Goal: Task Accomplishment & Management: Manage account settings

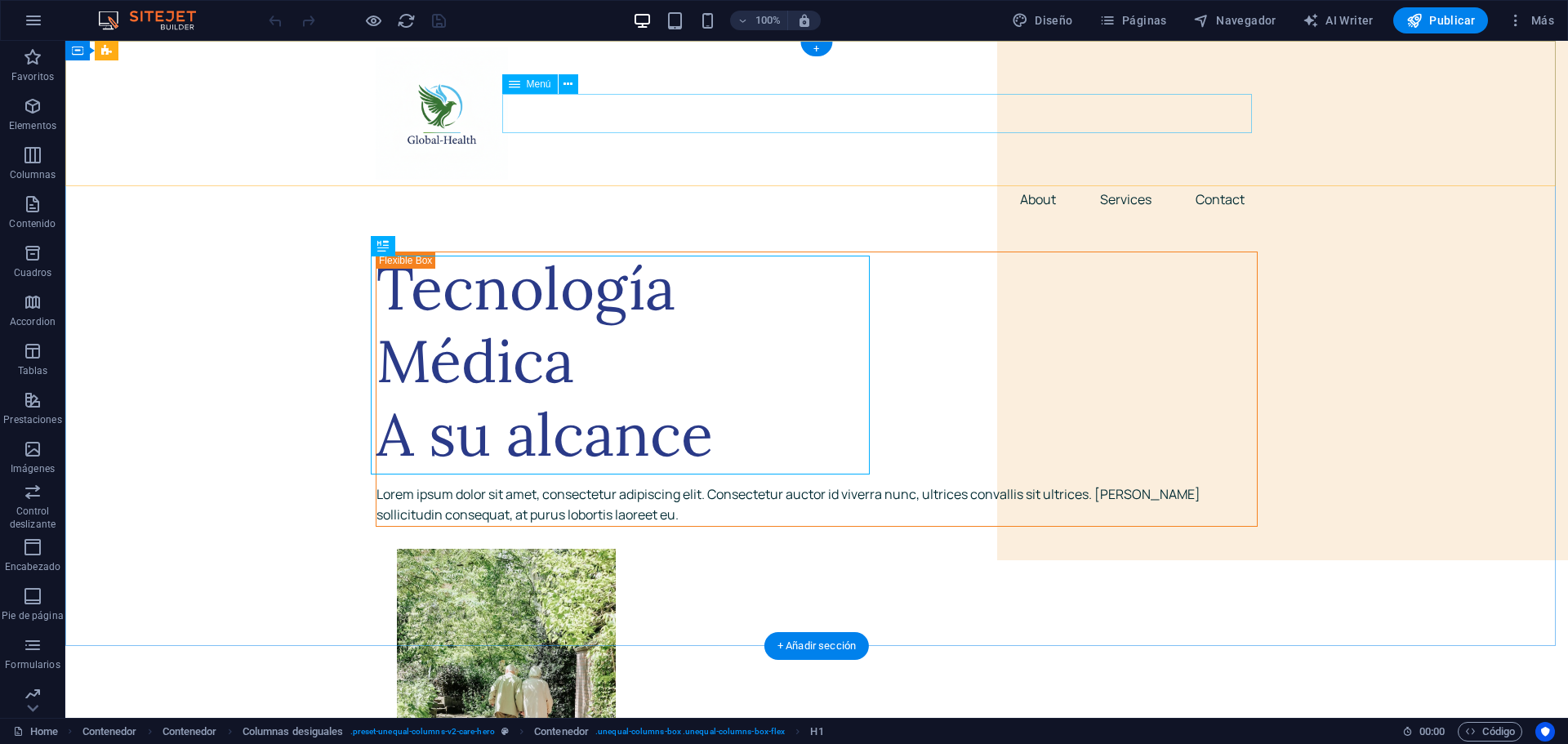
click at [1041, 180] on nav "About Services Contact" at bounding box center [816, 199] width 882 height 39
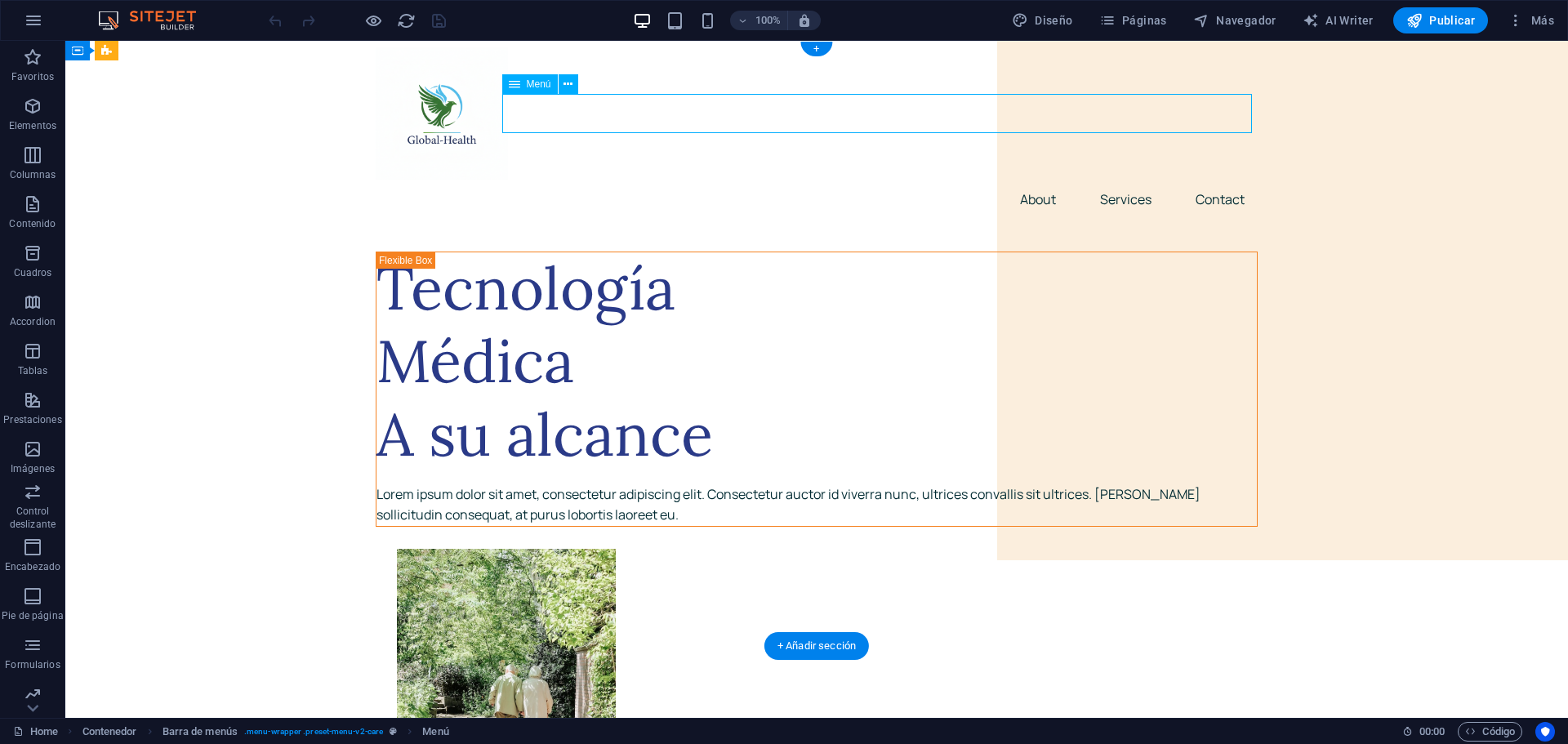
click at [964, 180] on nav "About Services Contact" at bounding box center [816, 199] width 882 height 39
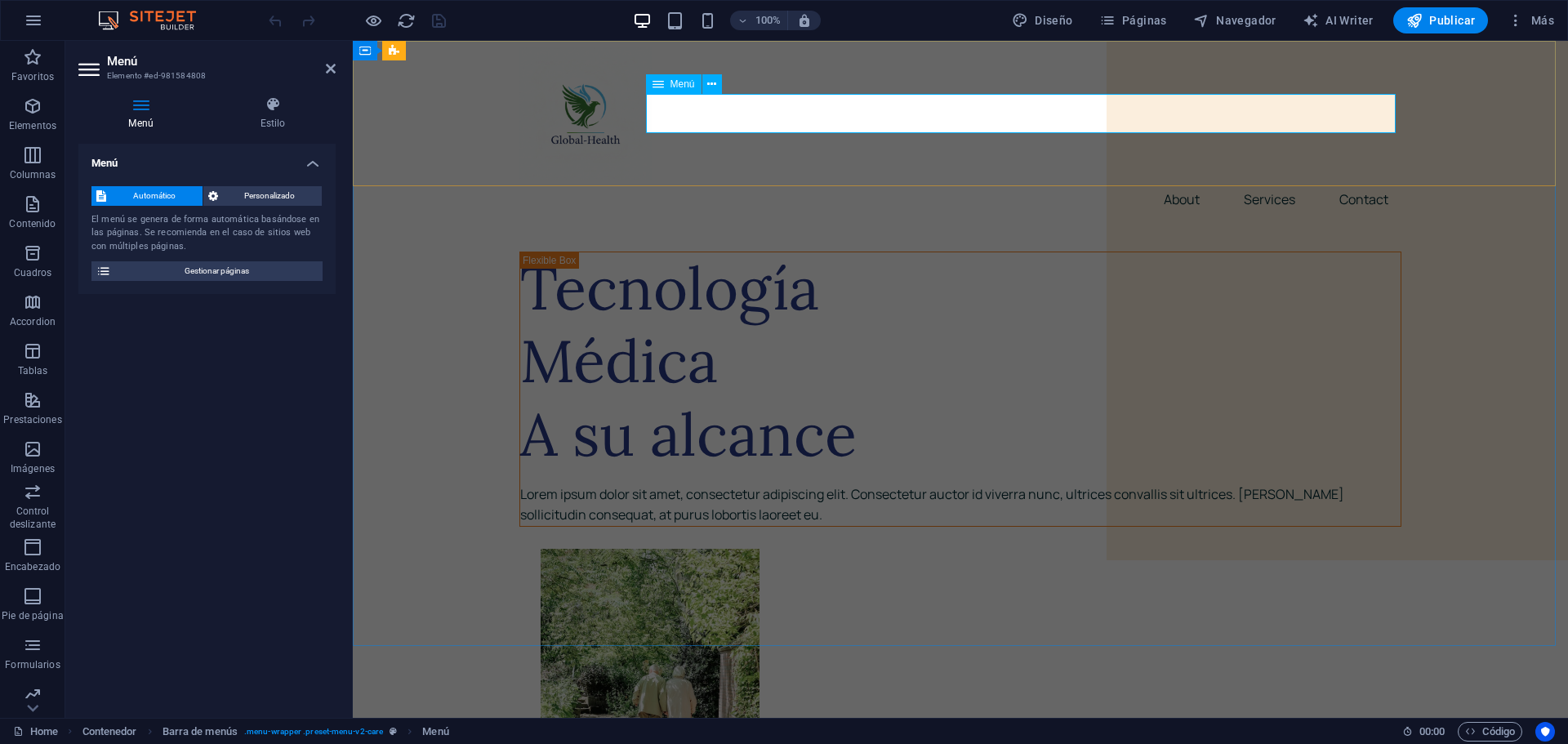
click at [1166, 180] on nav "About Services Contact" at bounding box center [961, 199] width 882 height 39
click at [1176, 180] on nav "About Services Contact" at bounding box center [961, 199] width 882 height 39
click at [36, 106] on icon "button" at bounding box center [33, 106] width 20 height 20
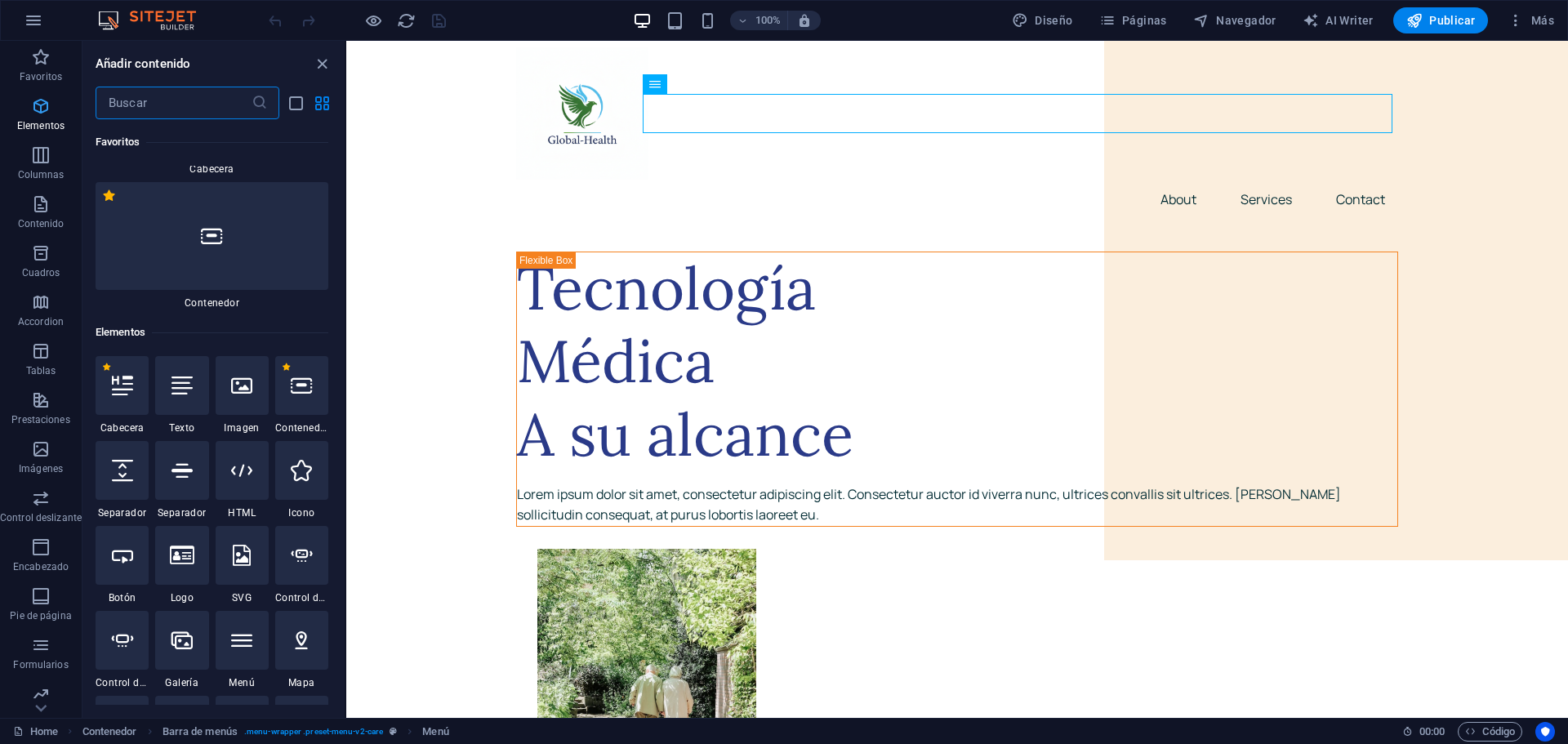
scroll to position [307, 0]
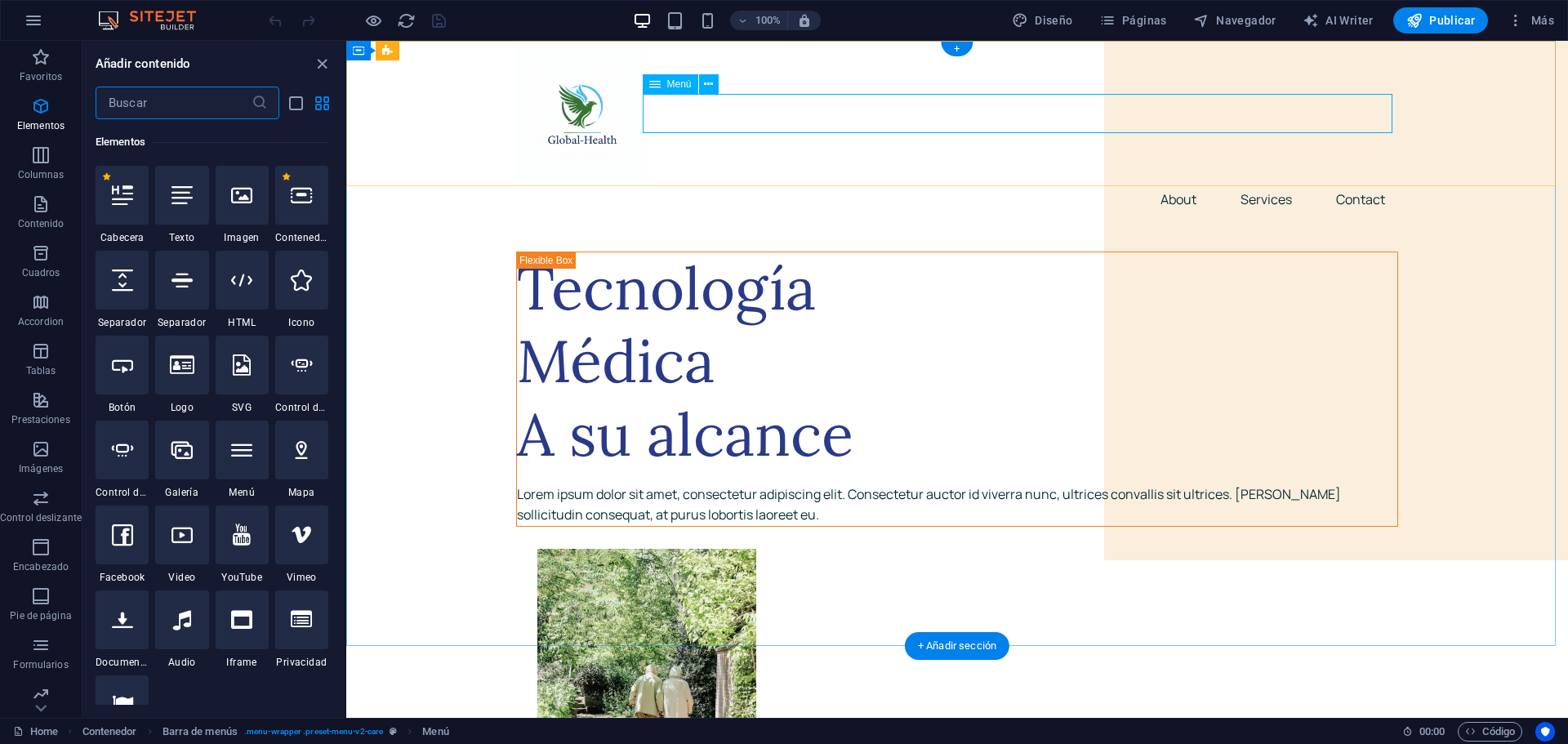
click at [1186, 180] on nav "About Services Contact" at bounding box center [957, 199] width 882 height 39
click at [710, 84] on icon at bounding box center [708, 85] width 9 height 17
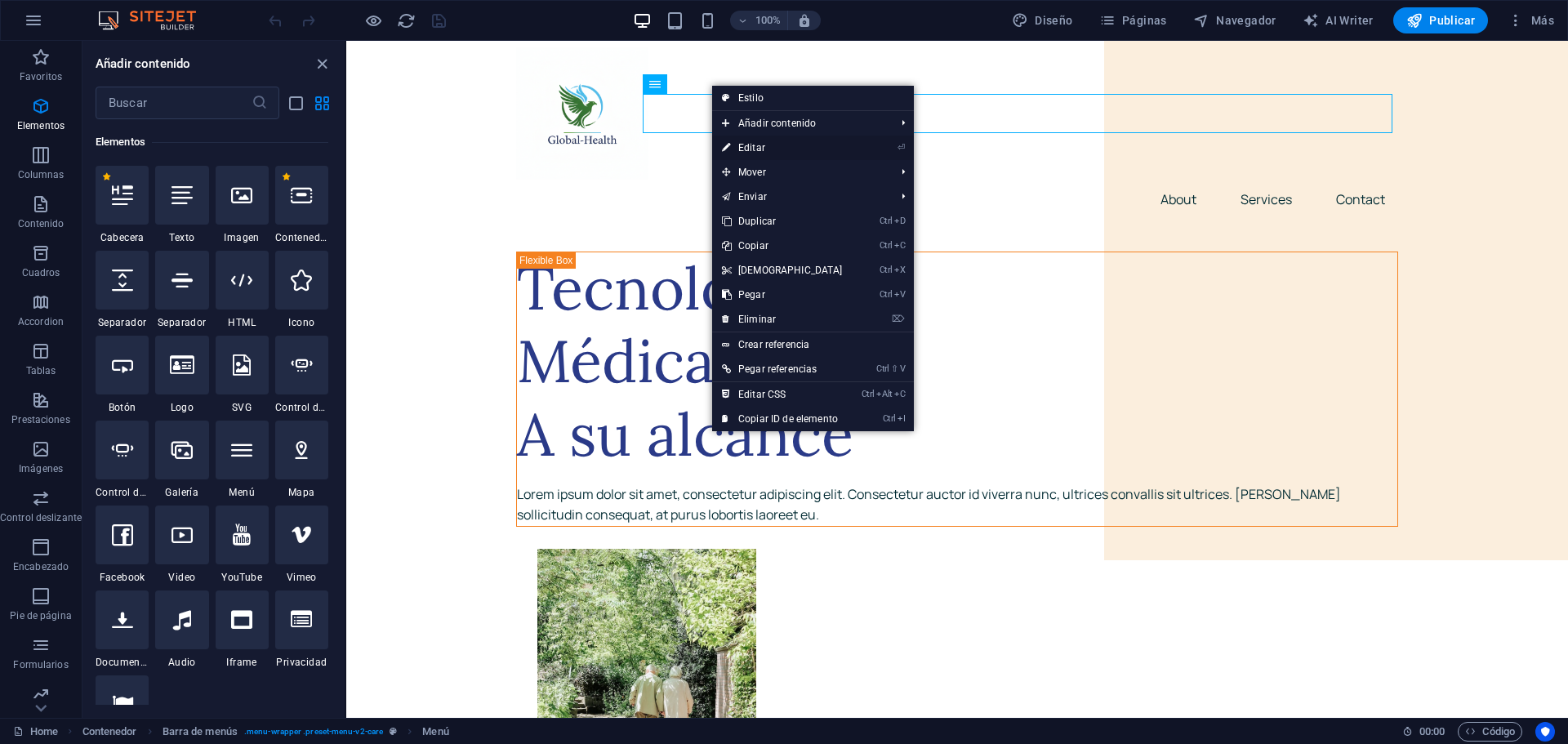
click at [757, 148] on link "⏎ Editar" at bounding box center [782, 148] width 140 height 25
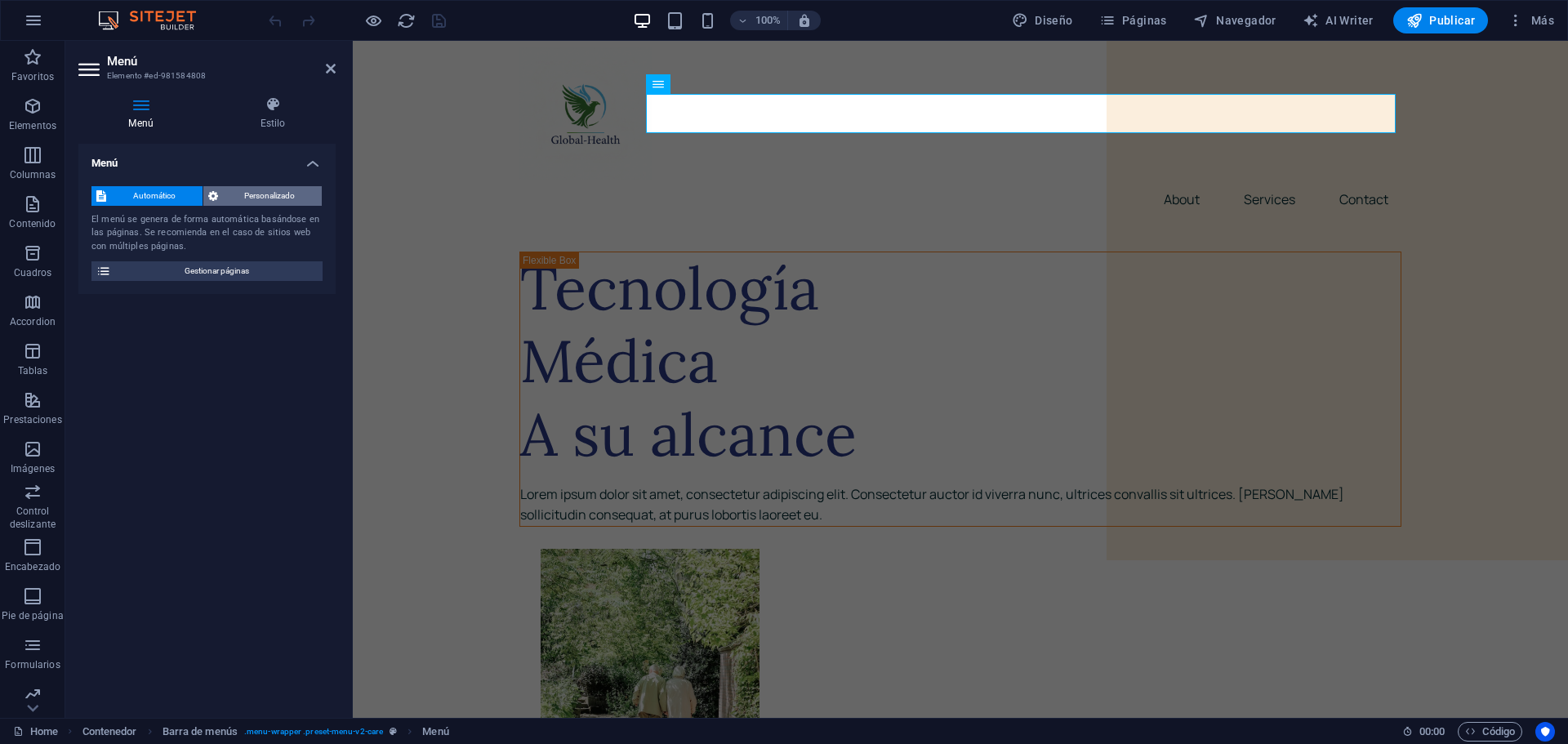
click at [257, 192] on span "Personalizado" at bounding box center [270, 196] width 94 height 20
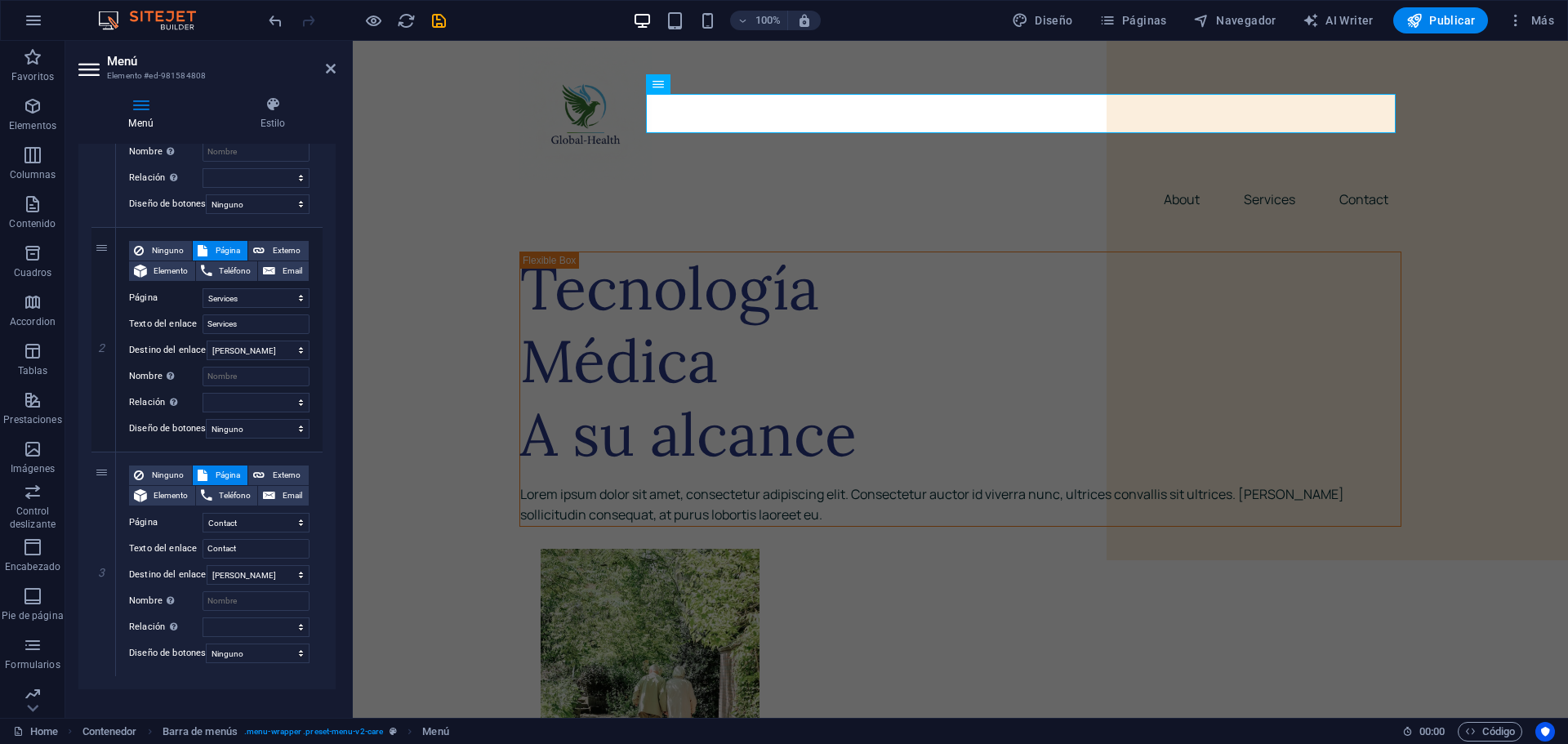
scroll to position [336, 0]
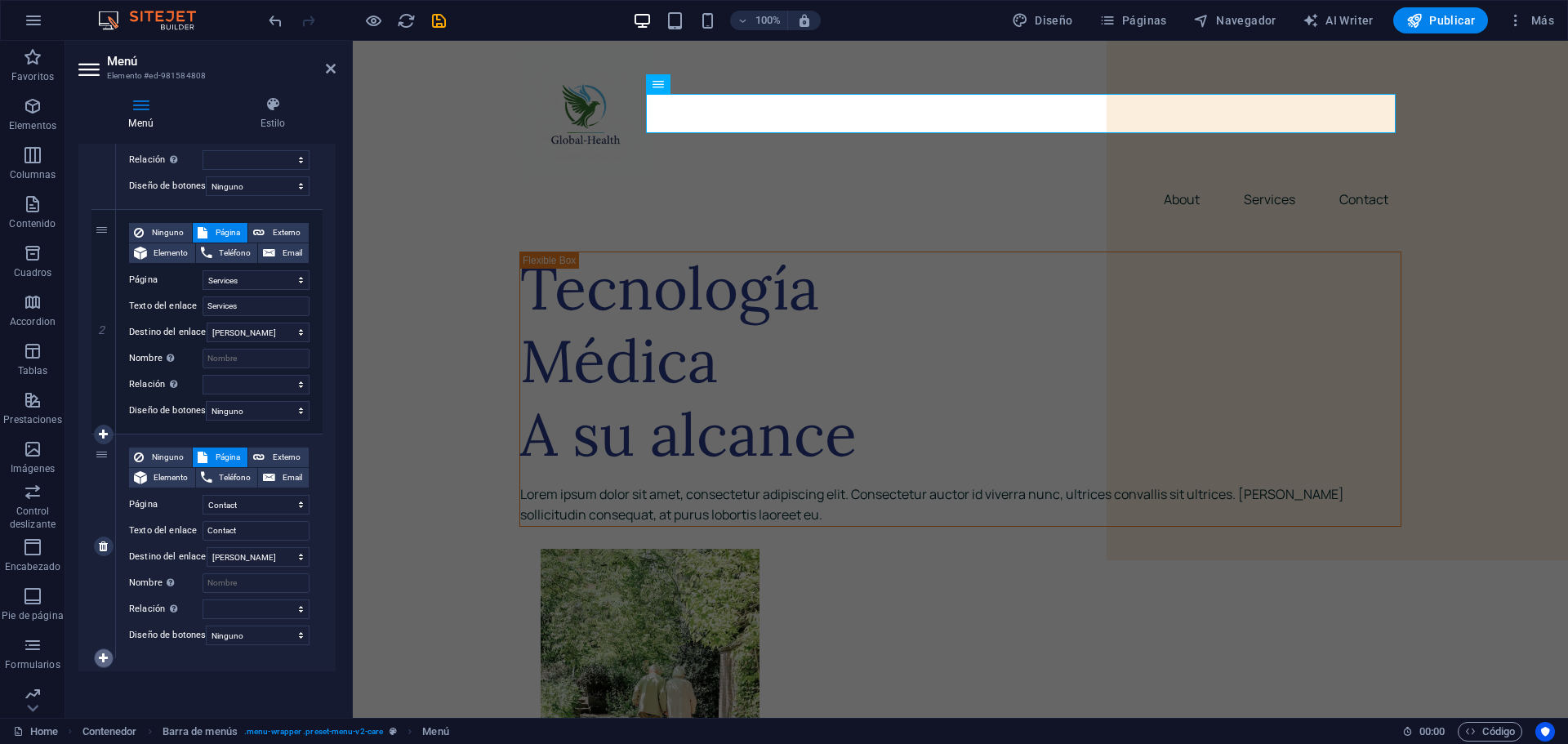
click at [101, 652] on icon at bounding box center [103, 658] width 9 height 12
select select
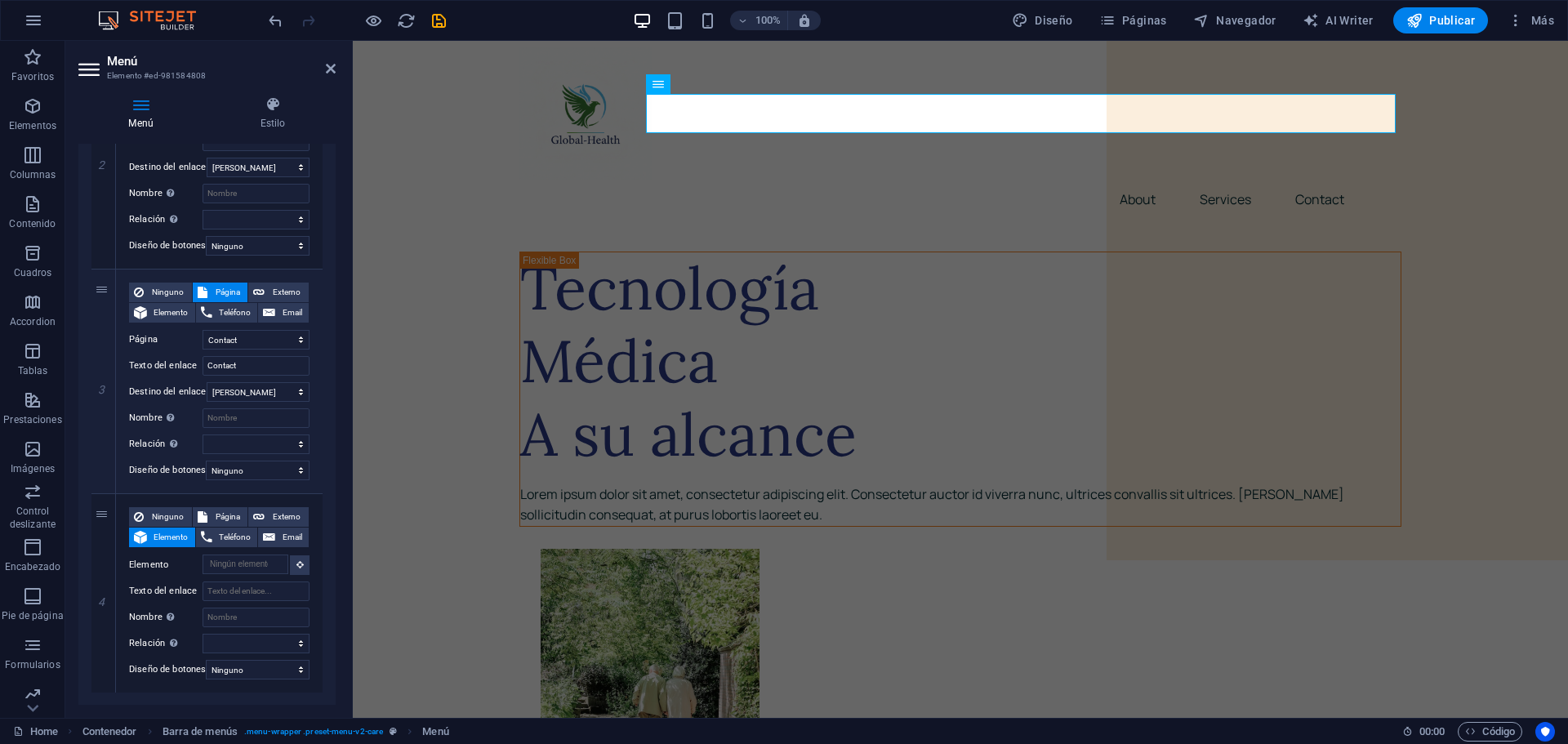
scroll to position [535, 0]
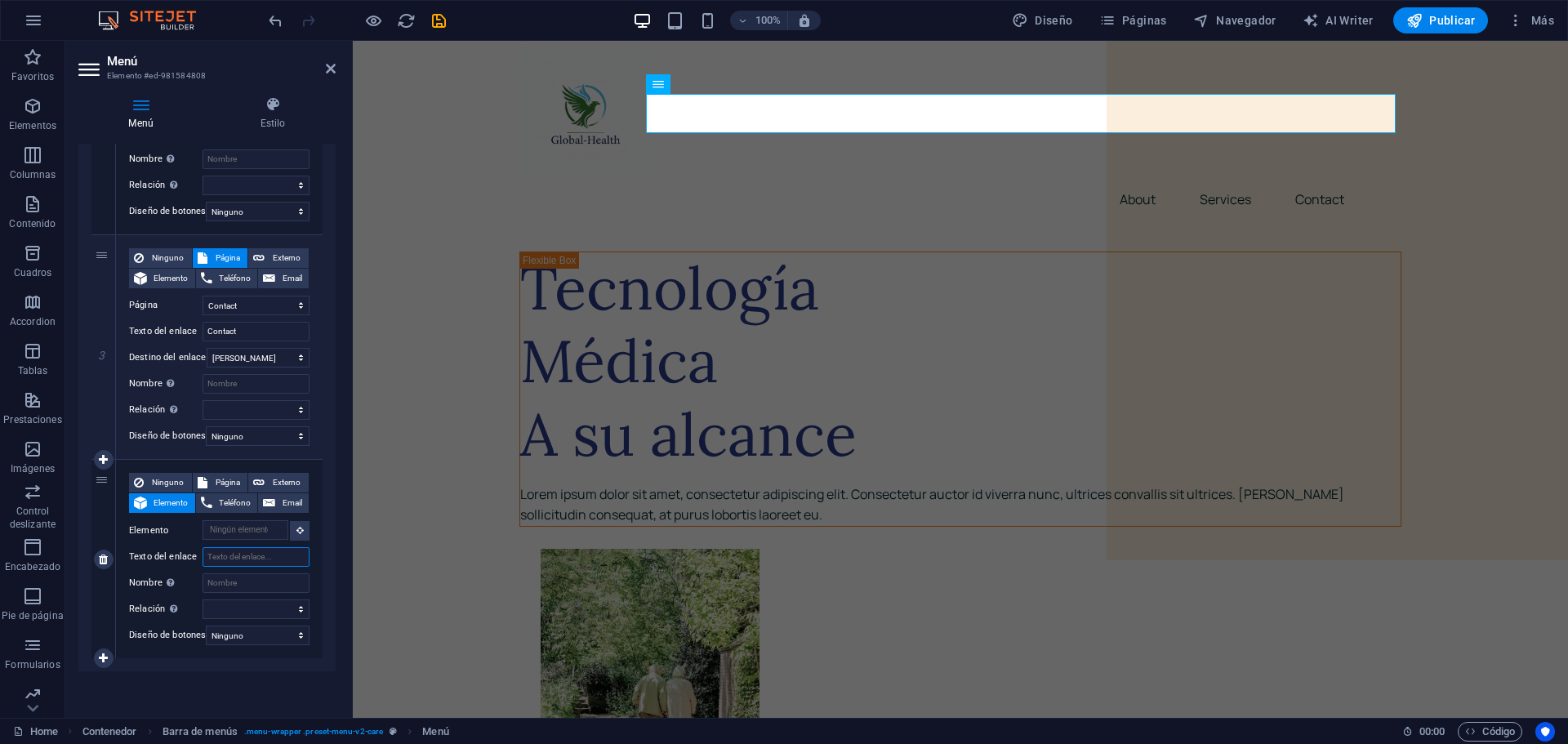
click at [229, 549] on input "Texto del enlace" at bounding box center [255, 557] width 107 height 20
click at [216, 472] on span "Página" at bounding box center [227, 482] width 31 height 20
select select
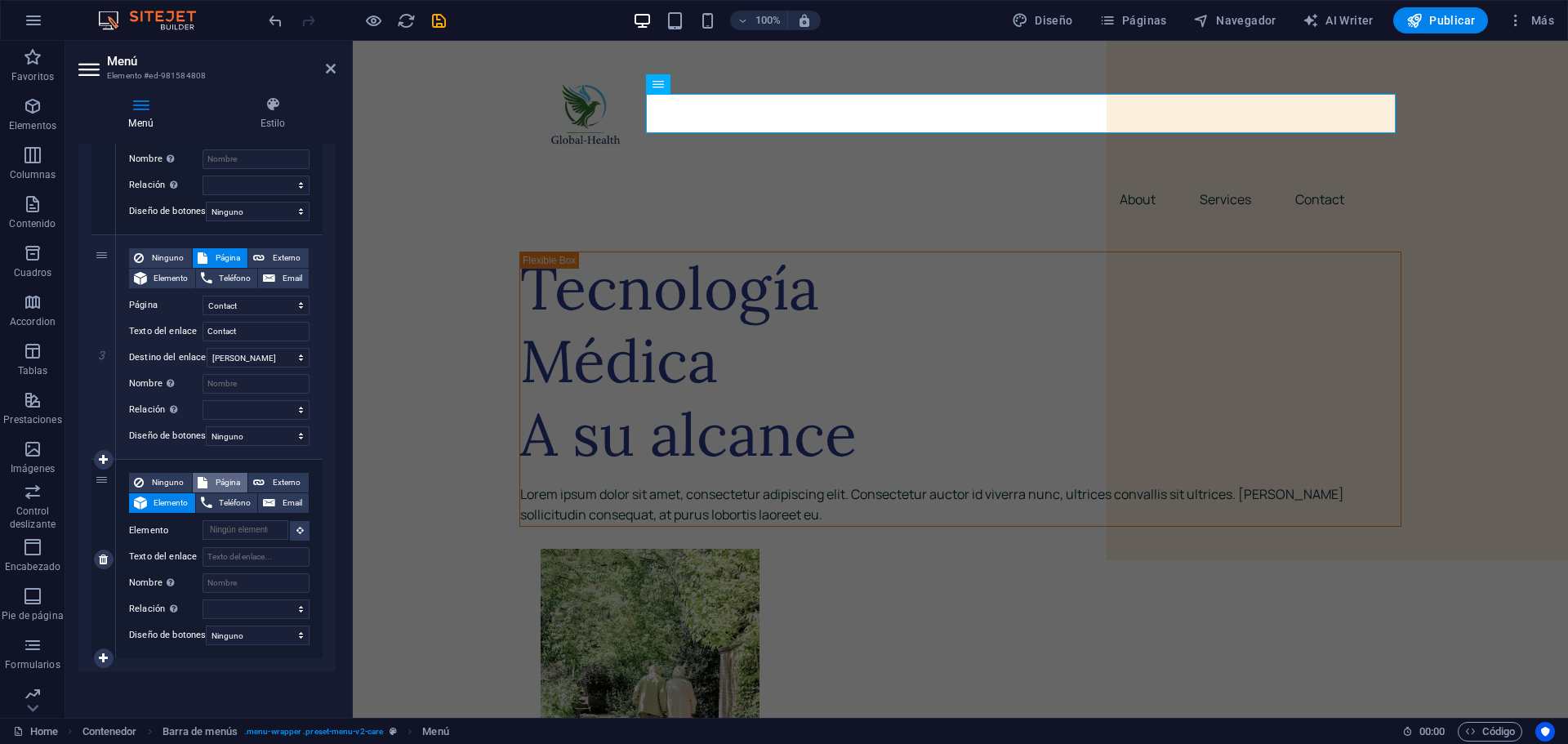
select select
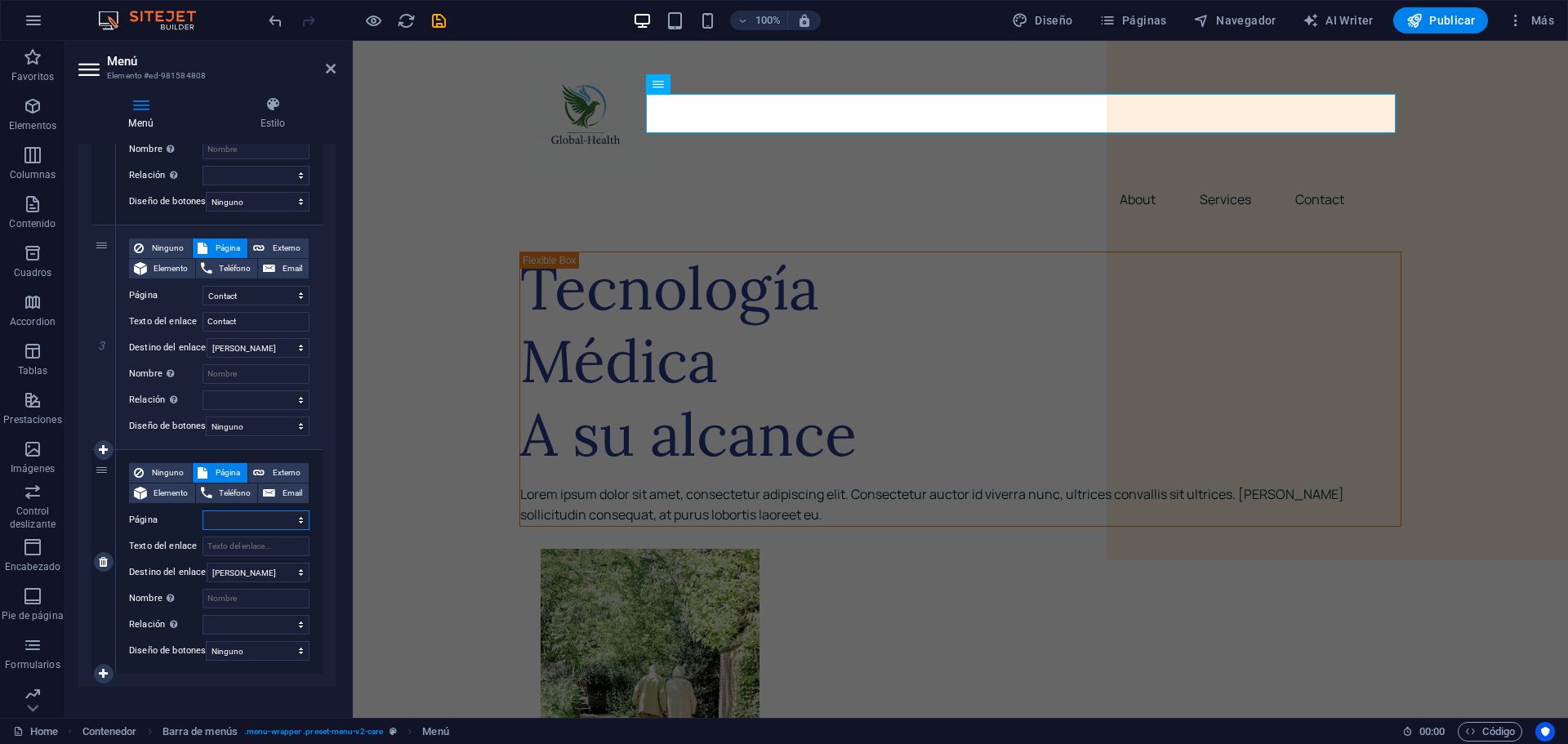
click at [225, 521] on select "Home About Services Contact Legal Notice Privacy" at bounding box center [255, 520] width 107 height 20
click at [230, 512] on select "Home About Services Contact Legal Notice Privacy" at bounding box center [255, 520] width 107 height 20
click at [235, 520] on select "Home About Services Contact Legal Notice Privacy" at bounding box center [255, 520] width 107 height 20
click at [229, 521] on select "Home About Services Contact Legal Notice Privacy" at bounding box center [255, 520] width 107 height 20
click at [220, 523] on select "Home About Services Contact Legal Notice Privacy" at bounding box center [255, 520] width 107 height 20
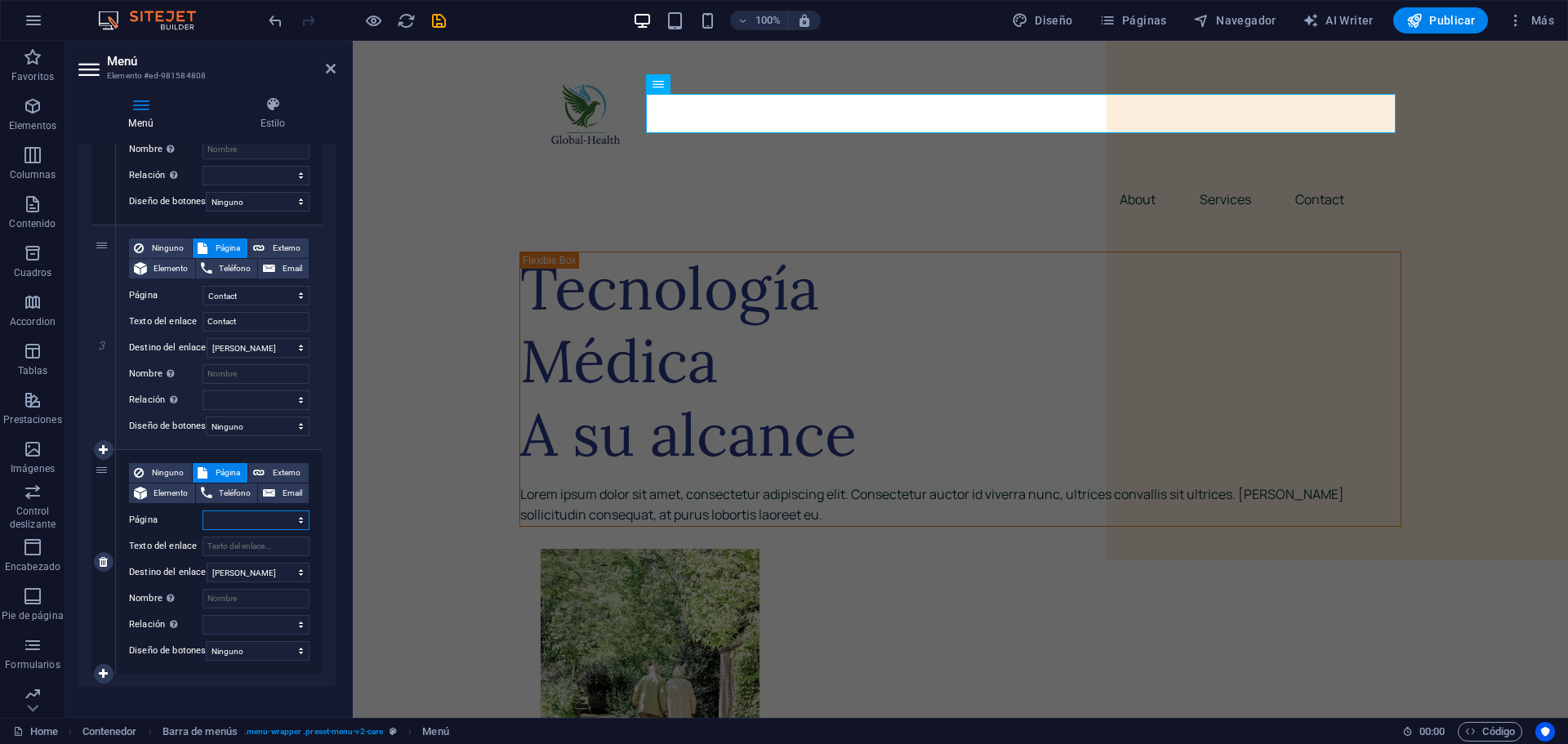
click at [220, 523] on select "Home About Services Contact Legal Notice Privacy" at bounding box center [255, 520] width 107 height 20
click at [167, 490] on span "Elemento" at bounding box center [171, 493] width 38 height 20
select select
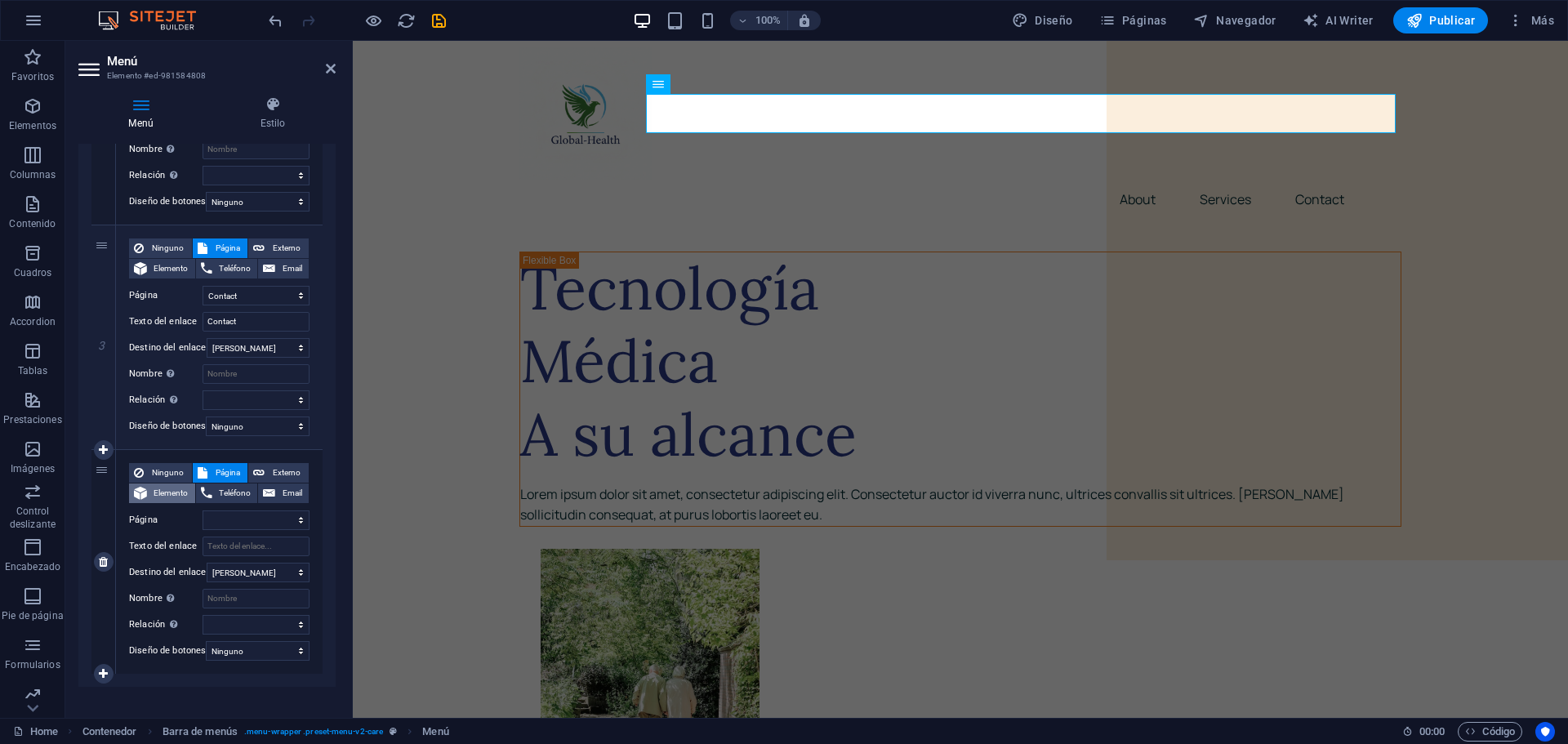
select select
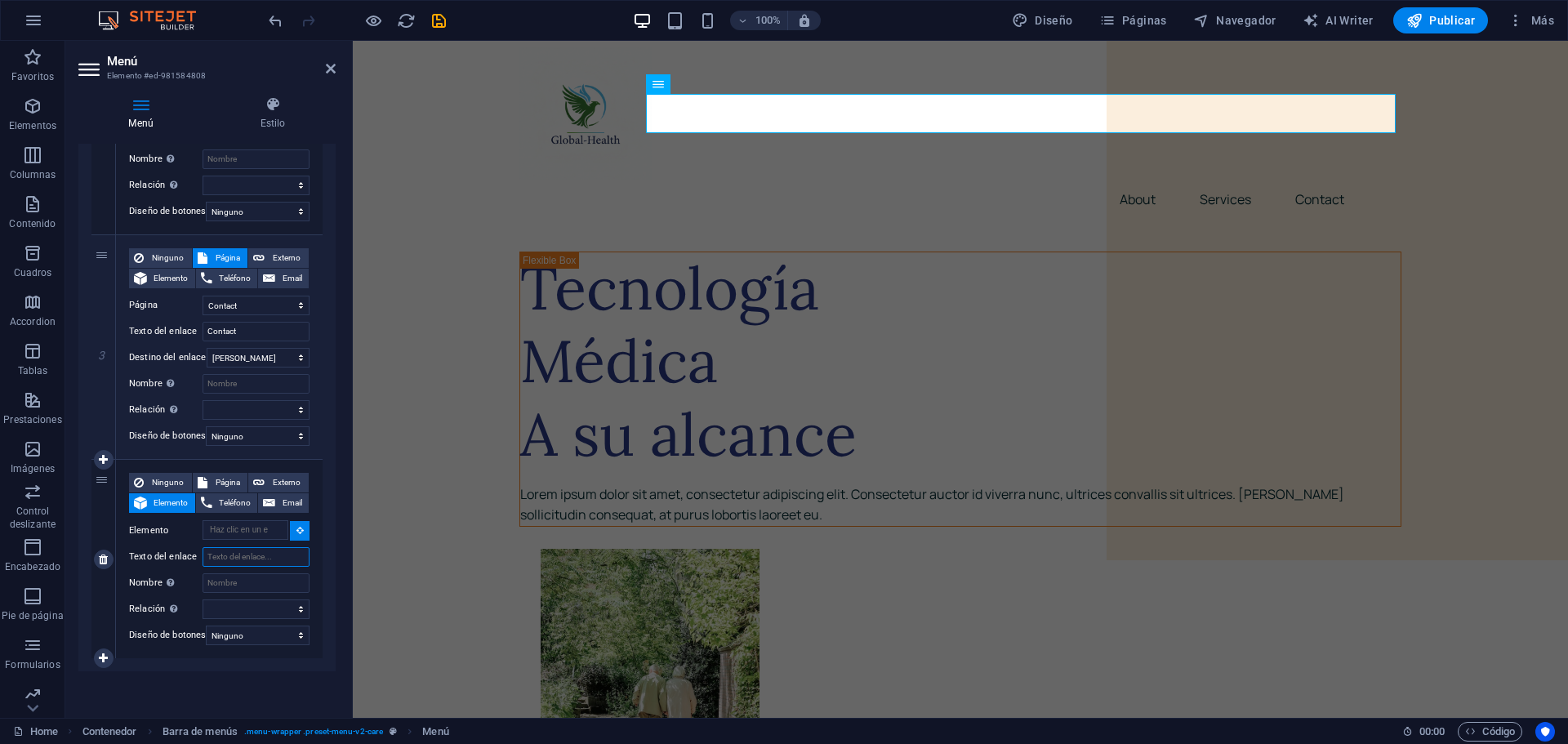
click at [219, 550] on input "Texto del enlace" at bounding box center [255, 557] width 107 height 20
type input "Re"
select select
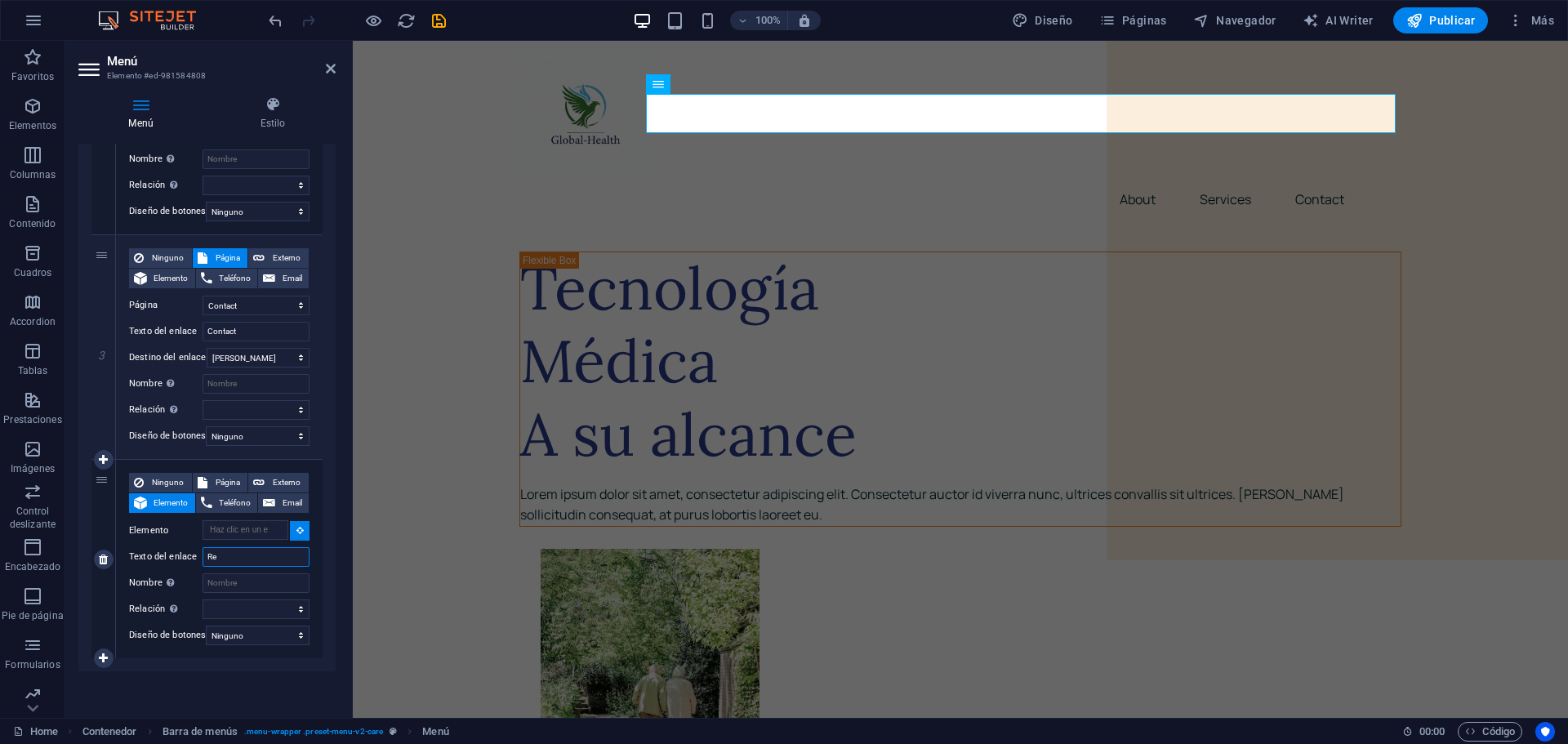
select select
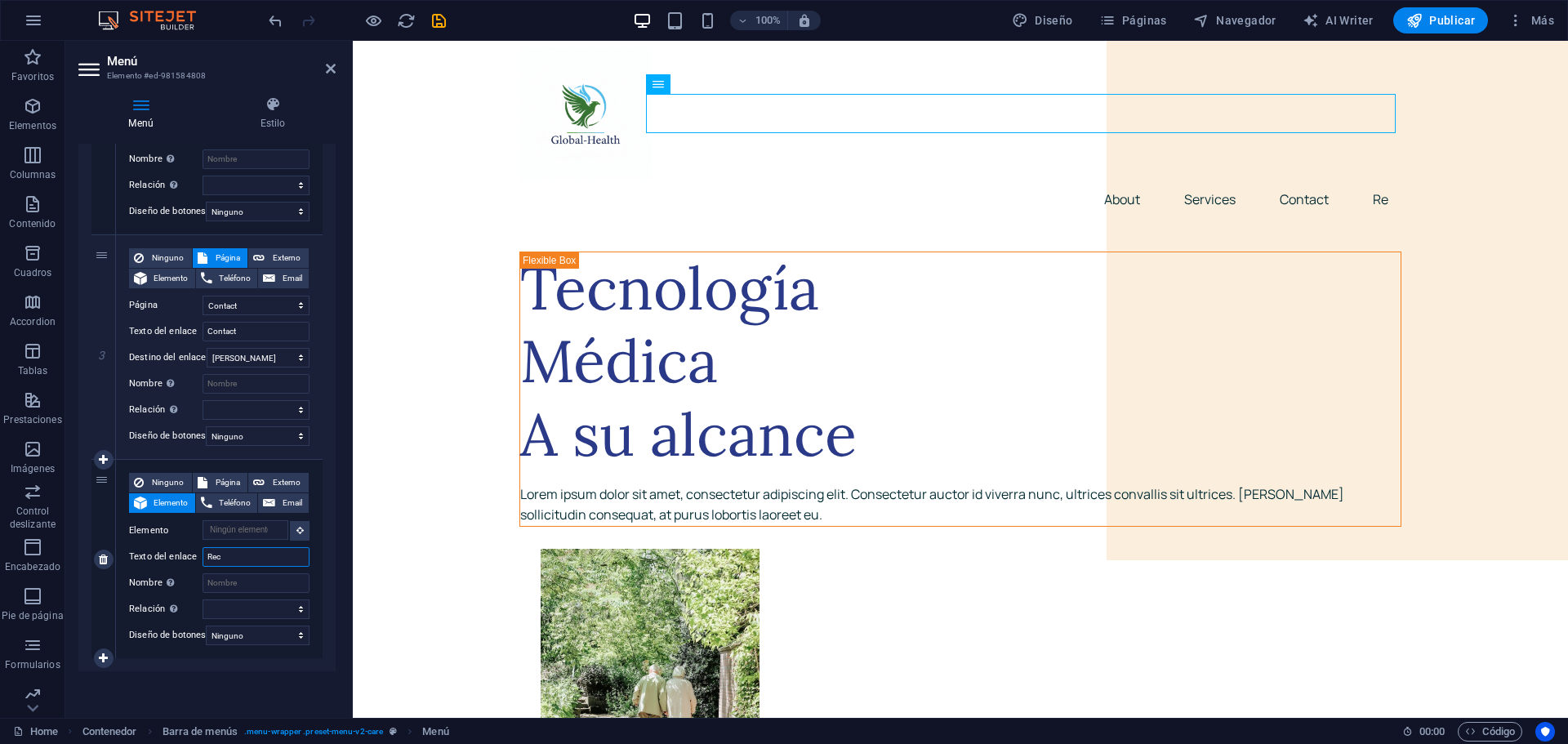
type input "Rect"
select select
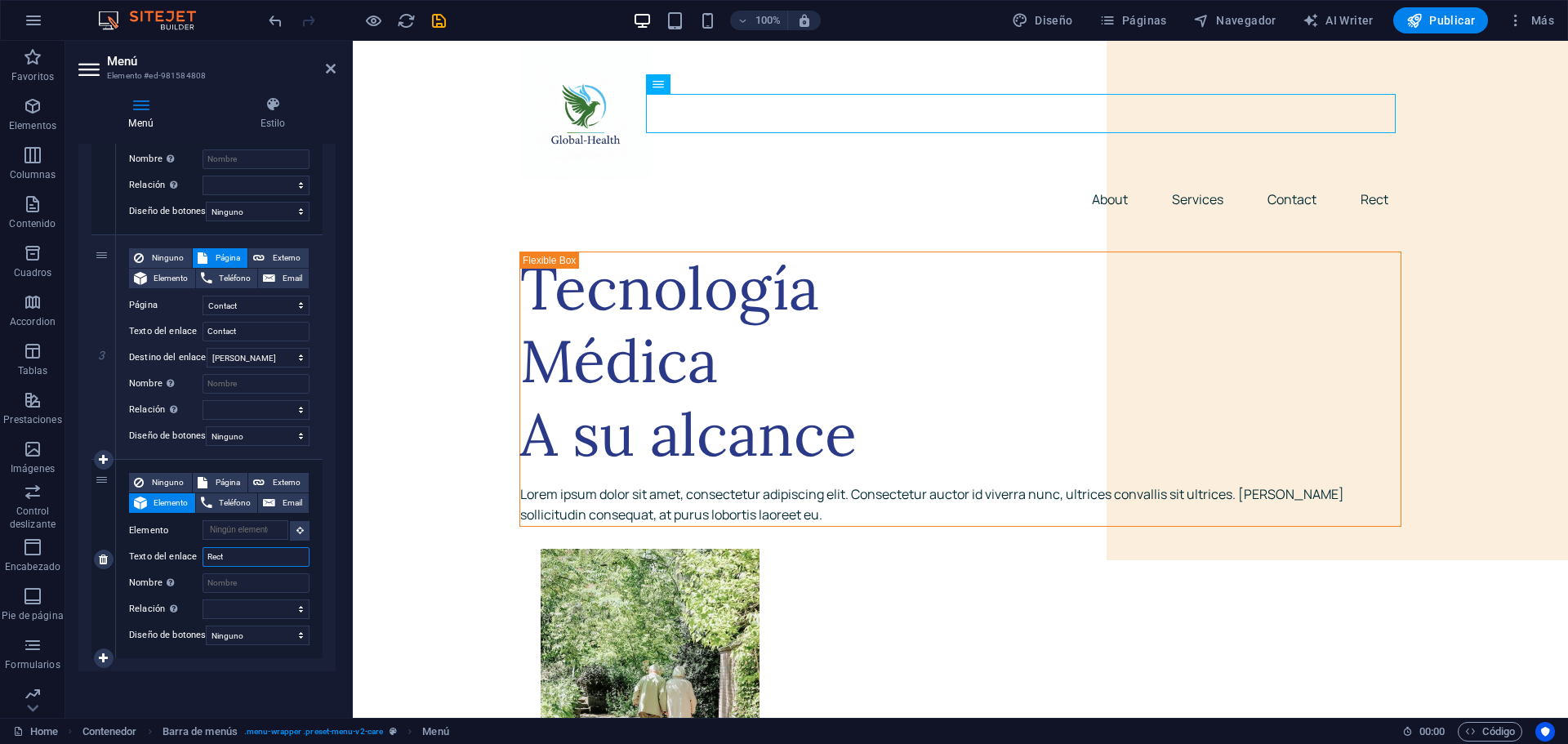
type input "Rect+"
select select
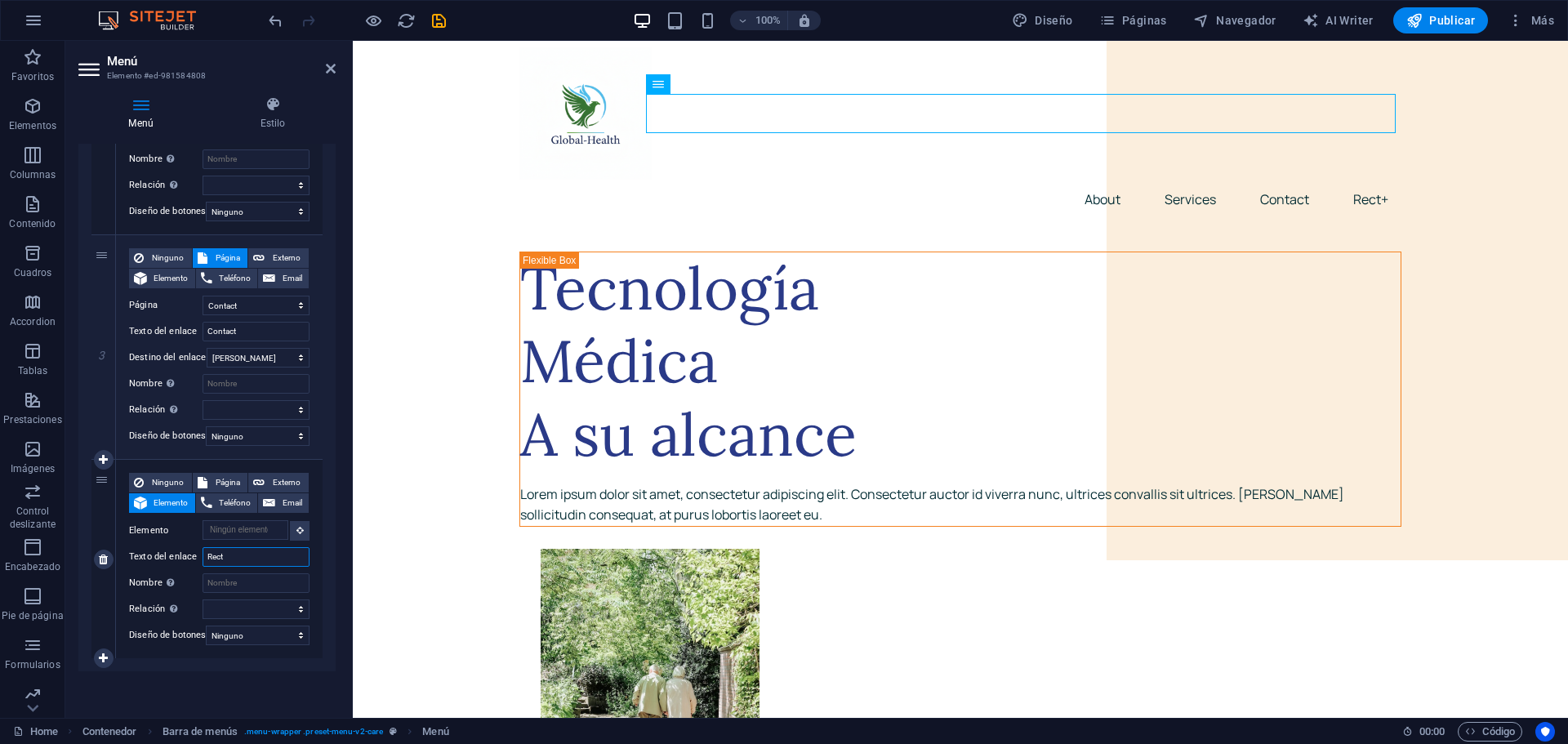
type input "Rec"
select select
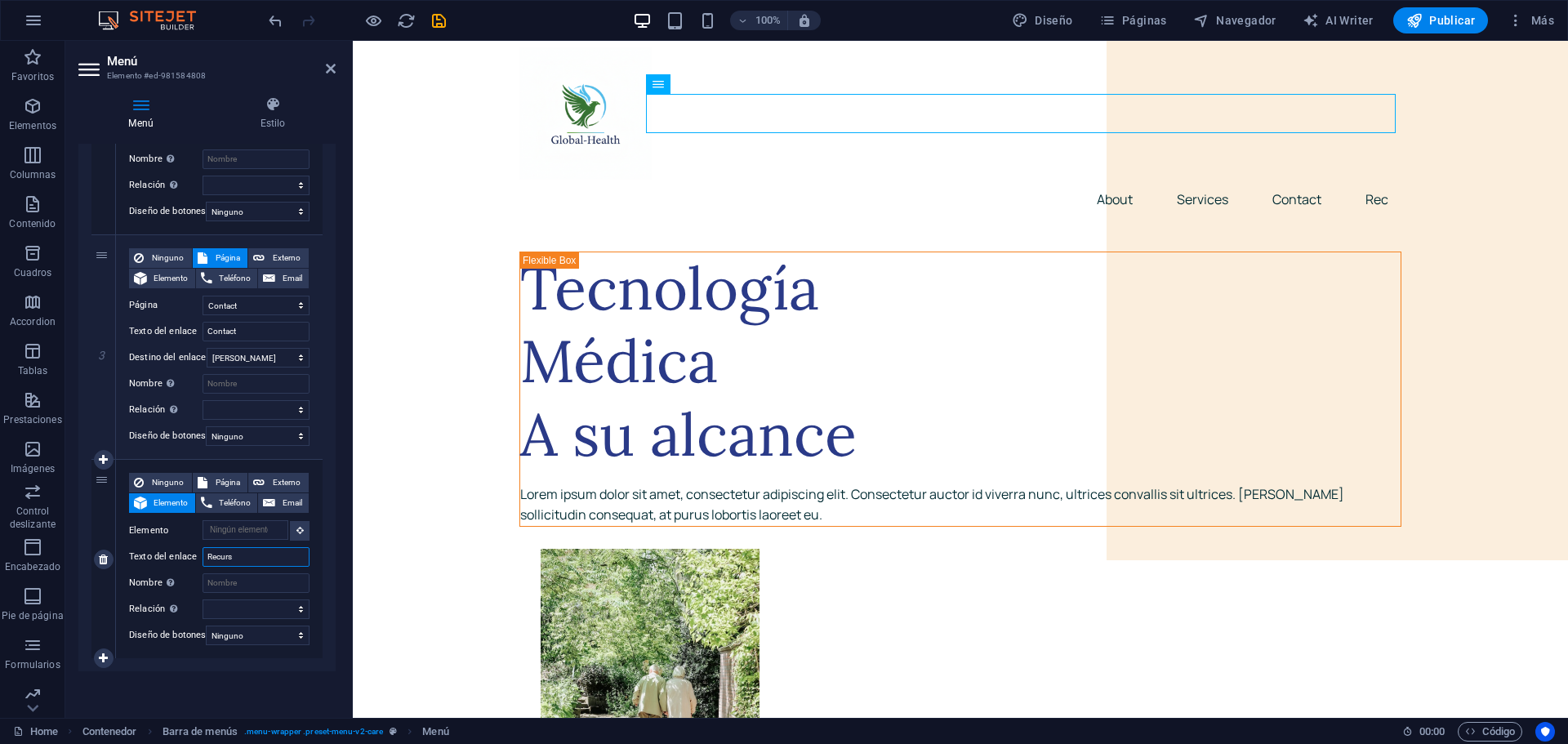
type input "Recurso"
select select
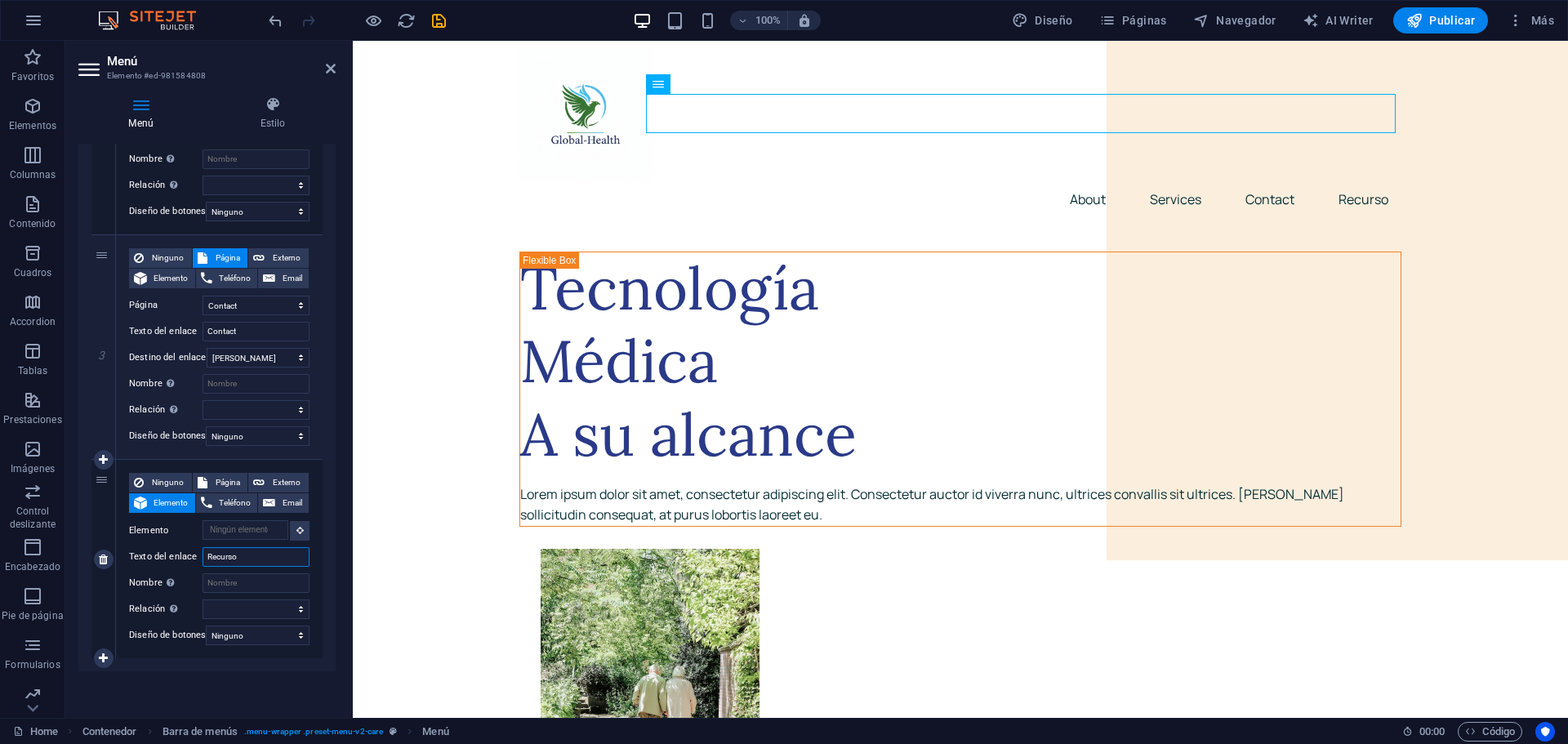
type input "Recursos"
select select
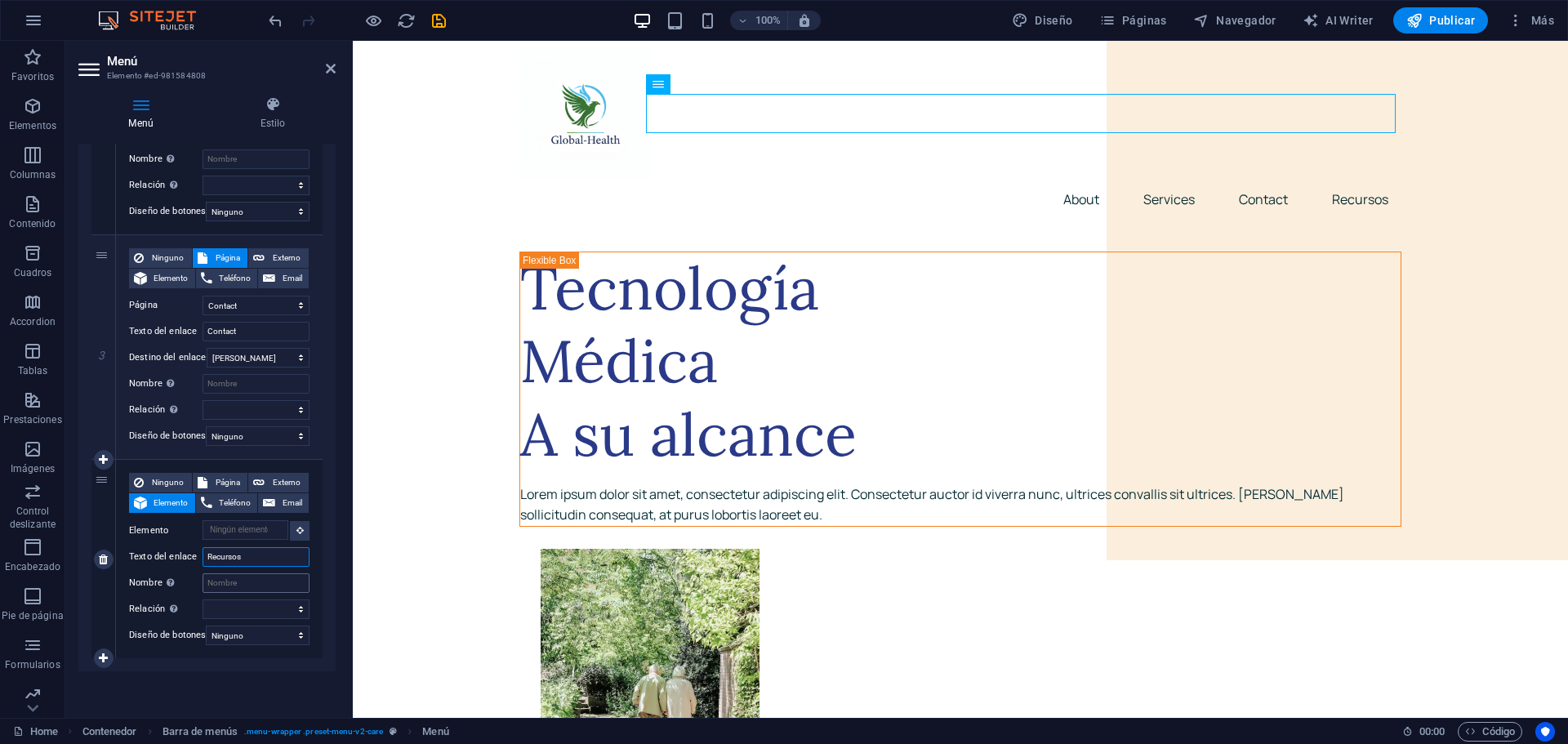
type input "Recursos"
click at [244, 577] on input "Nombre Una descripción adicional del enlace no debería ser igual al texto del e…" at bounding box center [255, 583] width 107 height 20
type input "Re"
select select
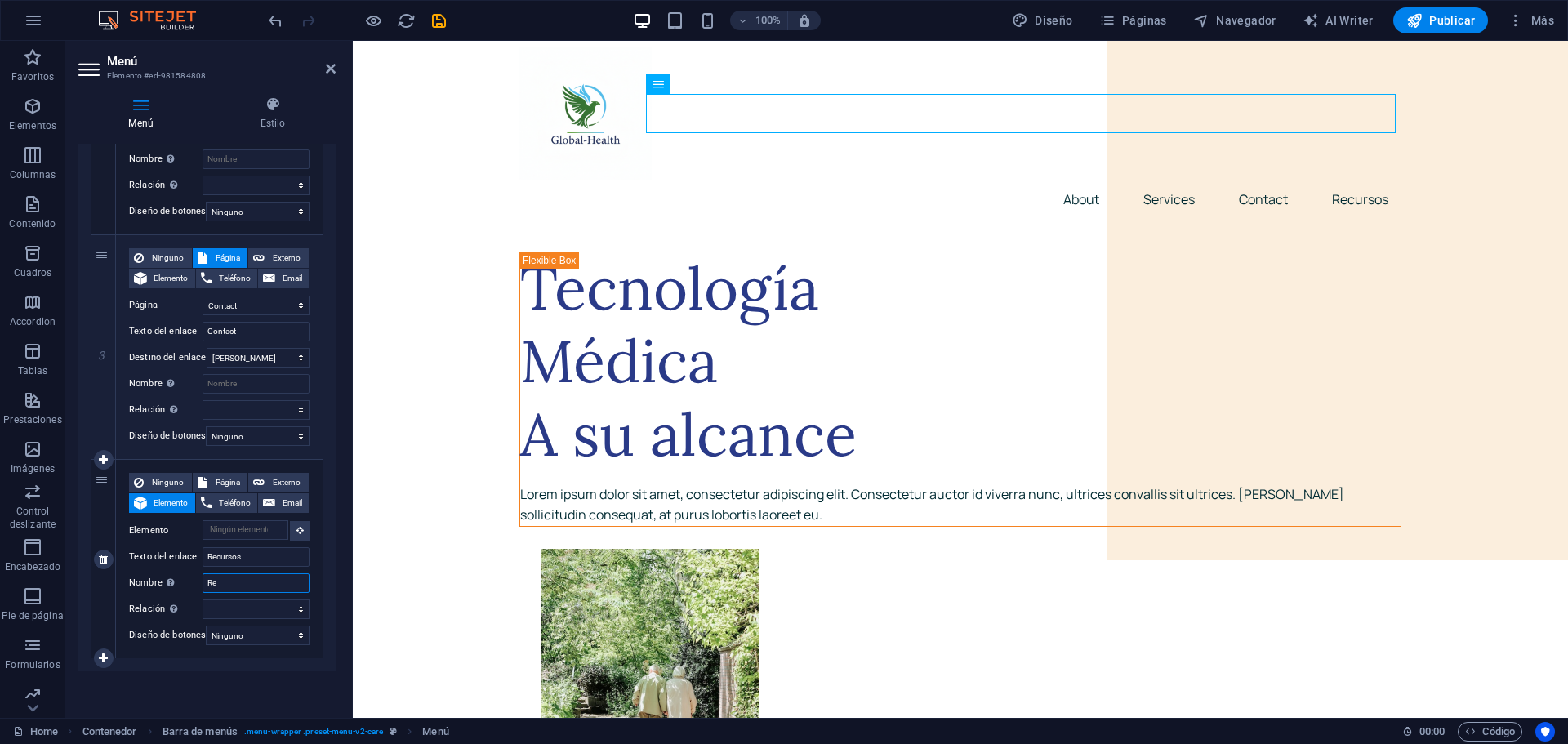
select select
type input "Recurao"
select select
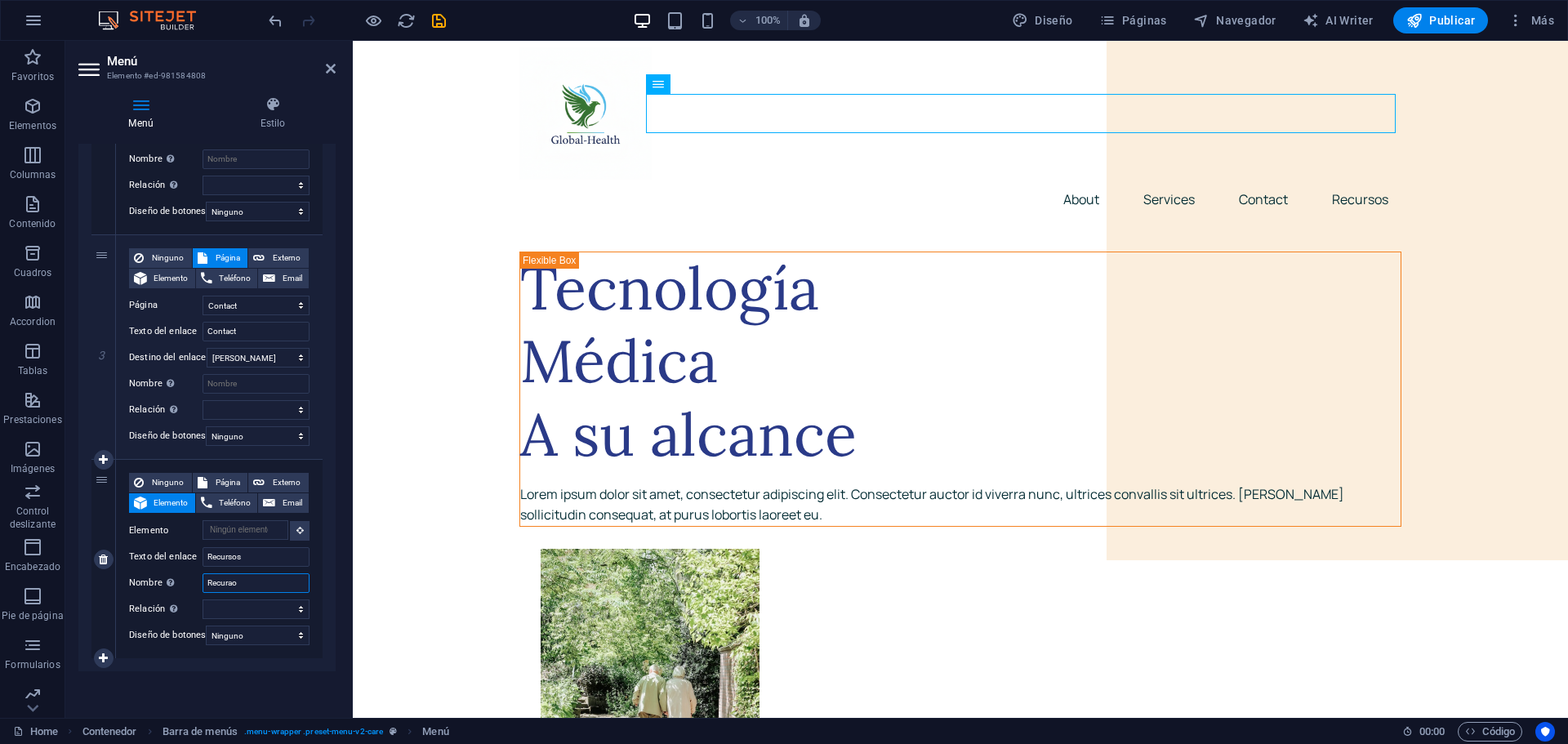
select select
type input "Recuraos"
select select
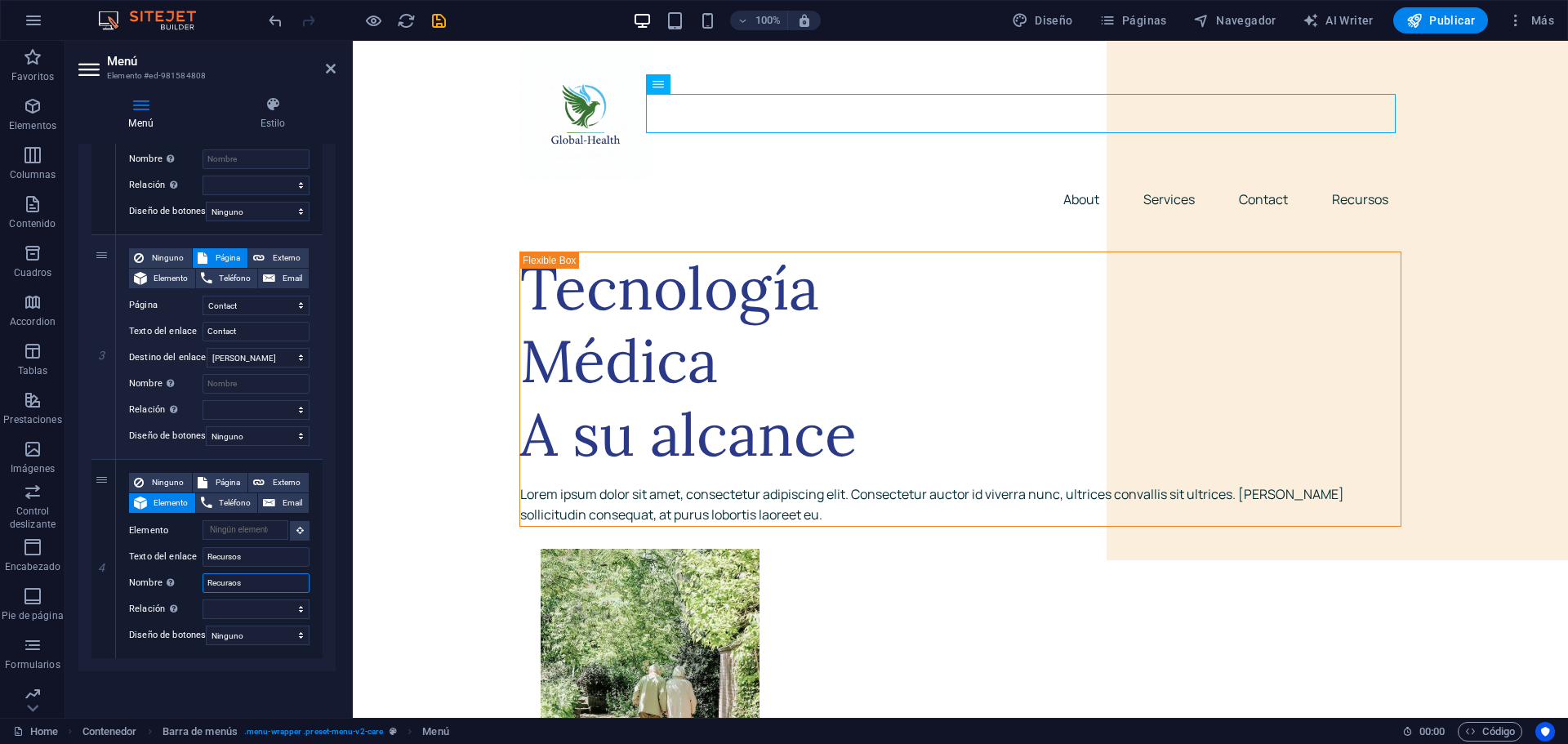
select select
type input "Recuraos"
click at [260, 626] on select "Ninguno Predeterminado Principal Secundario" at bounding box center [257, 635] width 104 height 20
select select "default"
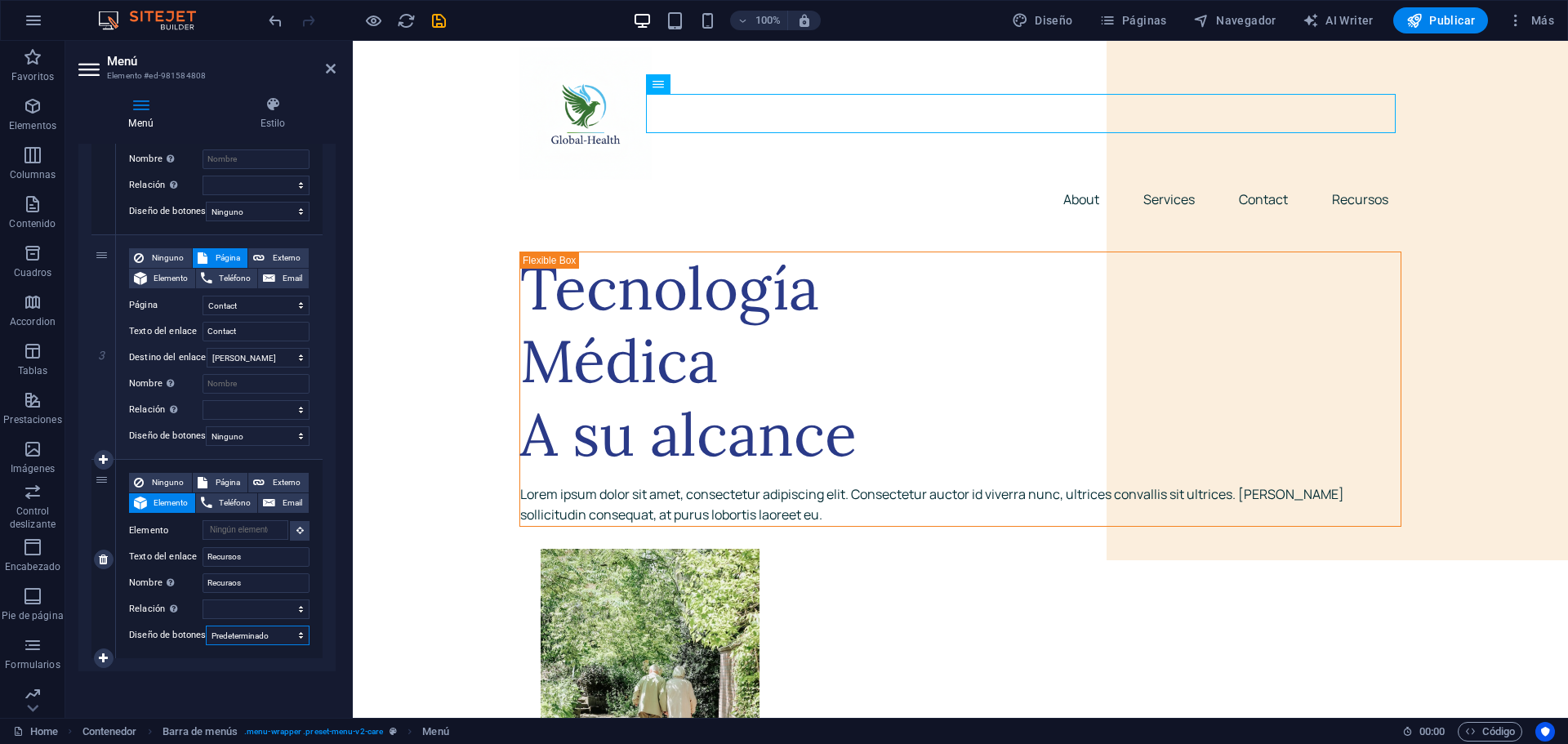
click at [206, 626] on select "Ninguno Predeterminado Principal Secundario" at bounding box center [257, 635] width 104 height 20
select select
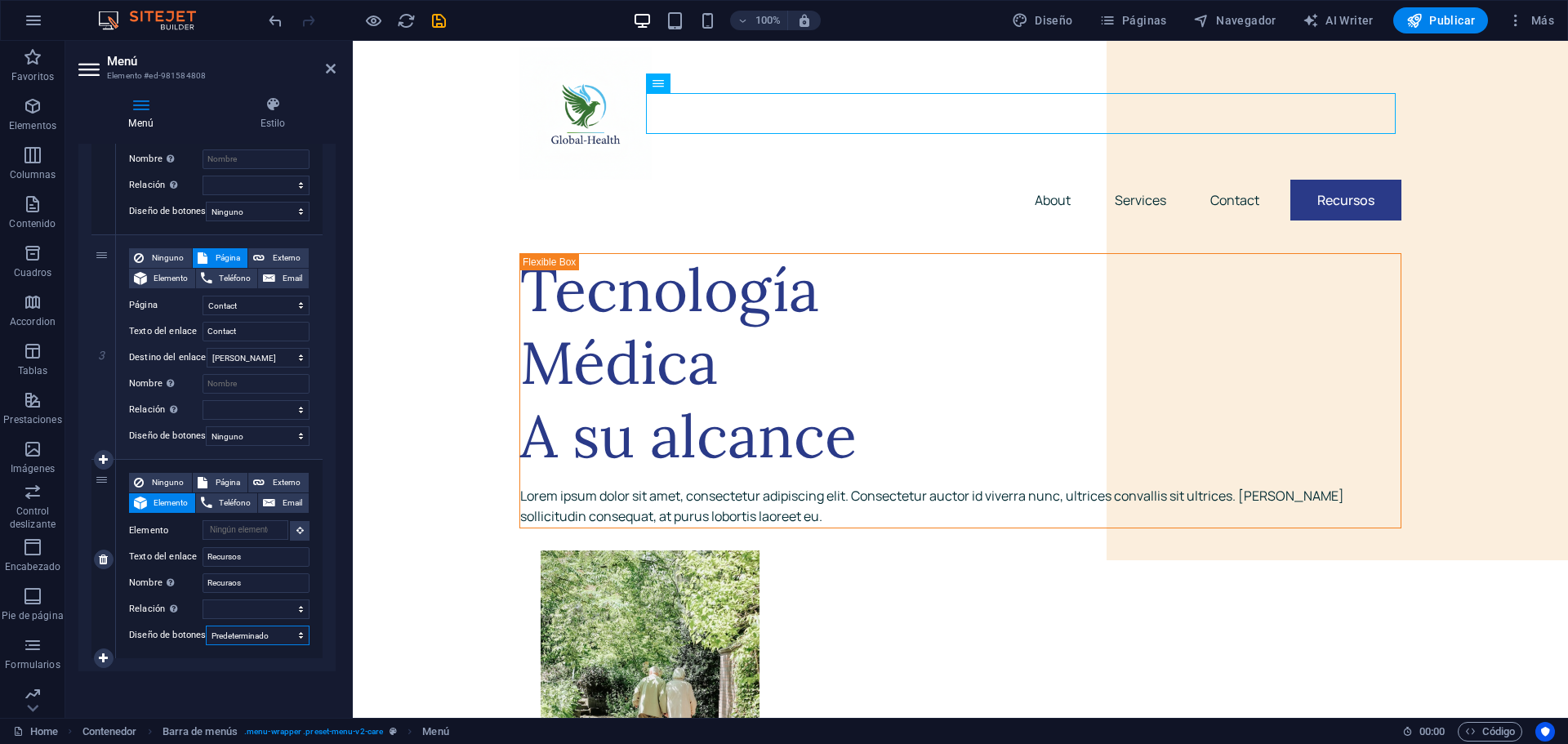
click at [276, 626] on select "Ninguno Predeterminado Principal Secundario" at bounding box center [257, 635] width 104 height 20
select select "primary"
click at [206, 626] on select "Ninguno Predeterminado Principal Secundario" at bounding box center [257, 635] width 104 height 20
select select
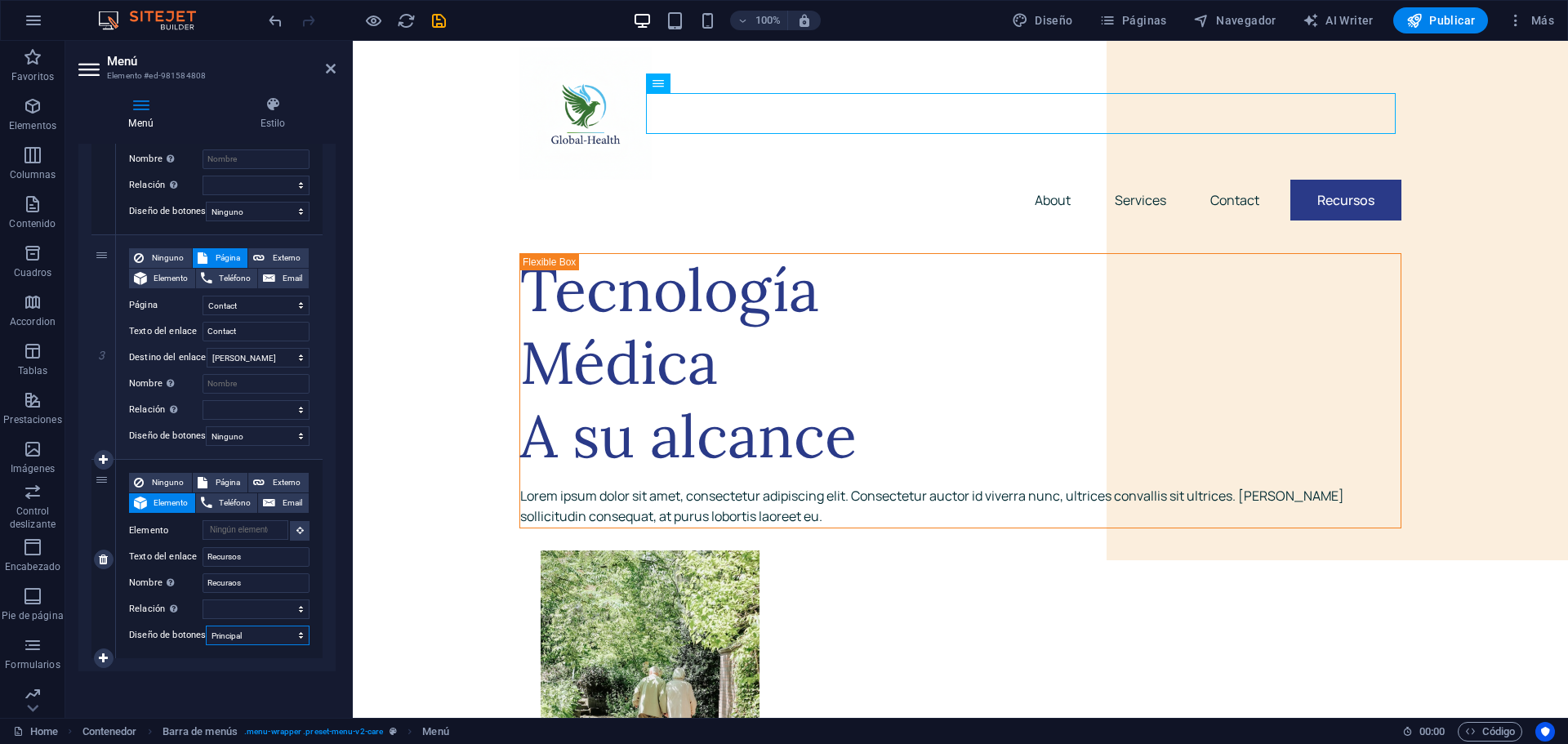
select select
click at [298, 626] on select "Ninguno Predeterminado Principal Secundario" at bounding box center [257, 635] width 104 height 20
select select "secondary"
click at [206, 626] on select "Ninguno Predeterminado Principal Secundario" at bounding box center [257, 635] width 104 height 20
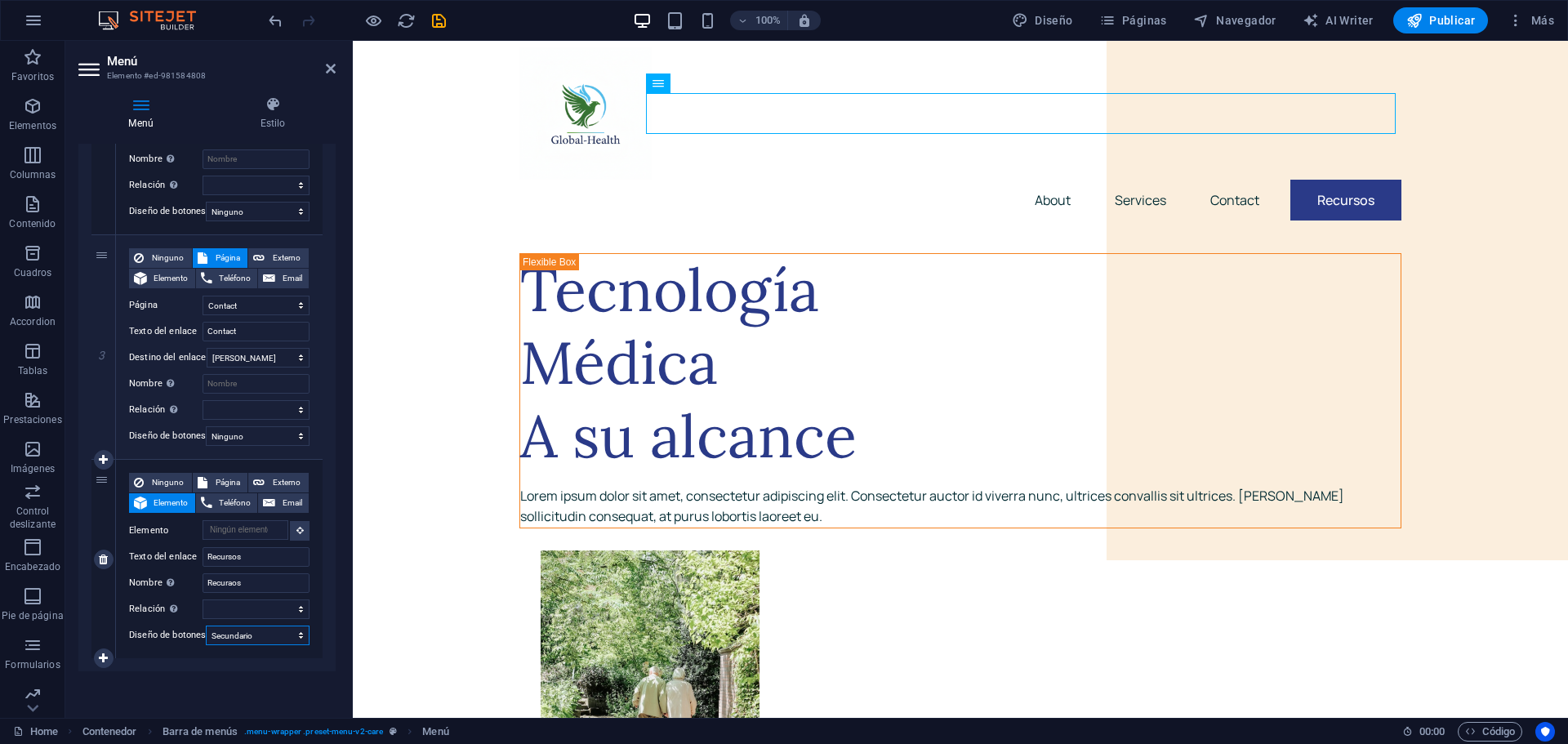
select select
click at [309, 650] on div "1 Ninguno Página Externo Elemento Teléfono Email Página Home About Services Con…" at bounding box center [207, 222] width 257 height 898
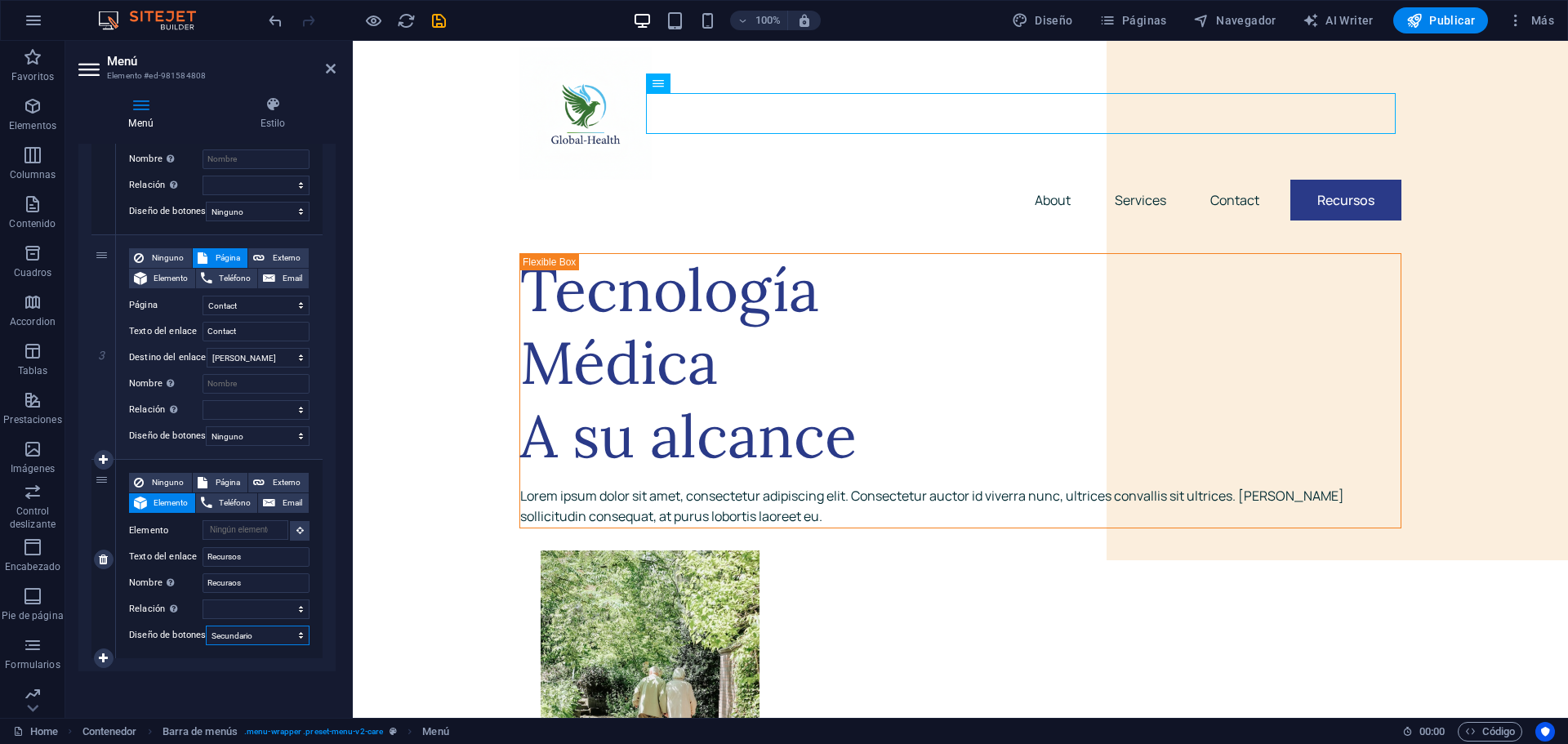
click at [293, 626] on select "Ninguno Predeterminado Principal Secundario" at bounding box center [257, 635] width 104 height 20
select select "default"
click at [206, 626] on select "Ninguno Predeterminado Principal Secundario" at bounding box center [257, 635] width 104 height 20
select select
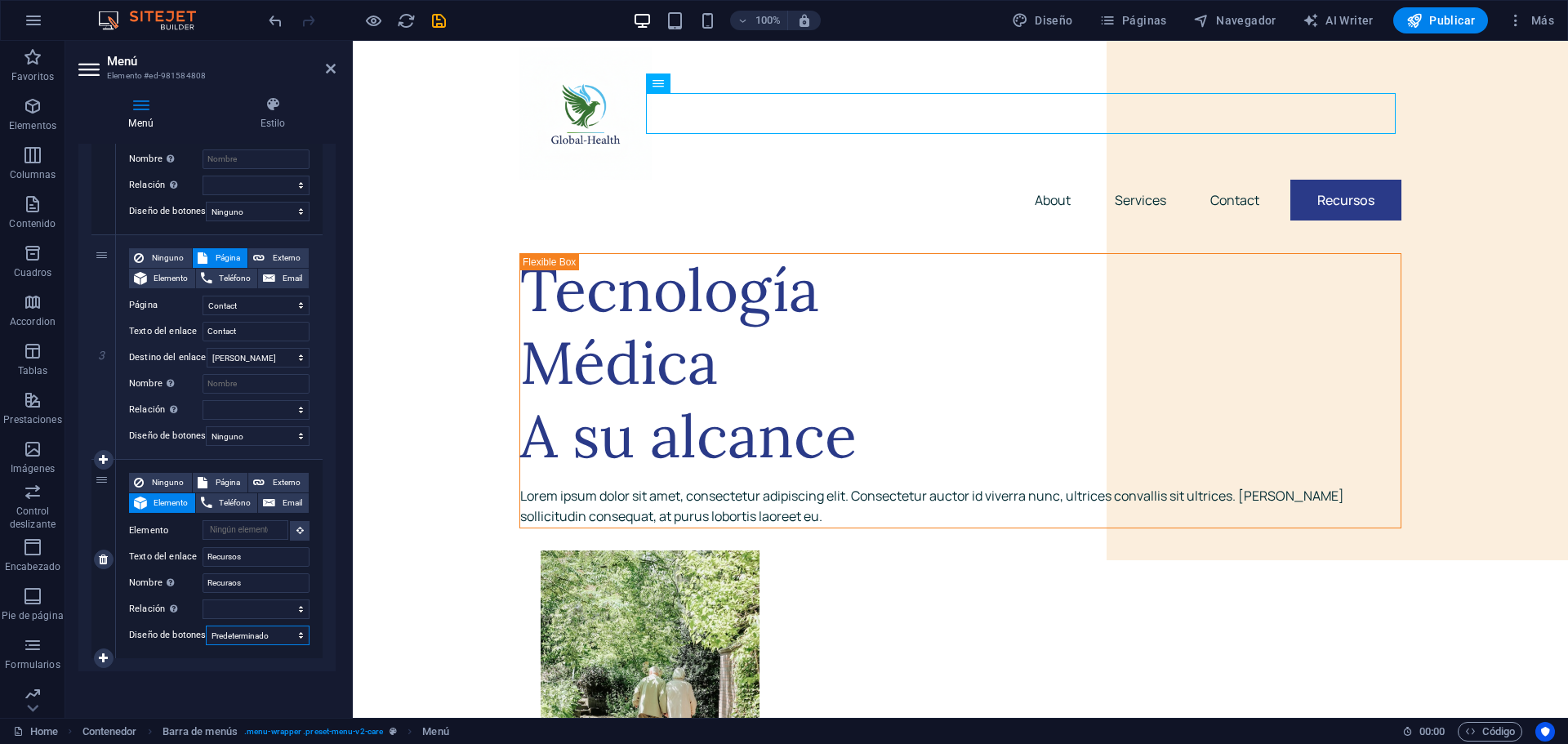
select select
click at [290, 626] on select "Ninguno Predeterminado Principal Secundario" at bounding box center [257, 635] width 104 height 20
select select
click at [206, 626] on select "Ninguno Predeterminado Principal Secundario" at bounding box center [257, 635] width 104 height 20
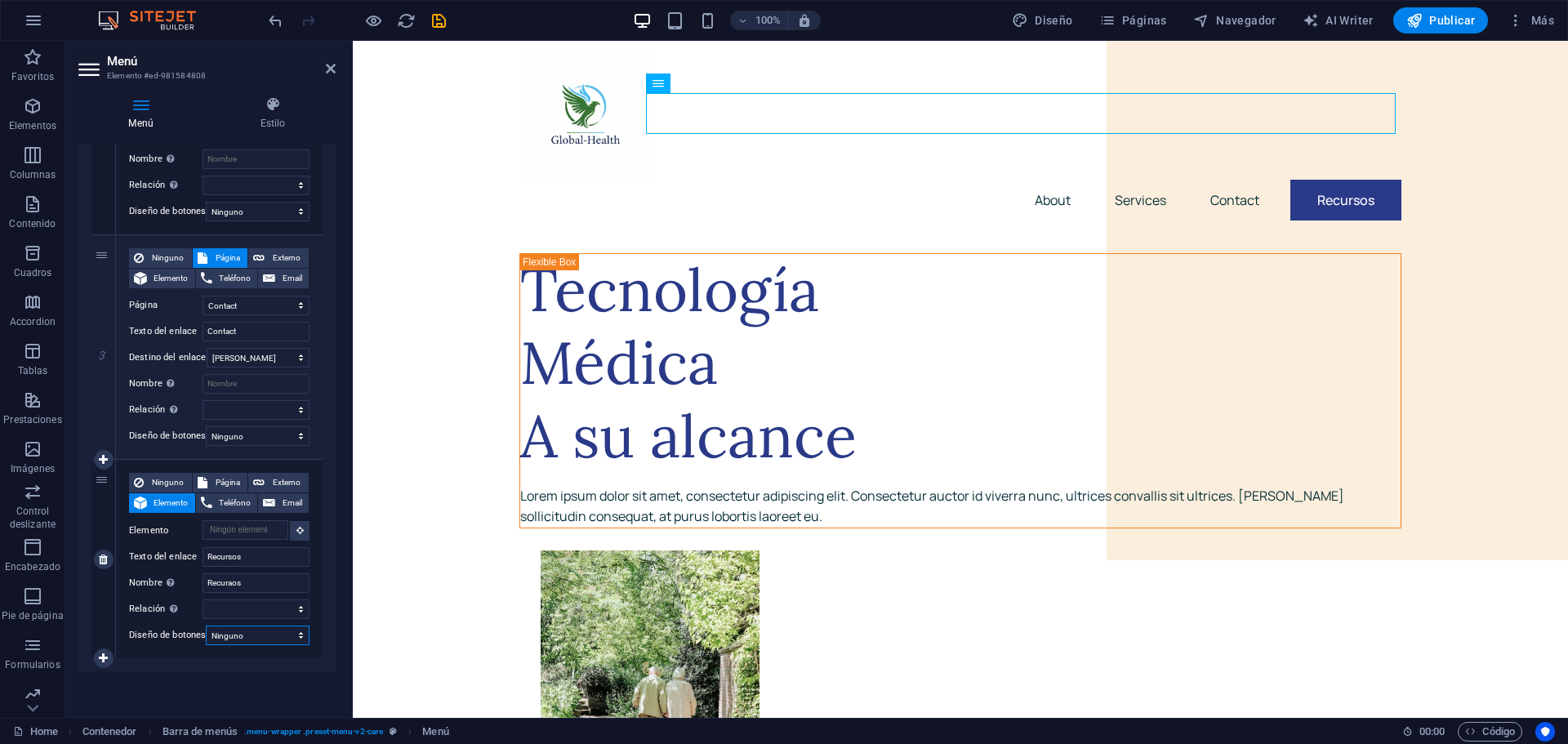
select select
click at [300, 626] on select "Ninguno Predeterminado Principal Secundario" at bounding box center [257, 635] width 104 height 20
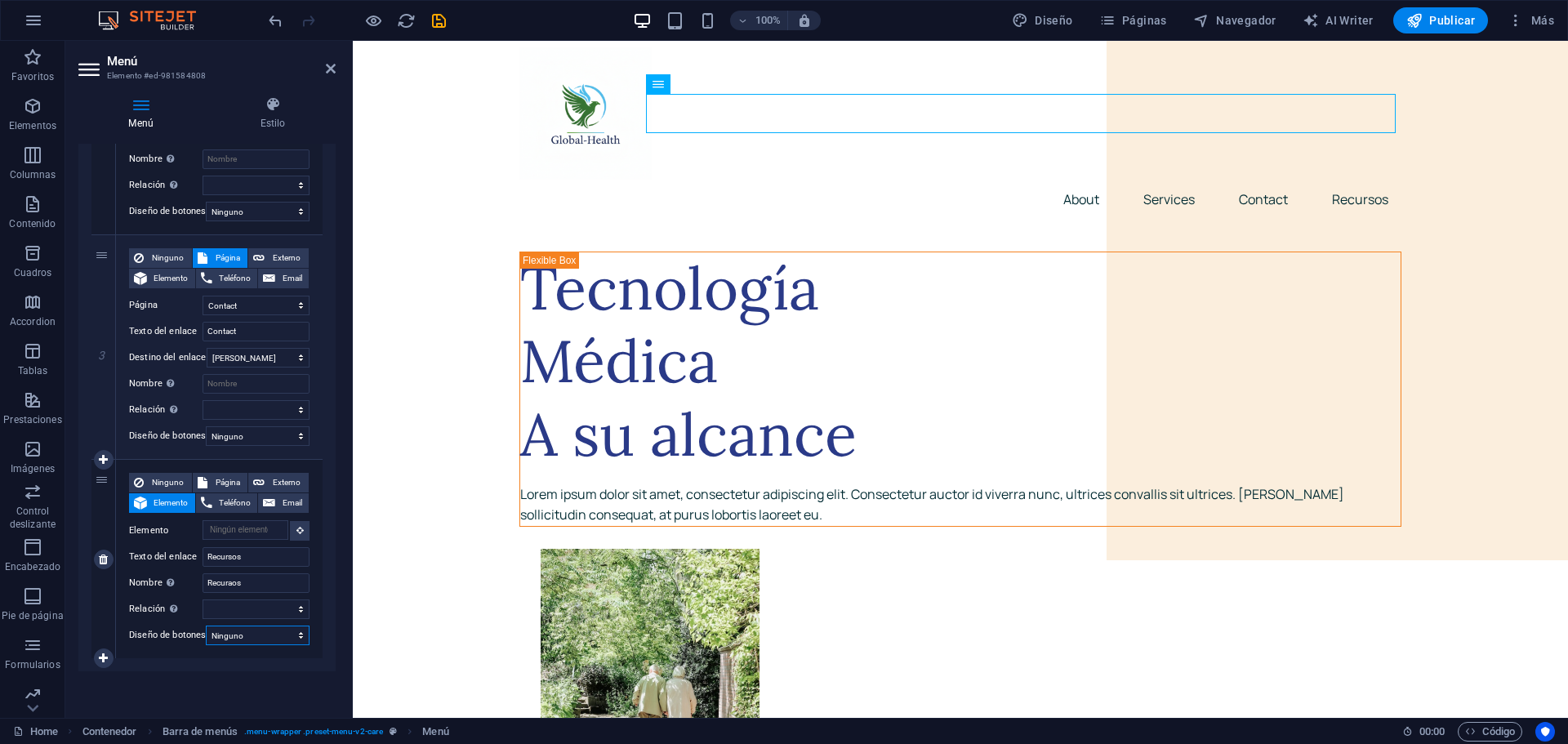
select select "default"
click at [206, 626] on select "Ninguno Predeterminado Principal Secundario" at bounding box center [257, 635] width 104 height 20
select select
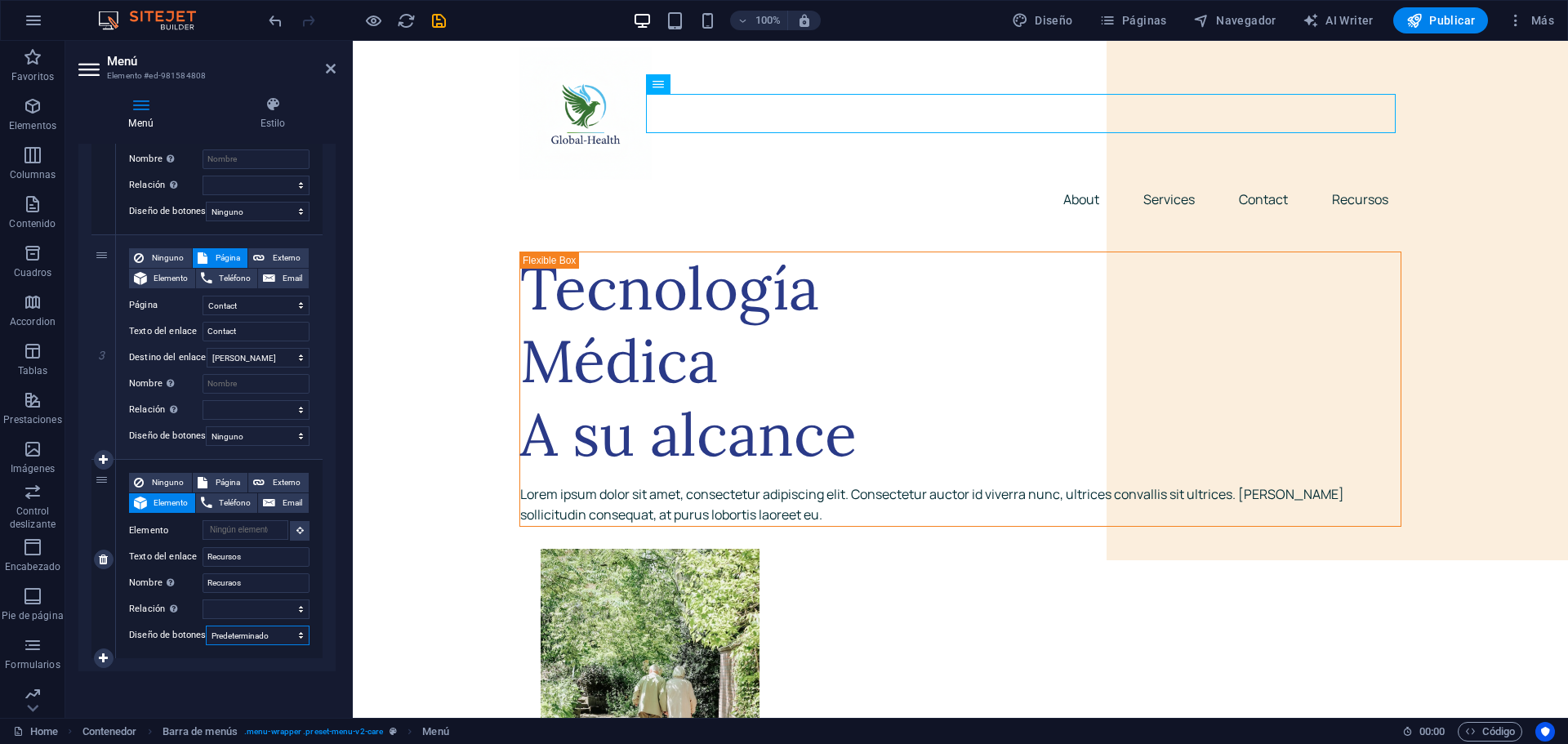
select select
click at [301, 626] on select "Ninguno Predeterminado Principal Secundario" at bounding box center [257, 635] width 104 height 20
select select "primary"
click at [206, 626] on select "Ninguno Predeterminado Principal Secundario" at bounding box center [257, 635] width 104 height 20
select select
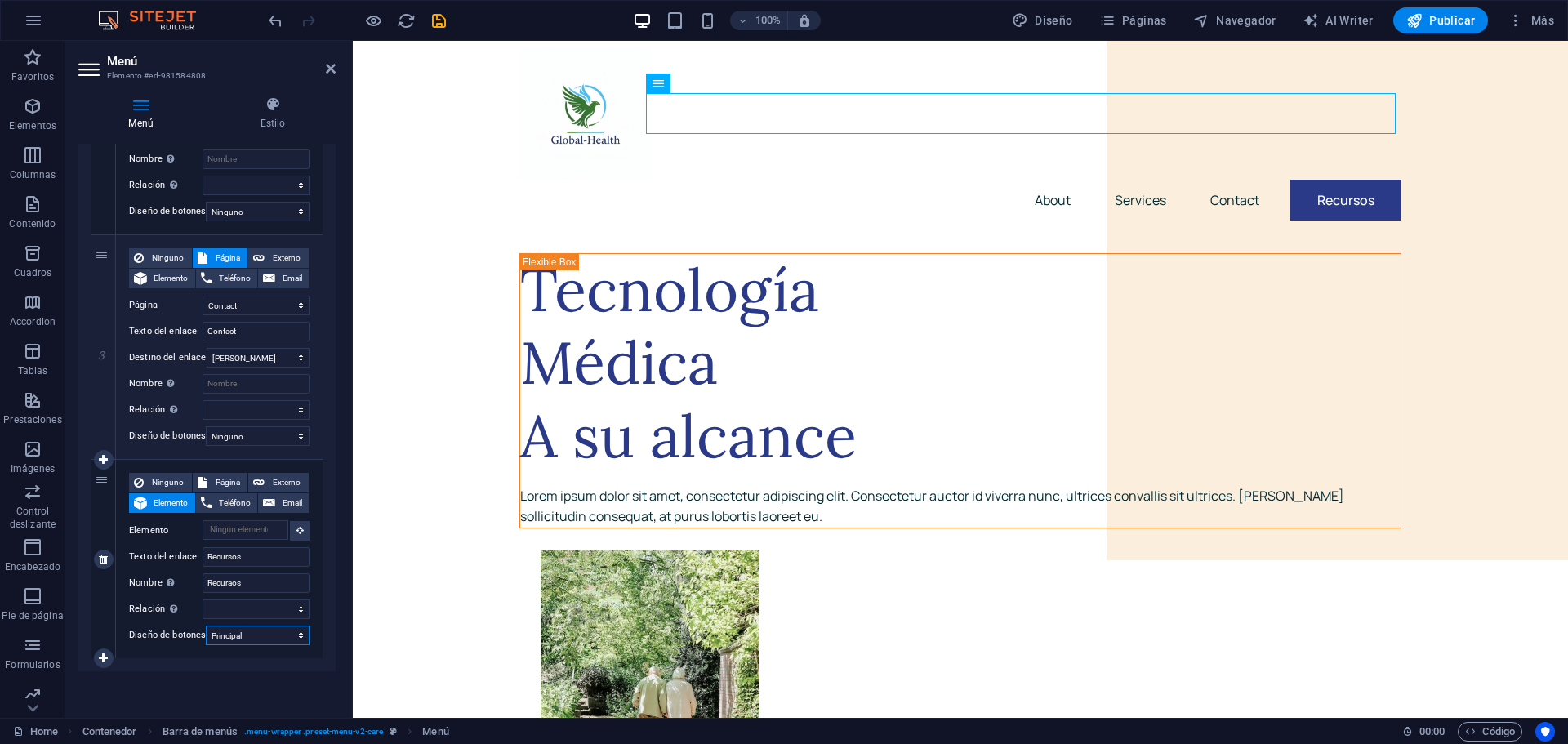
select select
click at [296, 626] on select "Ninguno Predeterminado Principal Secundario" at bounding box center [257, 635] width 104 height 20
select select "secondary"
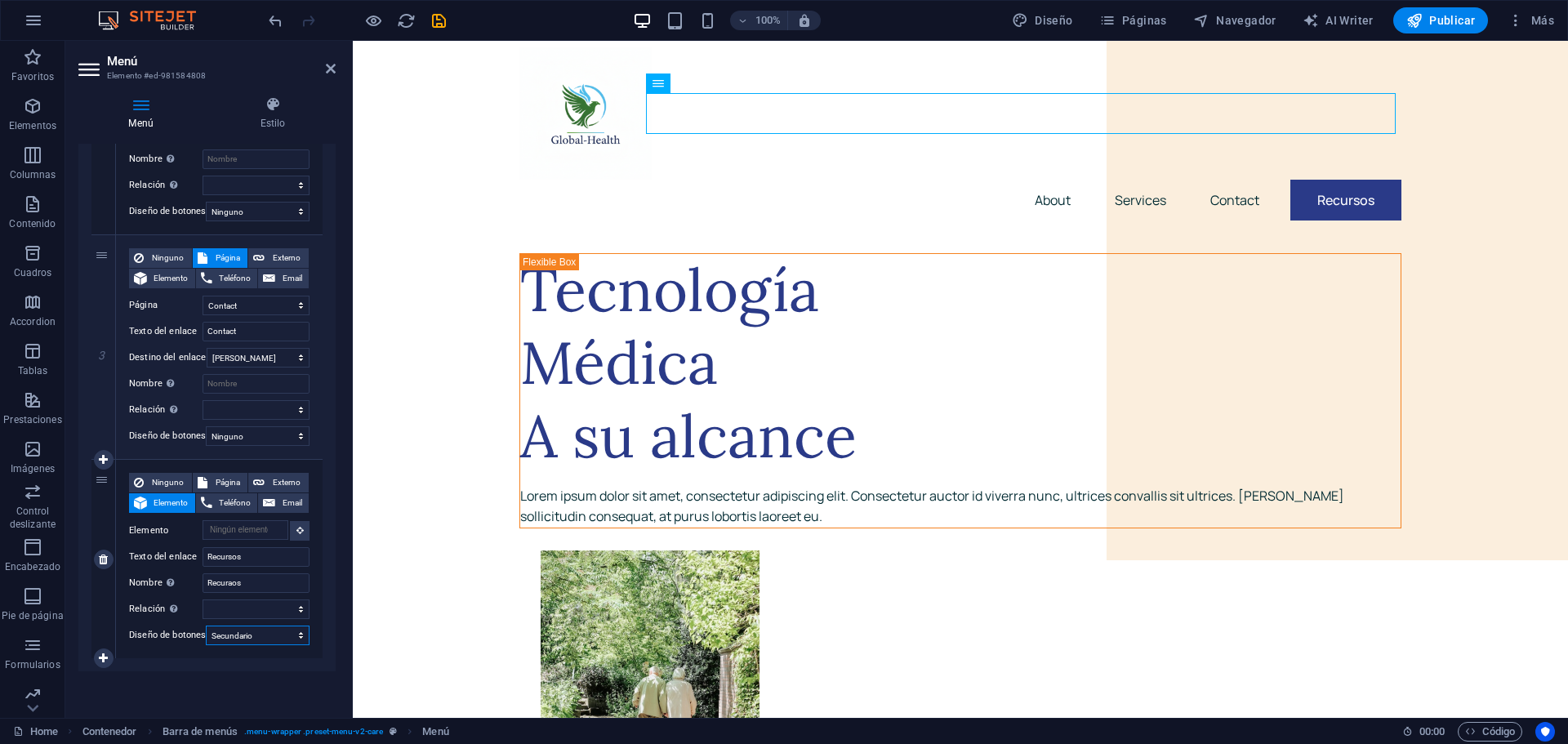
click at [206, 626] on select "Ninguno Predeterminado Principal Secundario" at bounding box center [257, 635] width 104 height 20
select select
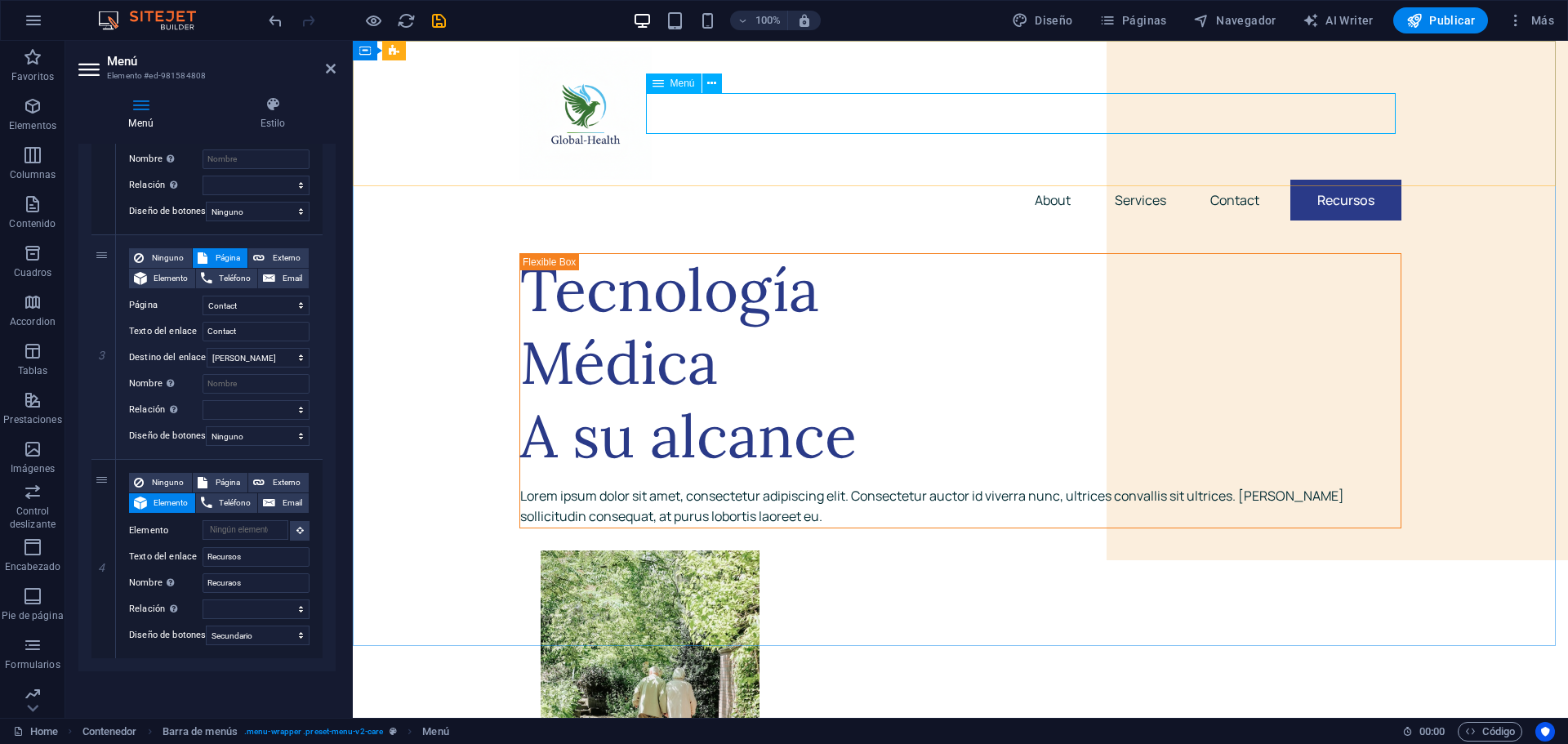
click at [1299, 180] on nav "About Services Contact Recursos" at bounding box center [961, 200] width 882 height 41
click at [292, 627] on select "Ninguno Predeterminado Principal Secundario" at bounding box center [257, 635] width 104 height 20
select select "primary"
click at [206, 626] on select "Ninguno Predeterminado Principal Secundario" at bounding box center [257, 635] width 104 height 20
select select
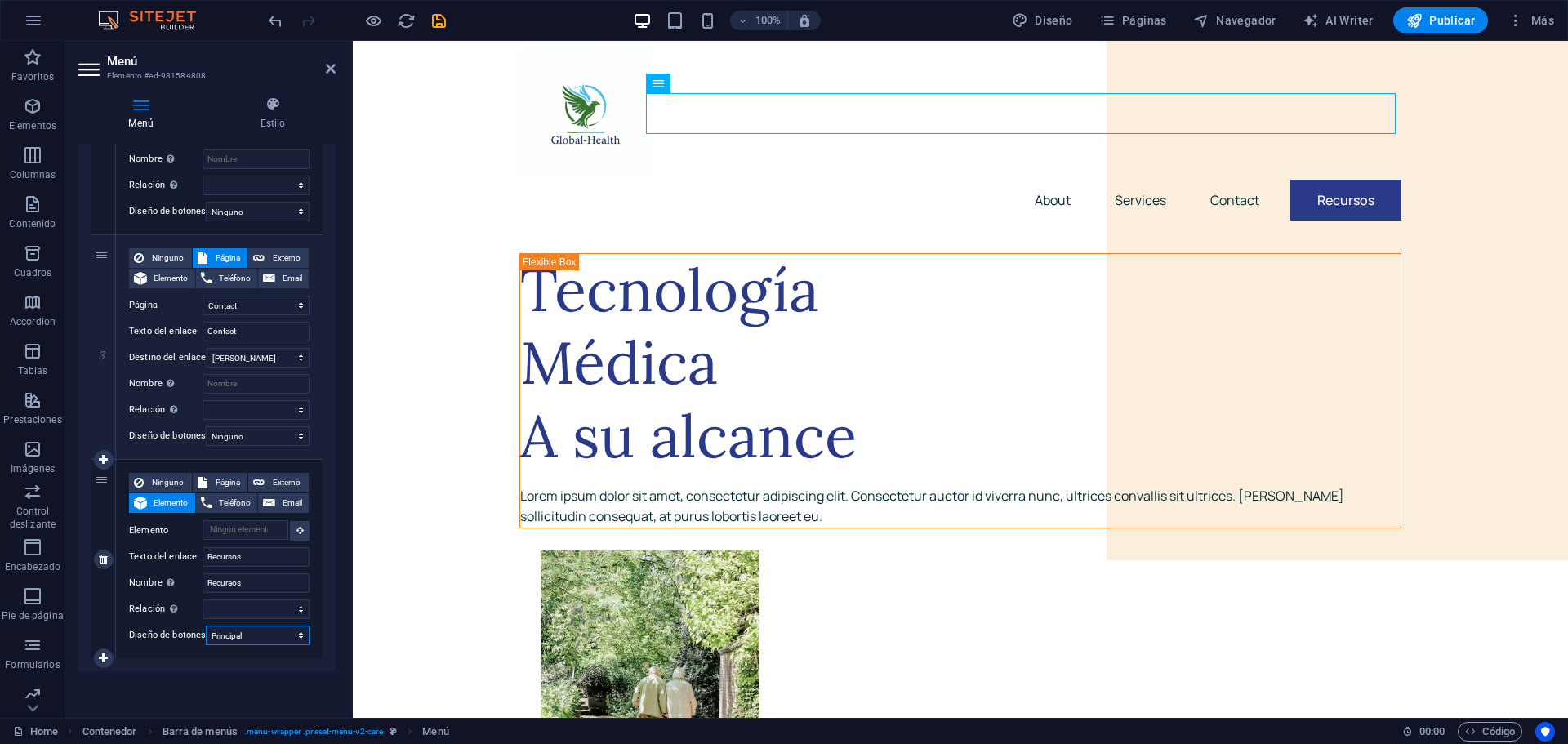
select select
click at [240, 672] on div "Menú Automático Personalizado Crear elementos de menú personalizados para este …" at bounding box center [207, 423] width 257 height 561
click at [438, 18] on icon "save" at bounding box center [438, 21] width 19 height 19
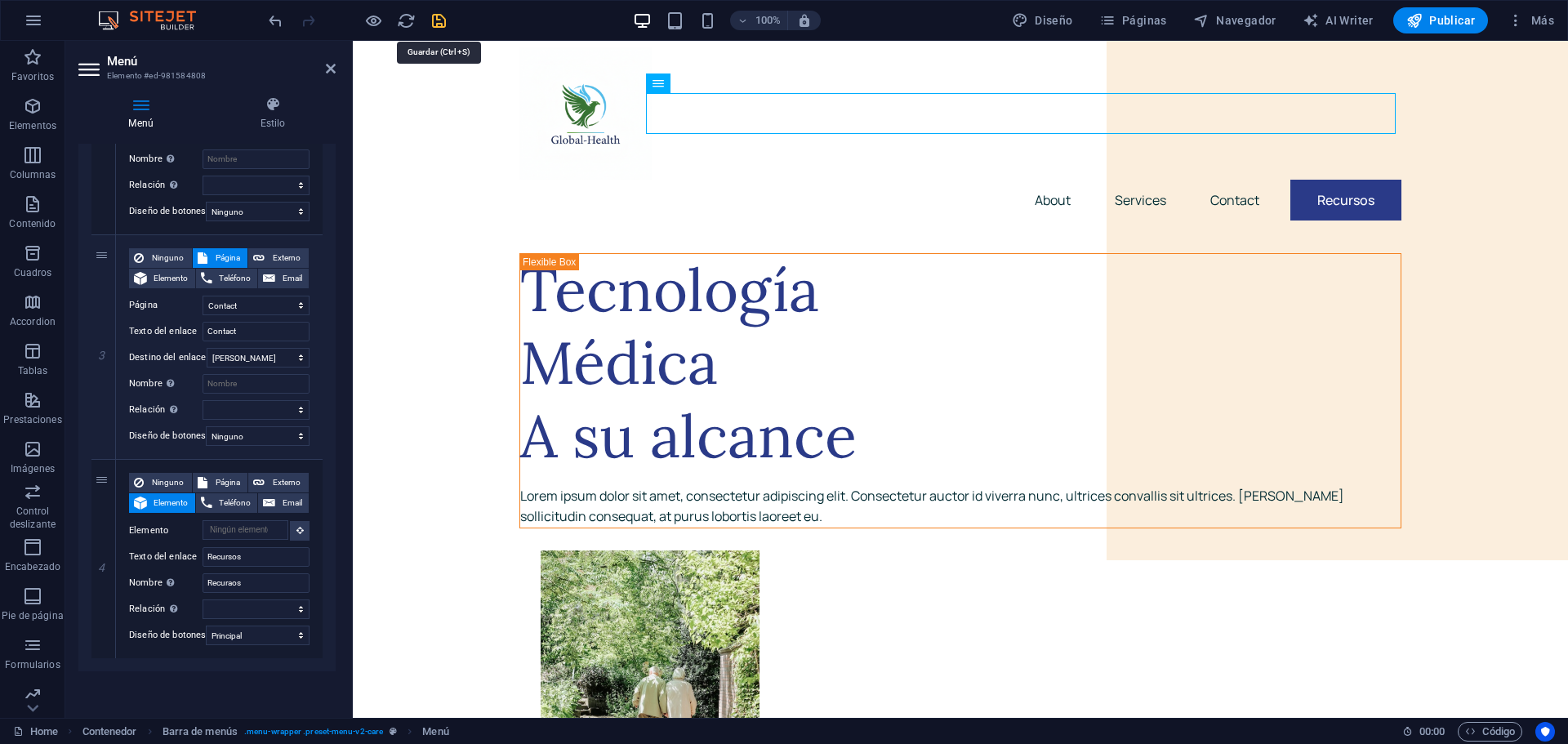
checkbox input "false"
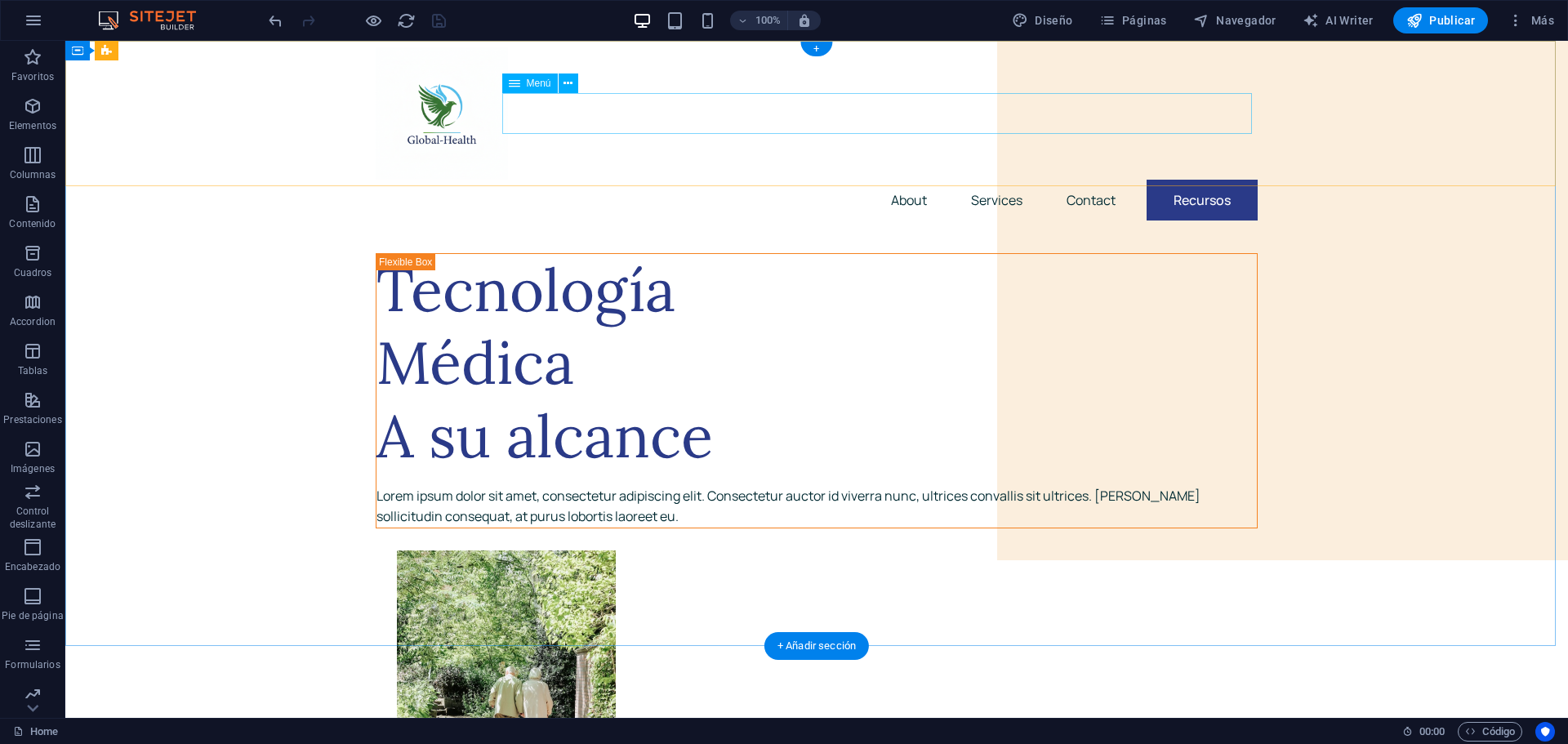
click at [1209, 180] on nav "About Services Contact Recursos" at bounding box center [816, 200] width 882 height 41
click at [815, 49] on div "+" at bounding box center [816, 49] width 31 height 15
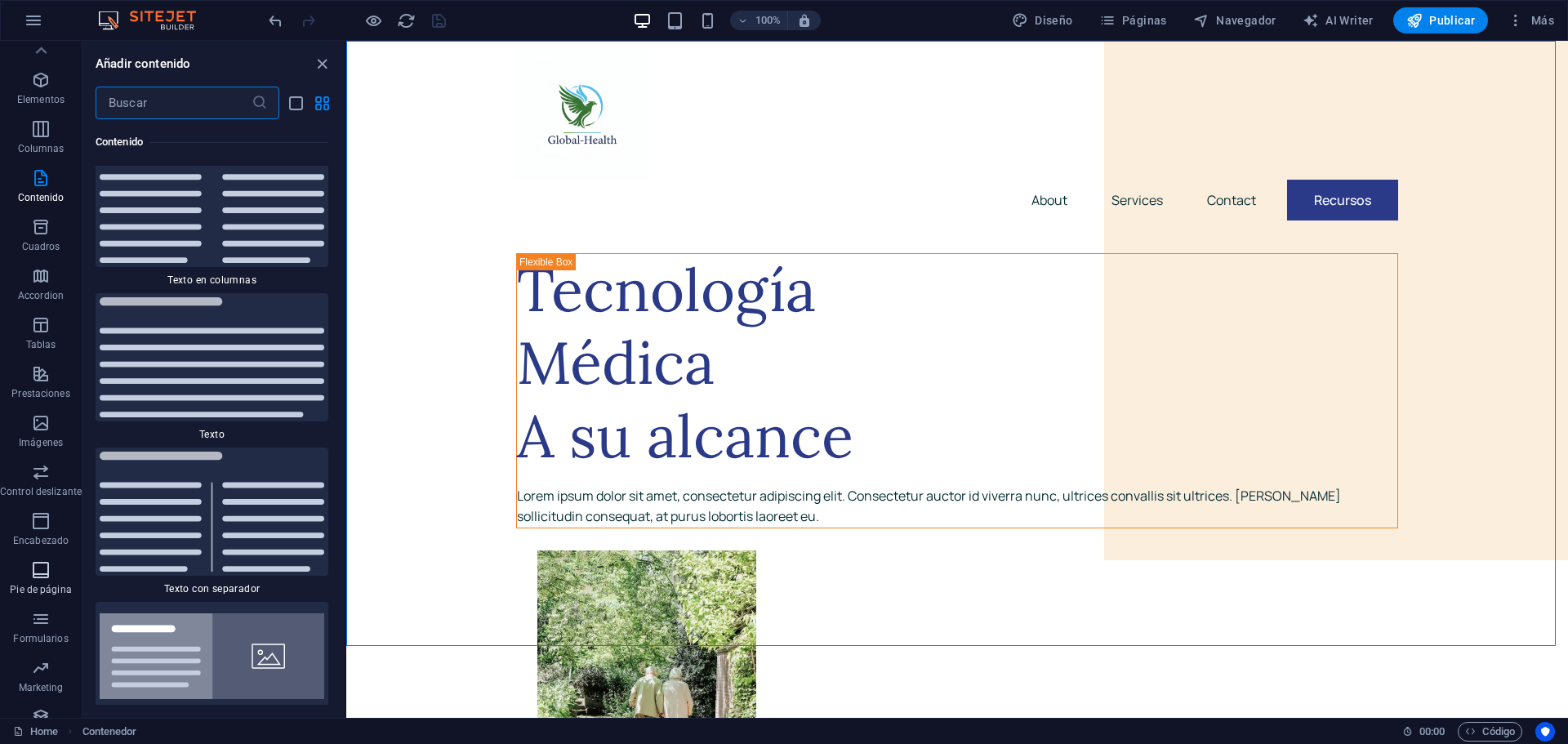
scroll to position [0, 0]
click at [25, 112] on span "Elementos" at bounding box center [41, 115] width 82 height 39
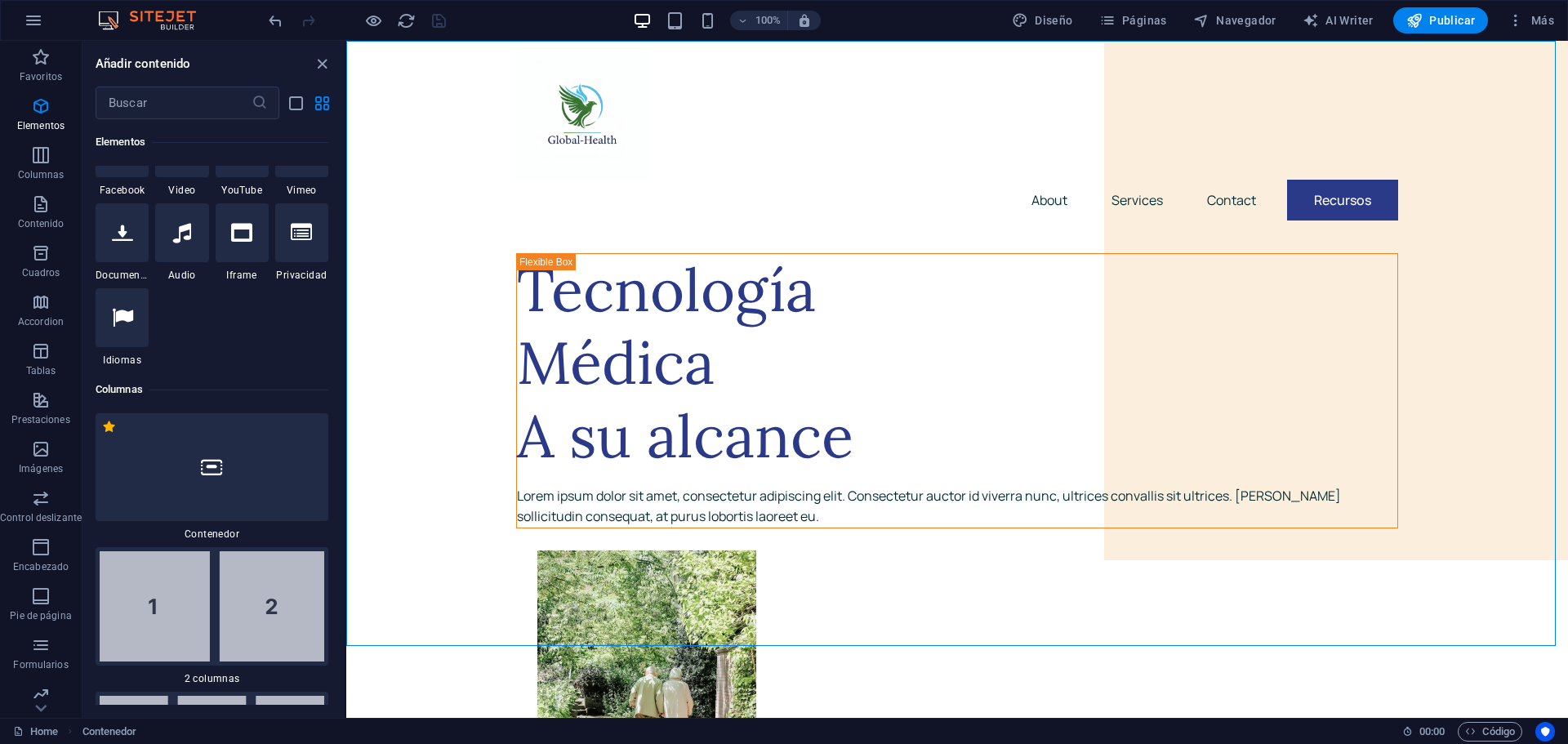
scroll to position [716, 0]
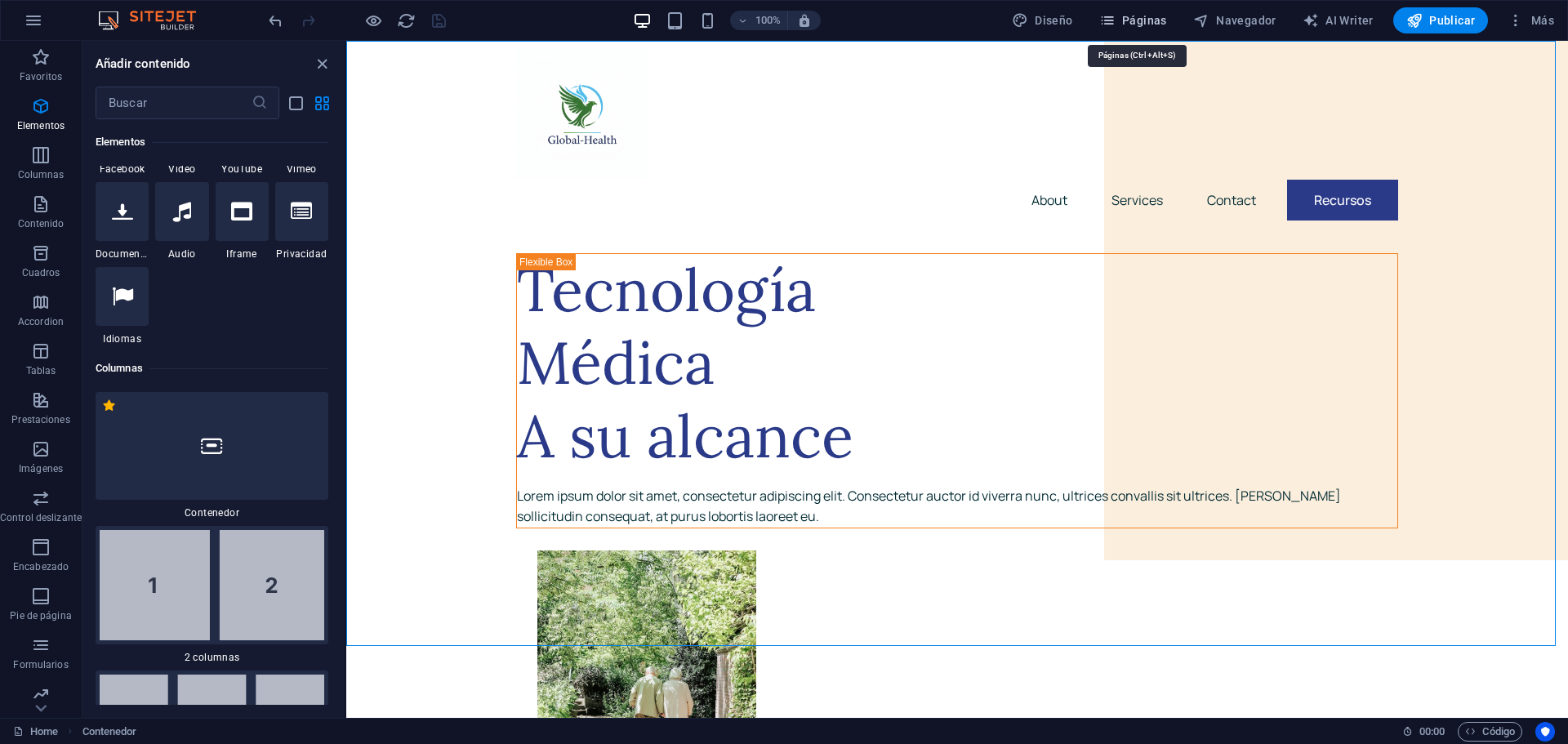
click at [1152, 24] on span "Páginas" at bounding box center [1133, 21] width 68 height 17
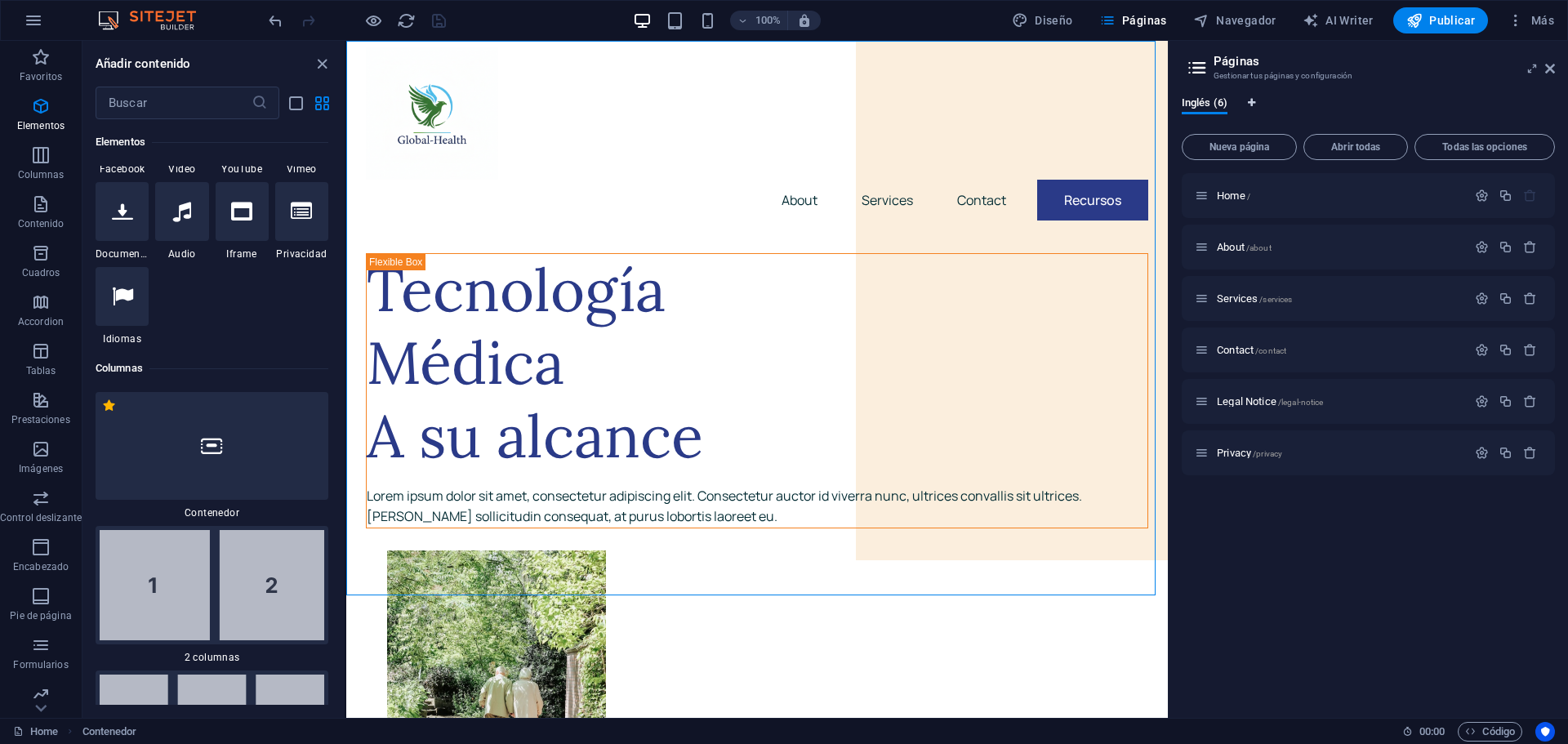
click at [1250, 104] on icon "Pestañas de idiomas" at bounding box center [1251, 103] width 7 height 10
select select "73"
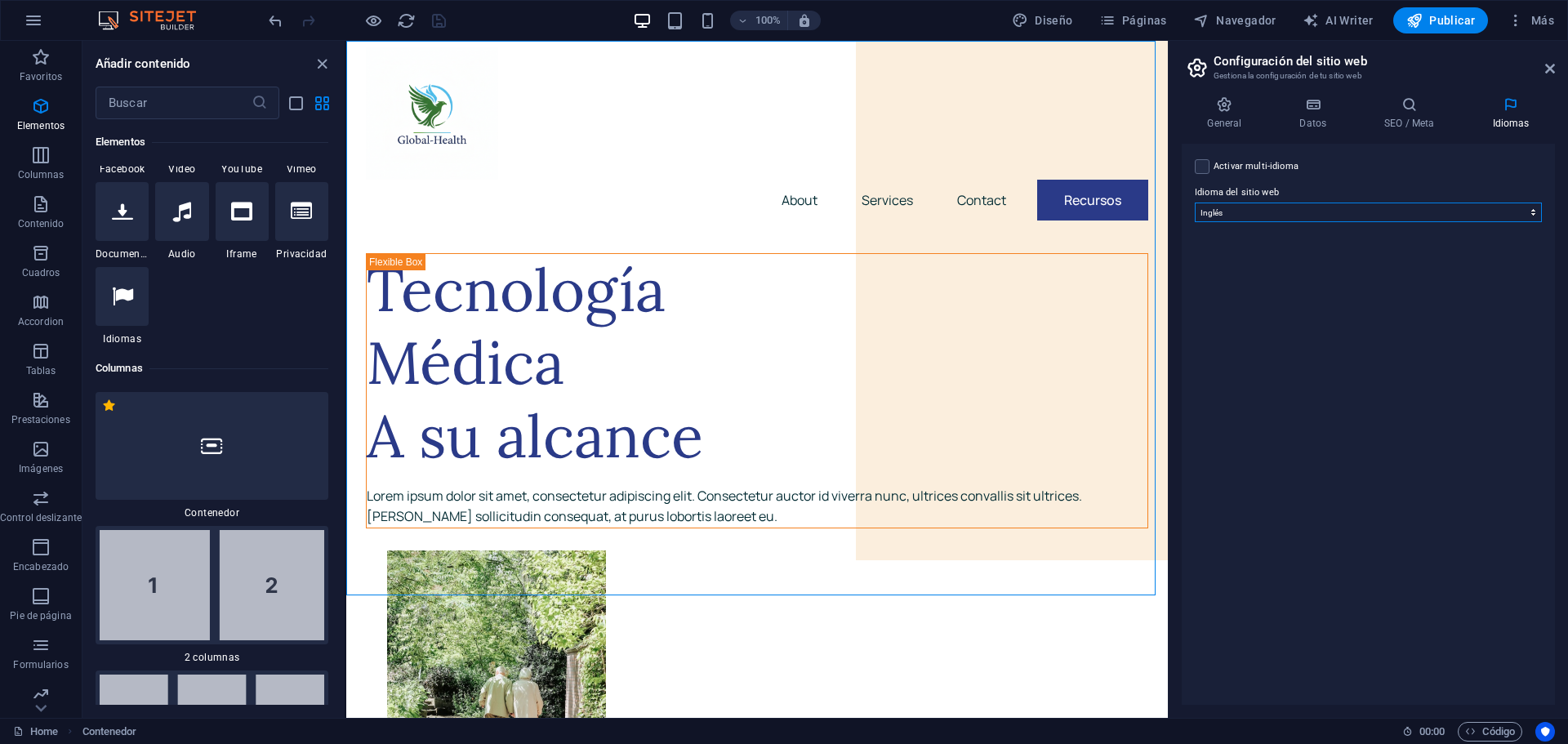
click at [1289, 213] on select "Abkhazian Afar Afrikaans Akan Albanés Alemán Amharic Árabe Aragonese Armenian A…" at bounding box center [1367, 212] width 347 height 20
click at [1551, 65] on icon at bounding box center [1550, 69] width 10 height 13
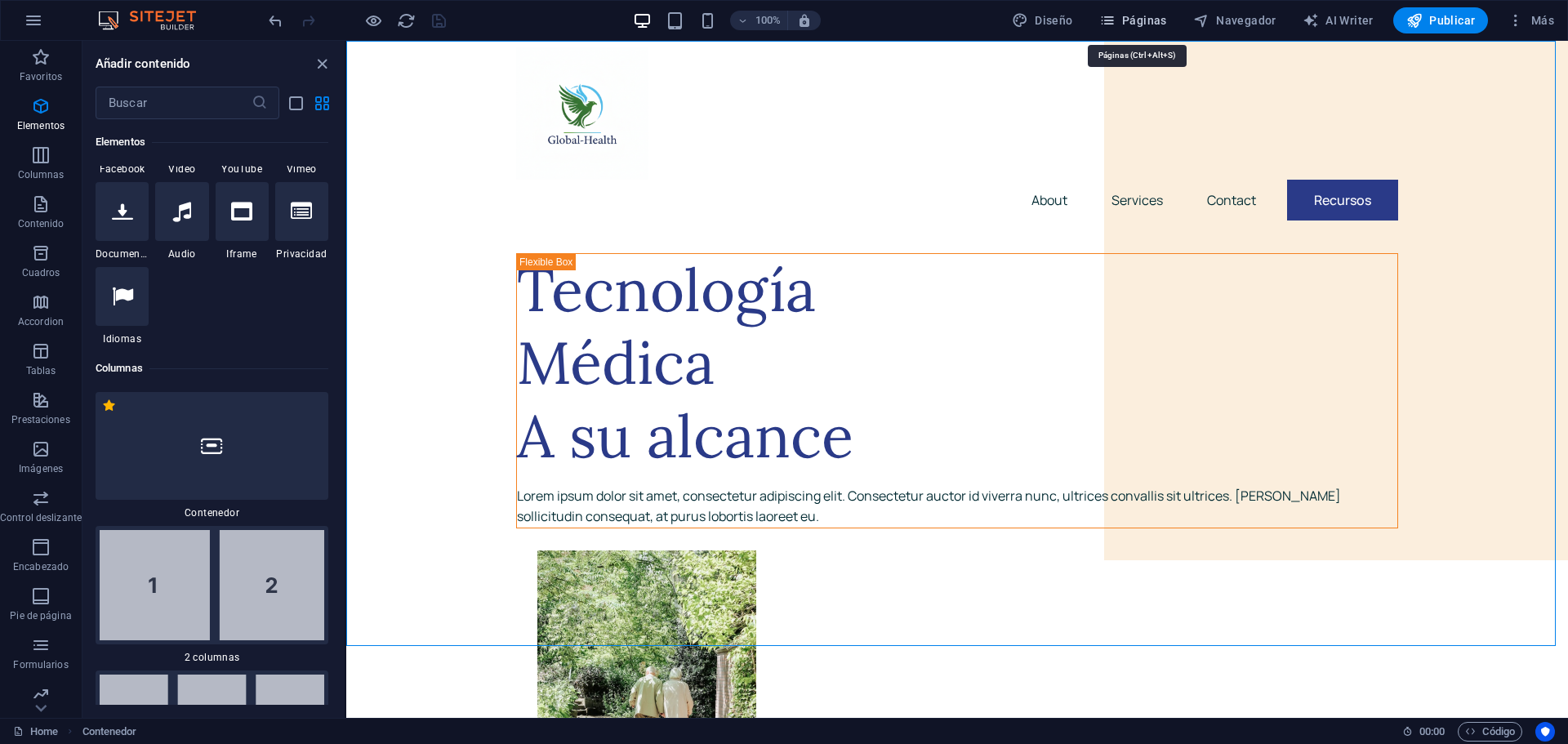
click at [1122, 21] on span "Páginas" at bounding box center [1133, 21] width 68 height 17
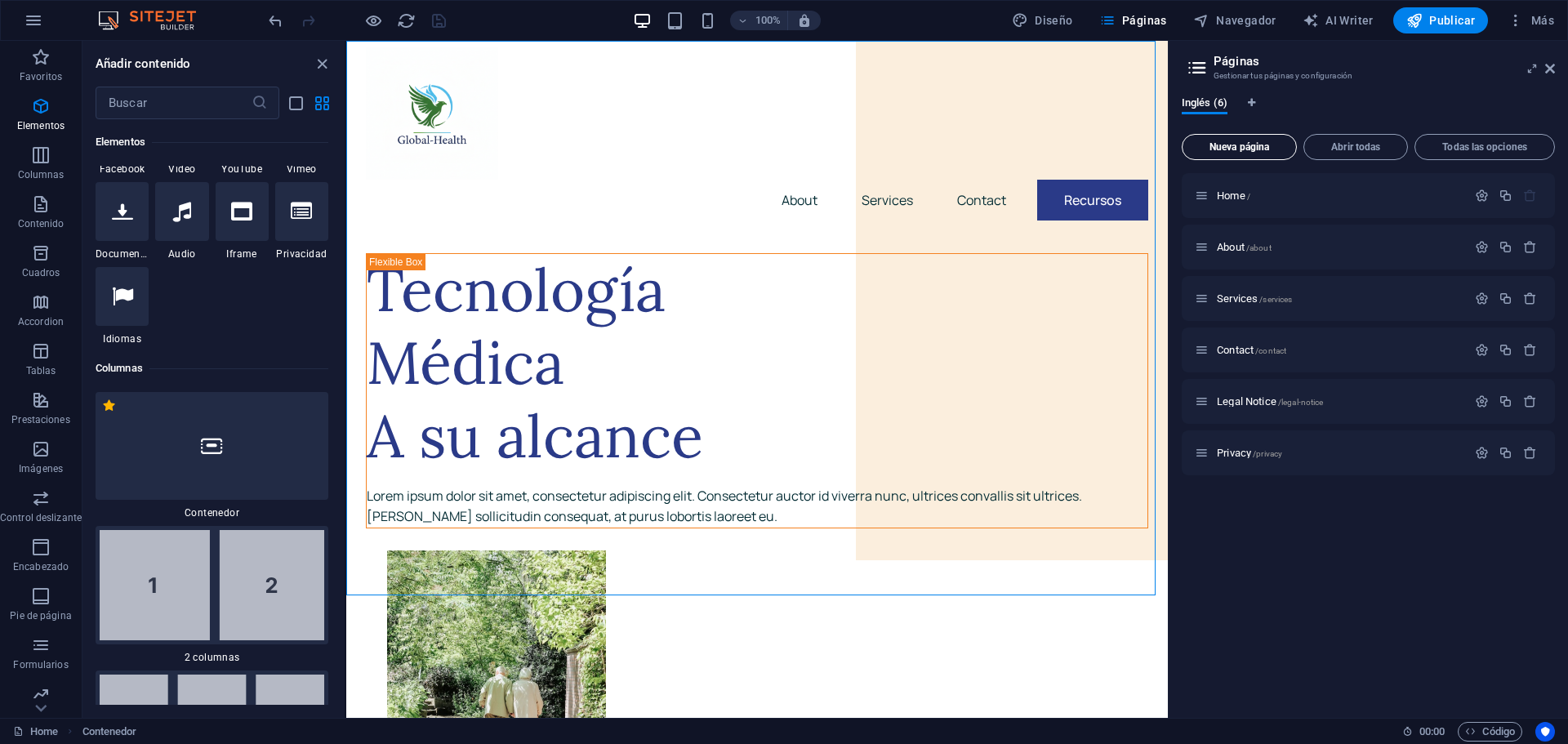
click at [1241, 144] on span "Nueva página" at bounding box center [1238, 147] width 100 height 10
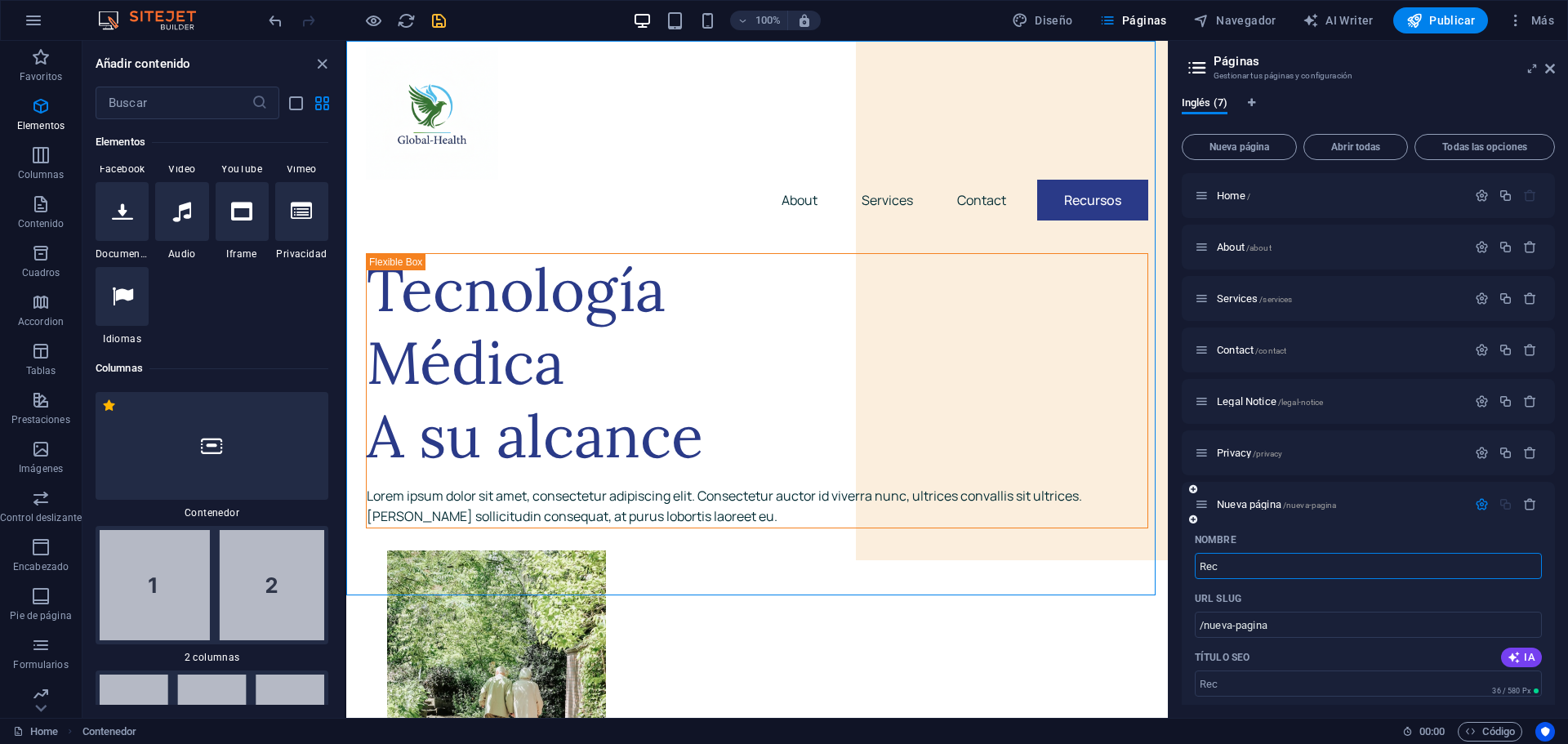
type input "Rec"
type input "/rec"
type input "Recurso"
type input "/recur"
type input "Recurso"
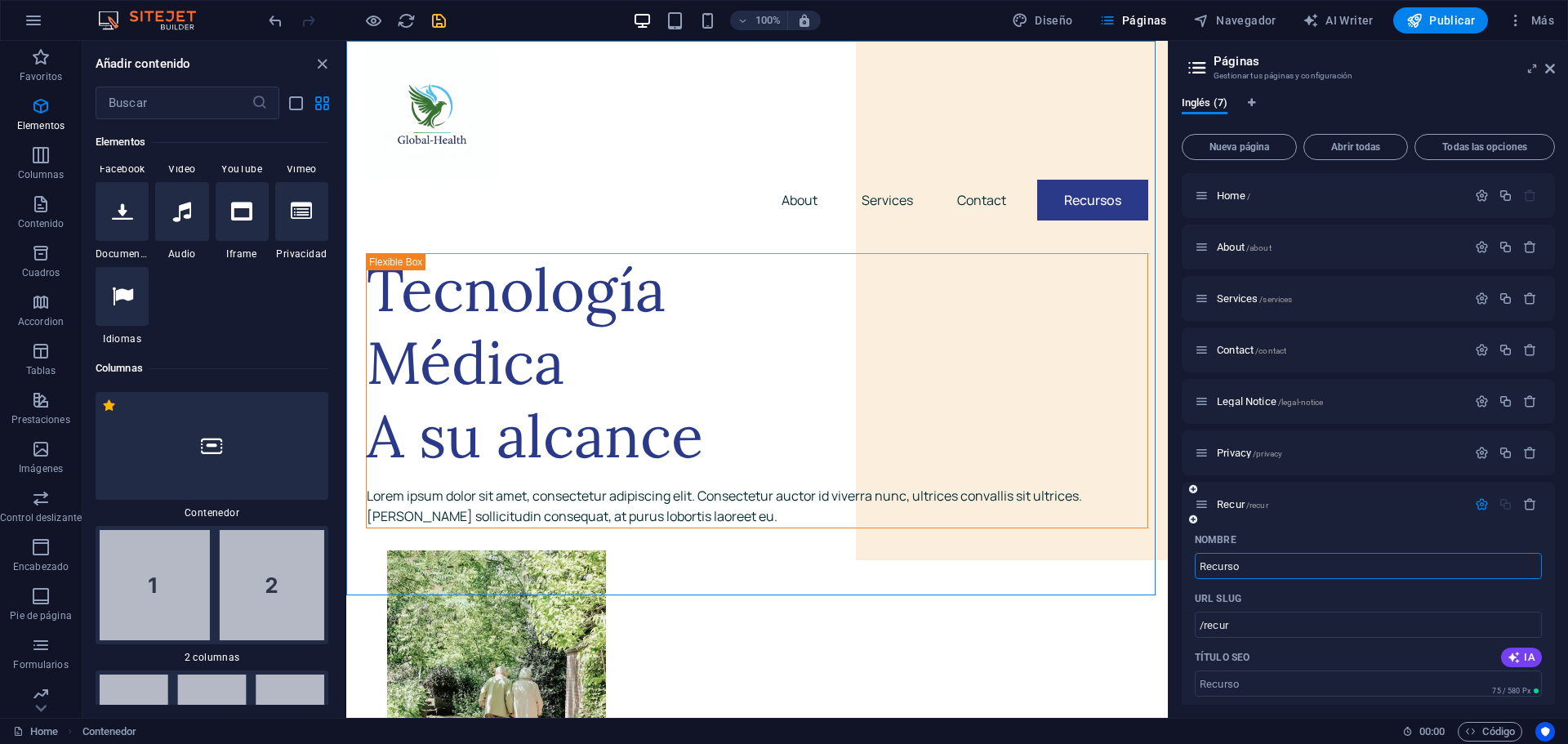
type input "/recurso"
type input "Recursos"
type input "/recursos"
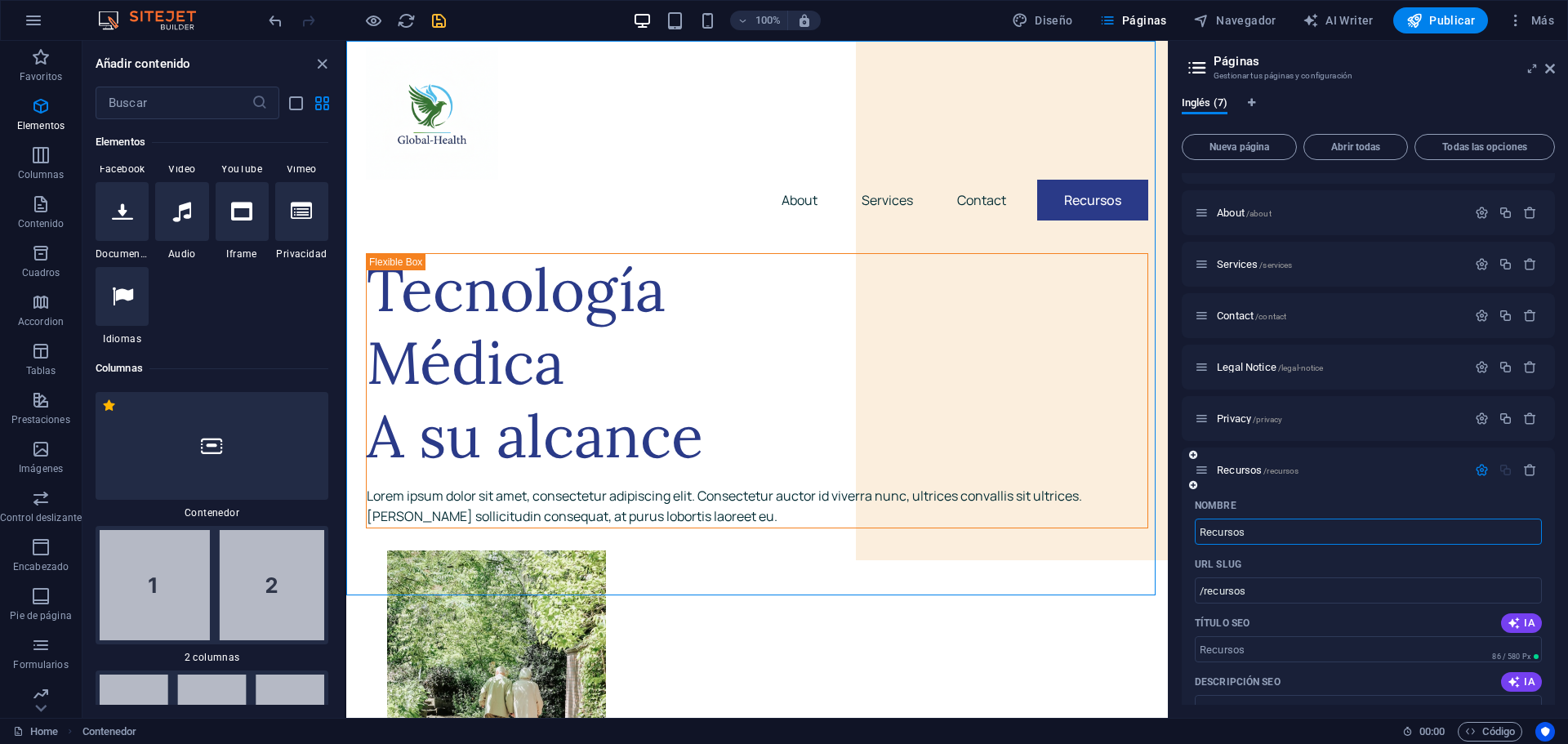
scroll to position [0, 0]
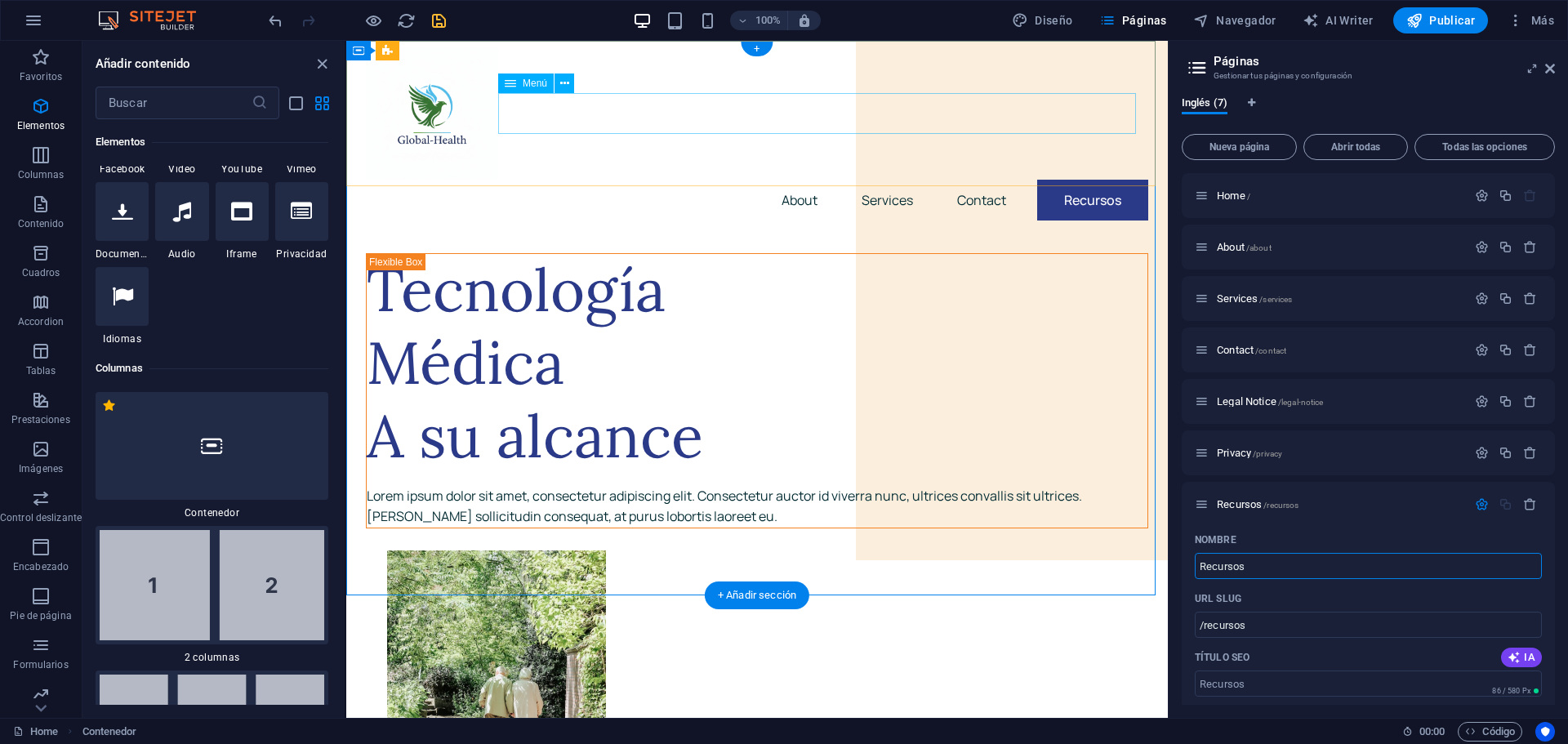
type input "Recursos"
click at [1082, 180] on nav "About Services Contact Recursos" at bounding box center [757, 200] width 782 height 41
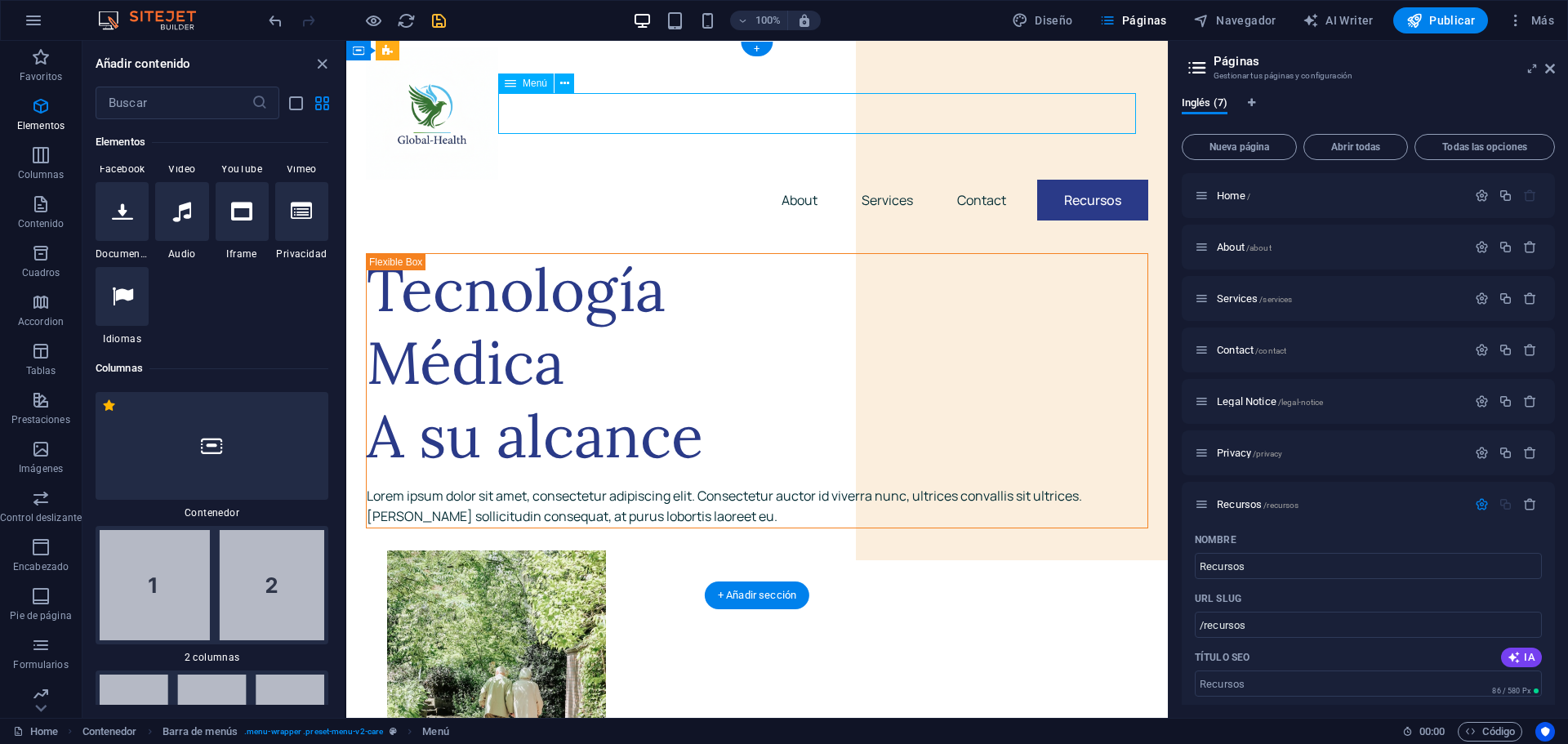
click at [1082, 180] on nav "About Services Contact Recursos" at bounding box center [757, 200] width 782 height 41
click at [1093, 180] on nav "About Services Contact Recursos" at bounding box center [757, 200] width 782 height 41
click at [1082, 180] on nav "About Services Contact Recursos" at bounding box center [757, 200] width 782 height 41
click at [1078, 180] on nav "About Services Contact Recursos" at bounding box center [757, 200] width 782 height 41
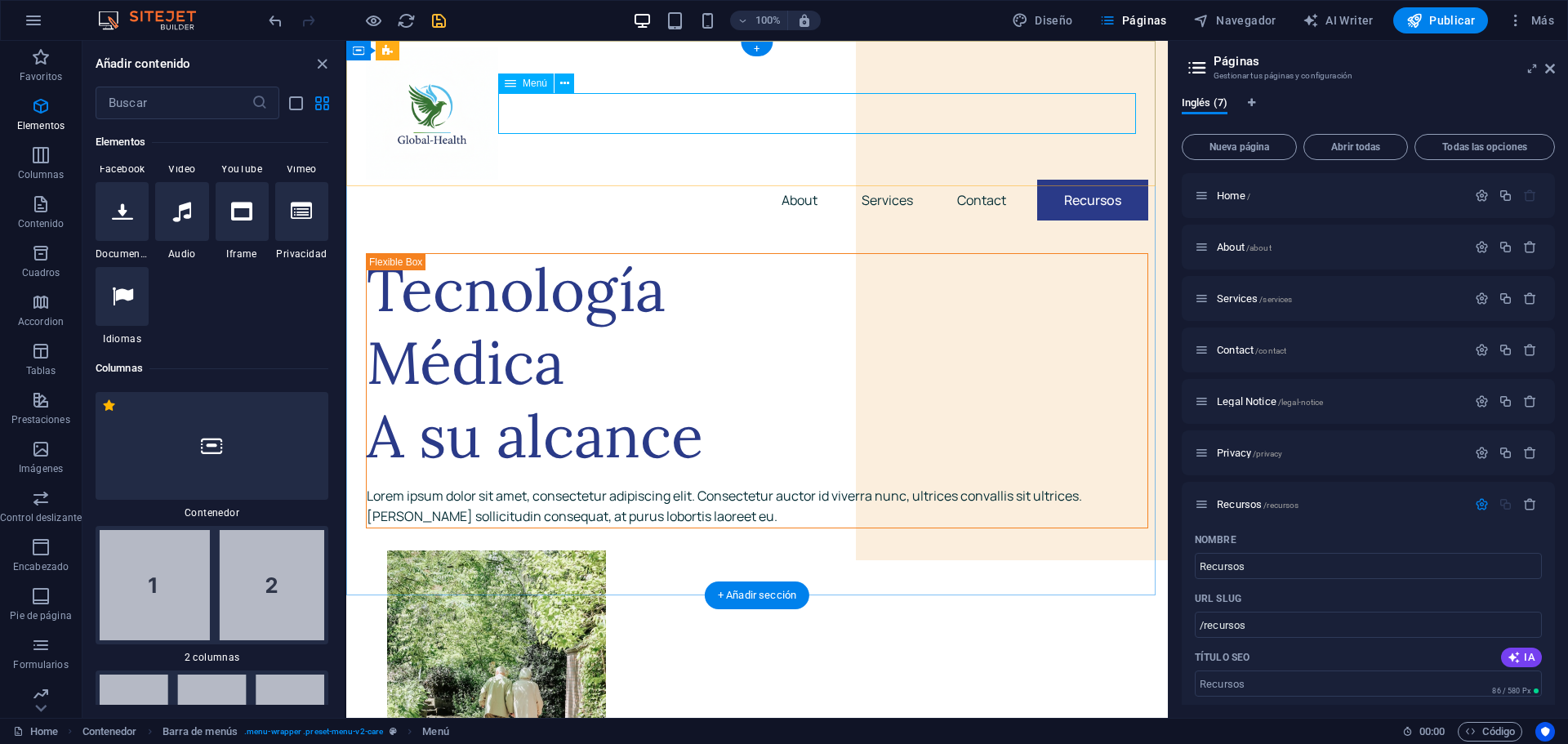
select select "1"
select select
select select "2"
select select
select select "3"
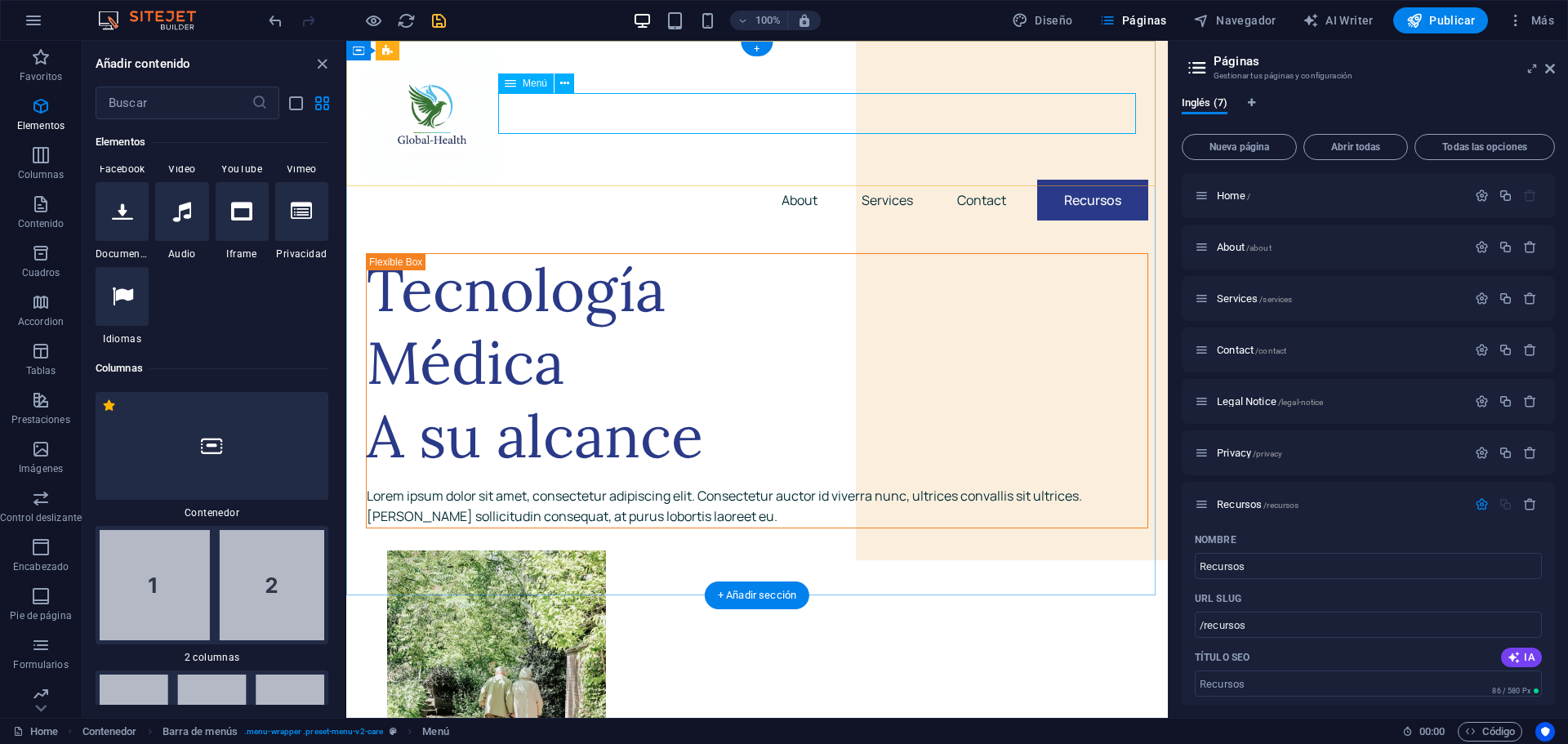
select select
select select "primary"
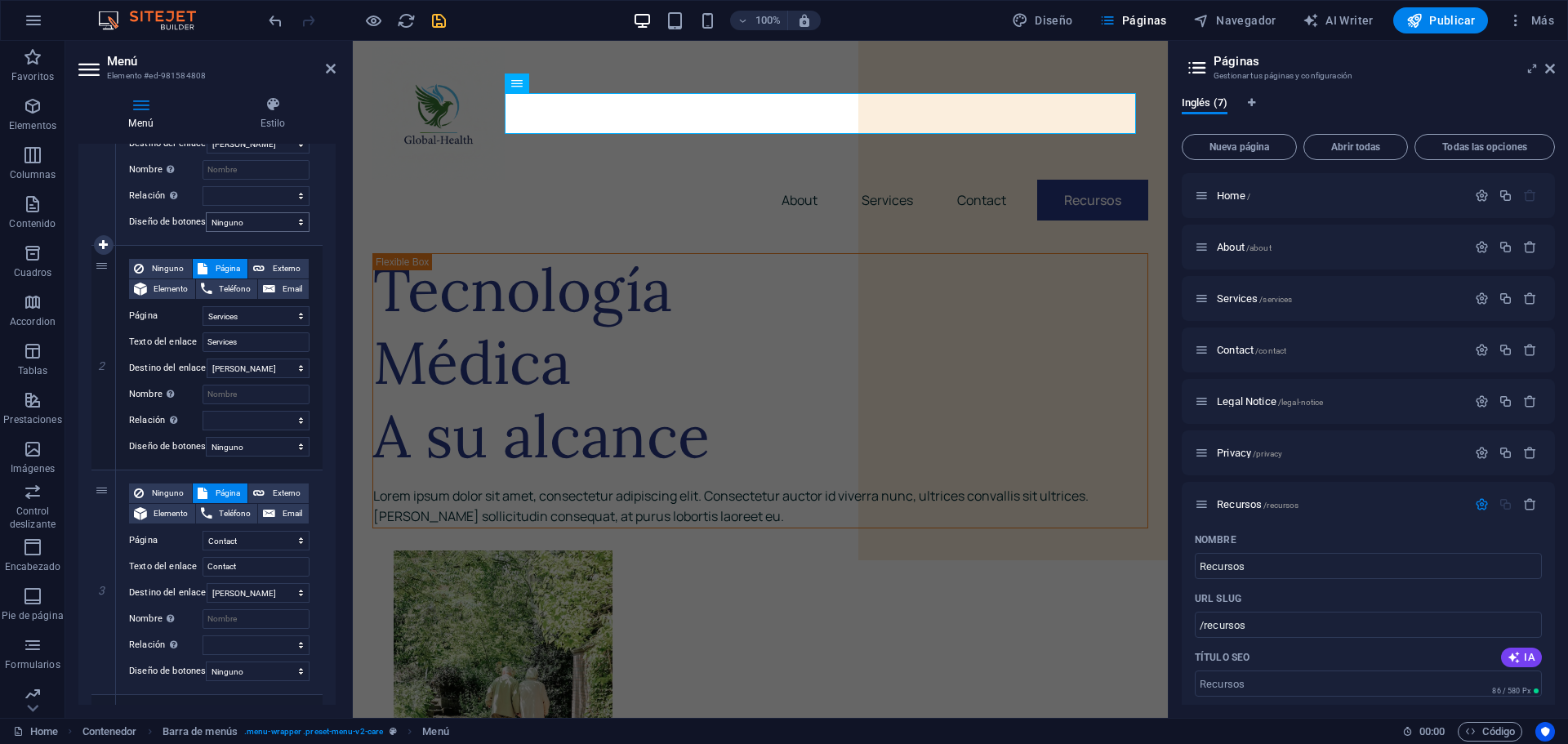
scroll to position [535, 0]
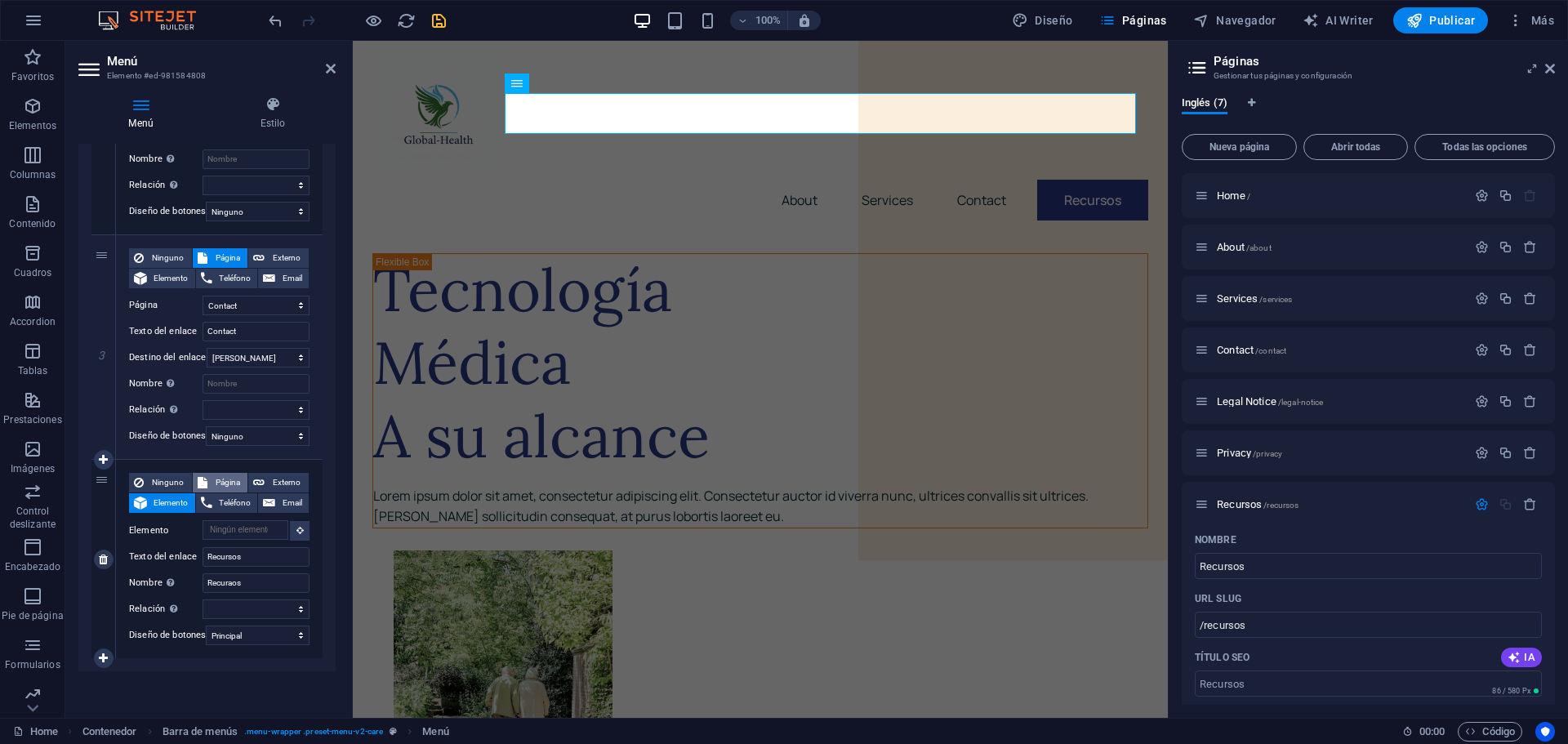
click at [230, 472] on span "Página" at bounding box center [227, 482] width 31 height 20
select select
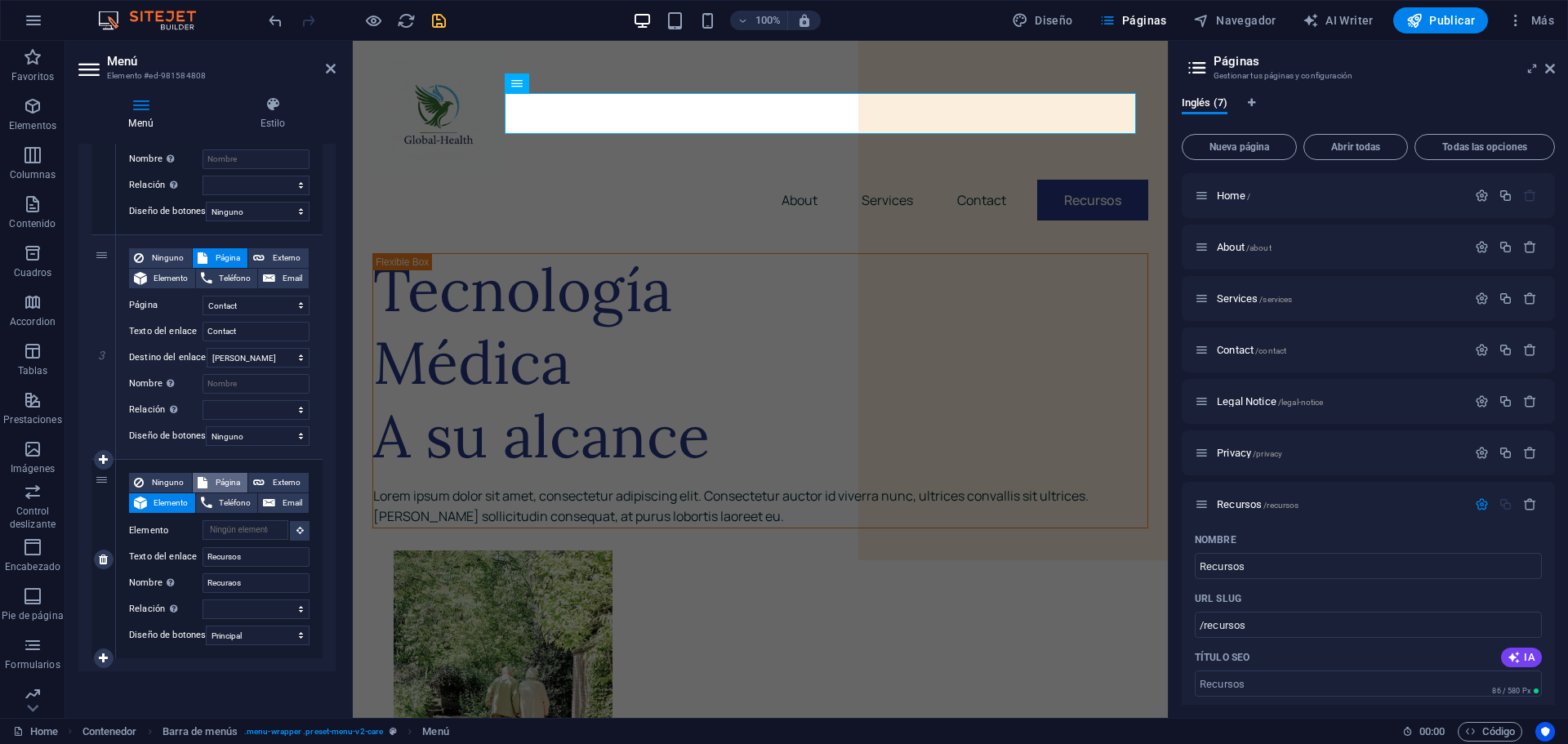
select select
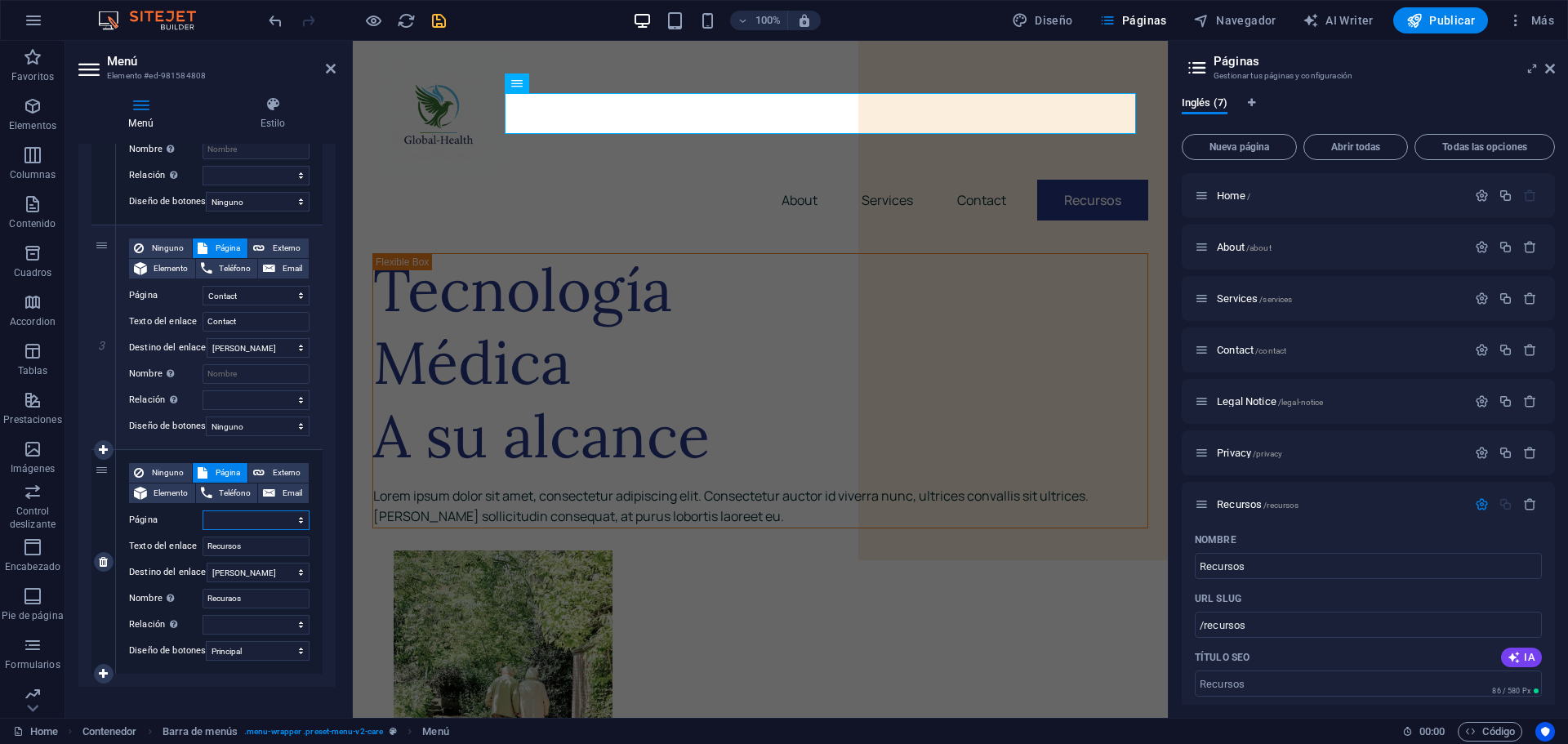
click at [297, 515] on select "Home About Services Contact Legal Notice Privacy Recursos" at bounding box center [255, 520] width 107 height 20
select select "6"
click at [202, 510] on select "Home About Services Contact Legal Notice Privacy Recursos" at bounding box center [255, 520] width 107 height 20
select select
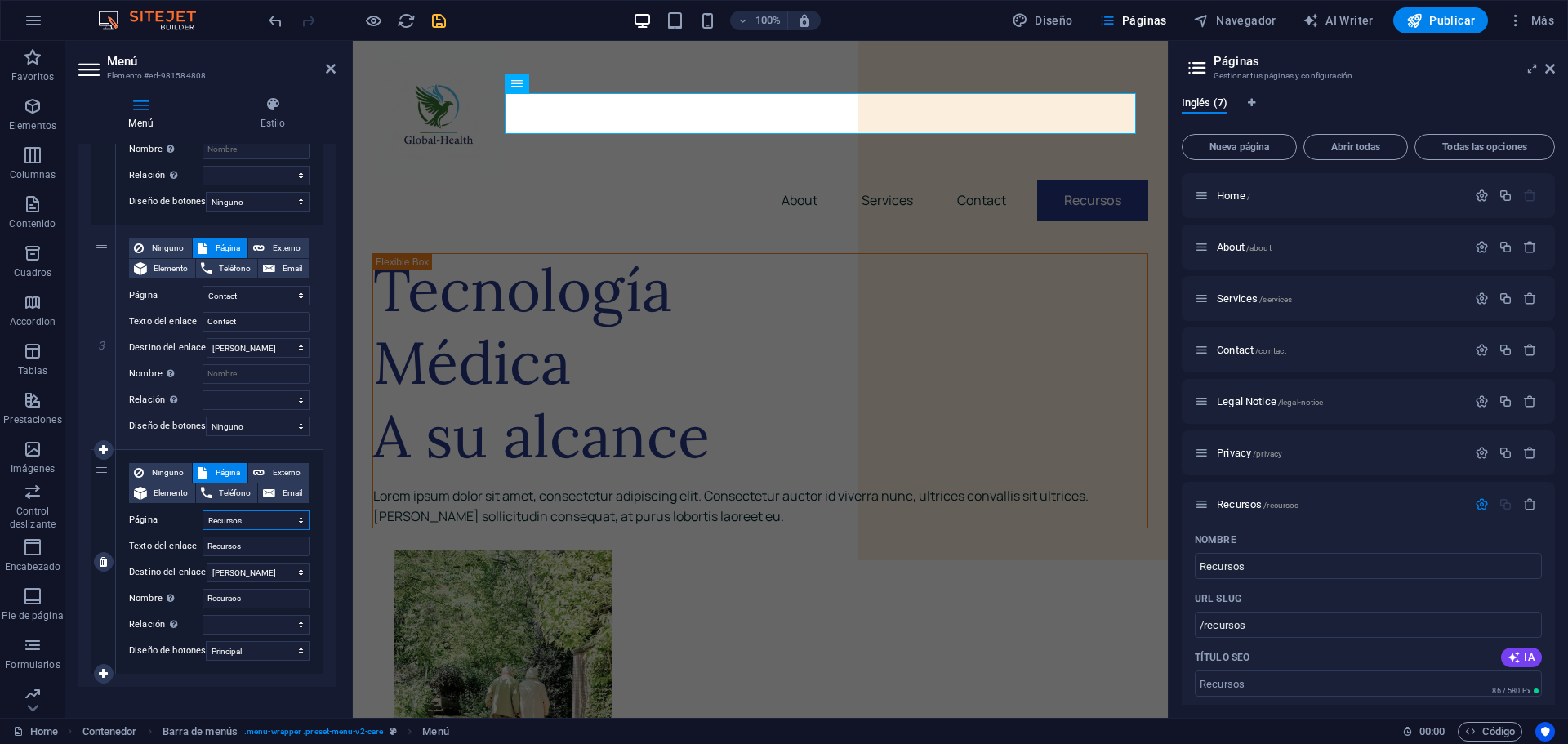
select select
click at [437, 26] on icon "save" at bounding box center [438, 21] width 19 height 19
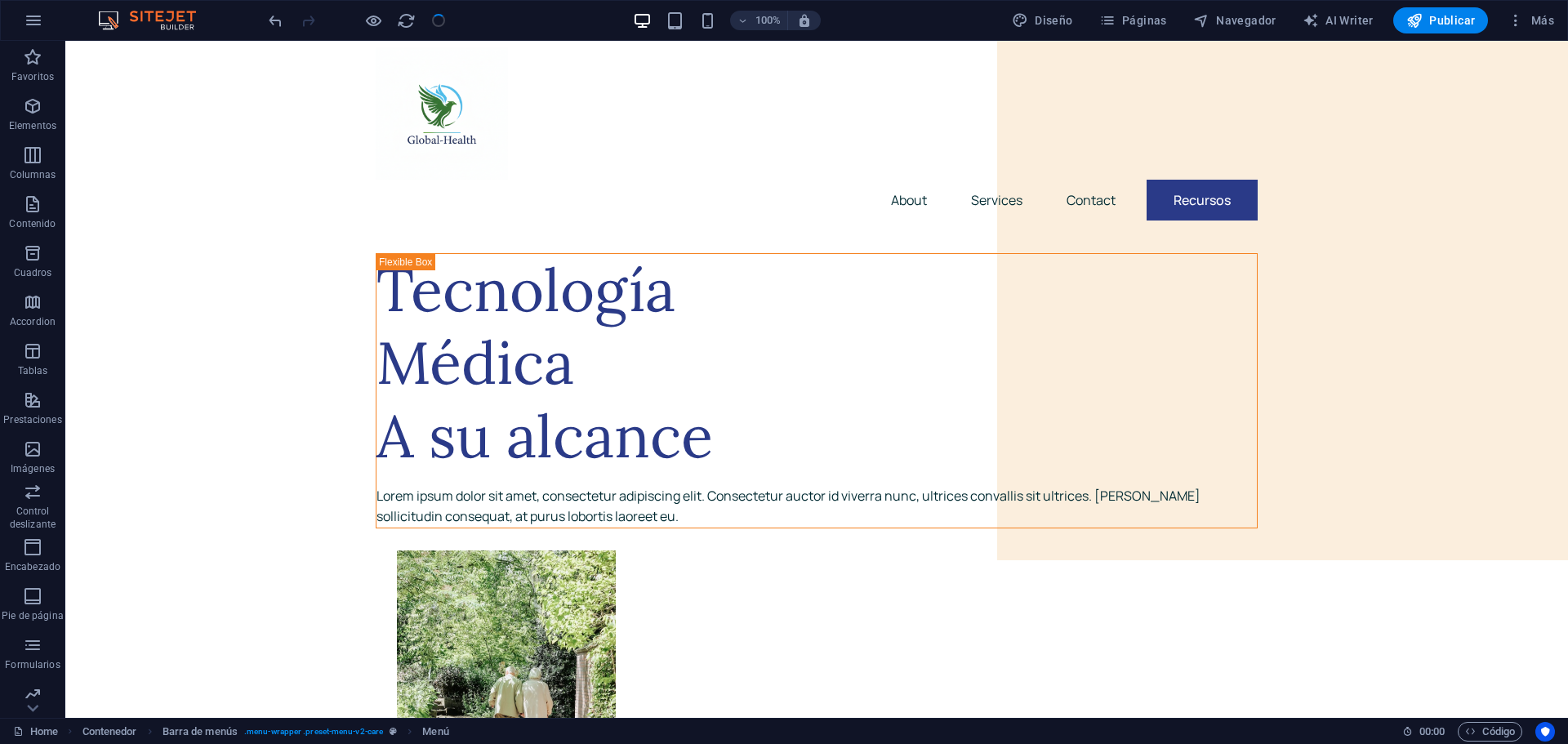
checkbox input "false"
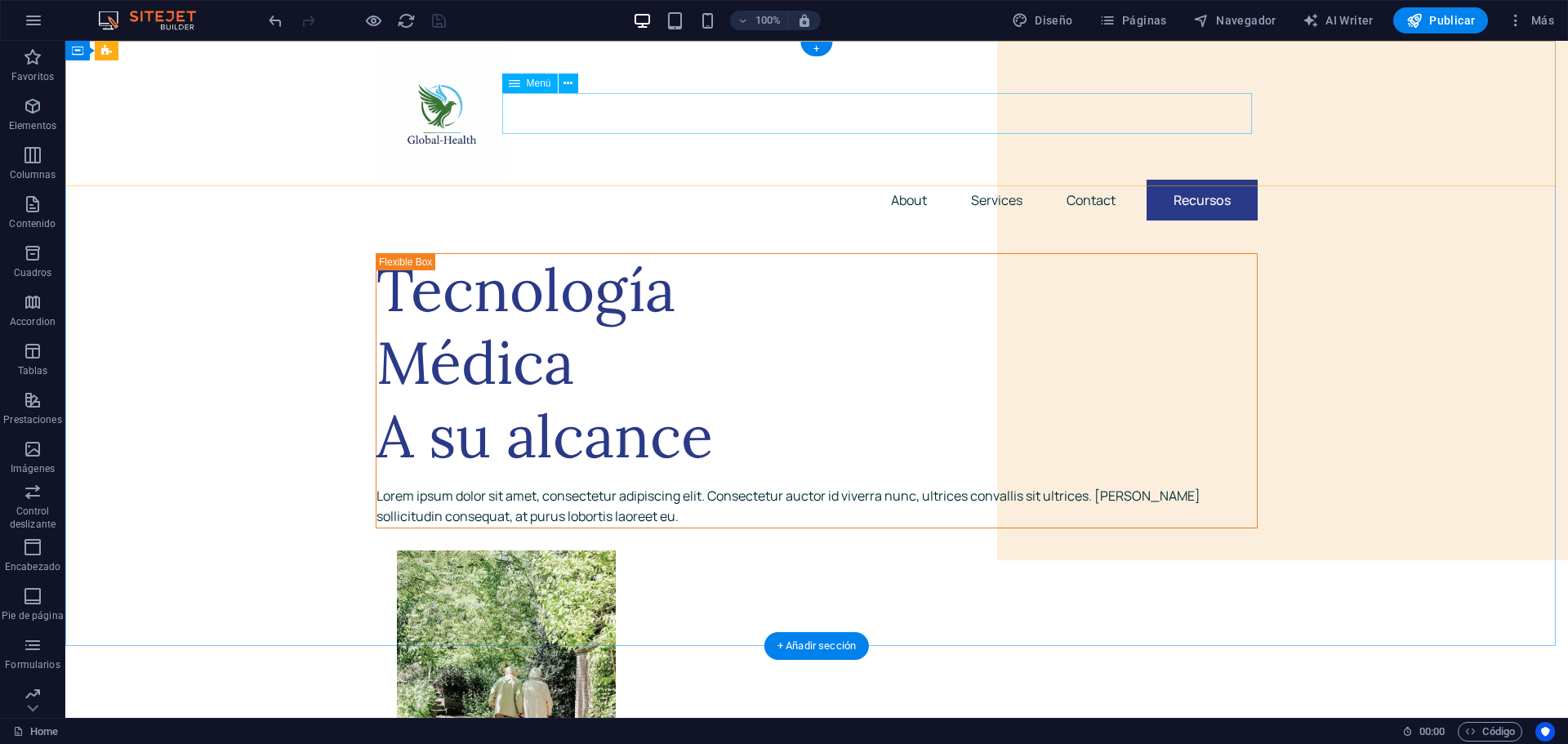
click at [1190, 180] on nav "About Services Contact Recursos" at bounding box center [816, 200] width 882 height 41
click at [1201, 180] on nav "About Services Contact Recursos" at bounding box center [816, 200] width 882 height 41
select select "1"
select select
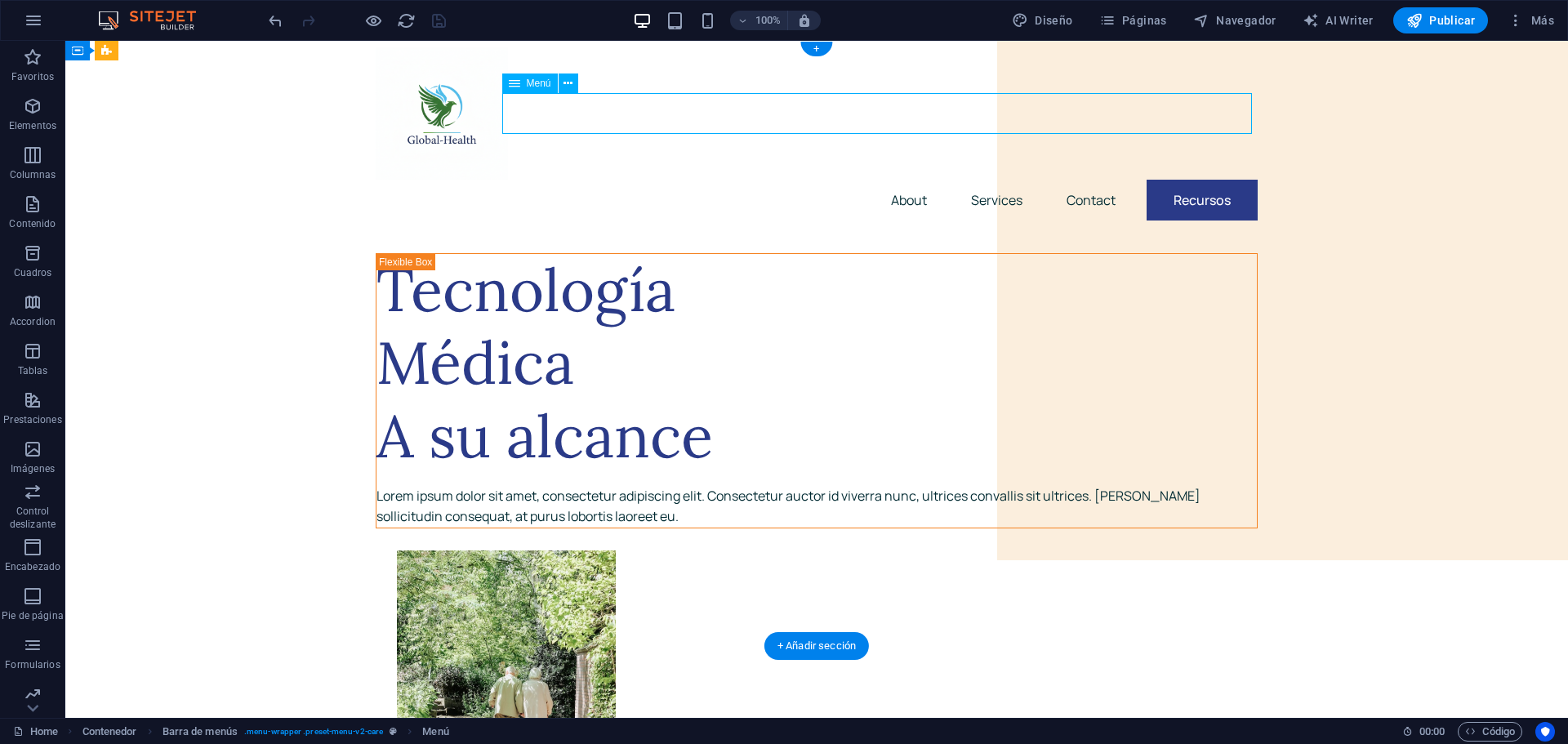
select select "2"
select select
select select "3"
select select
select select "6"
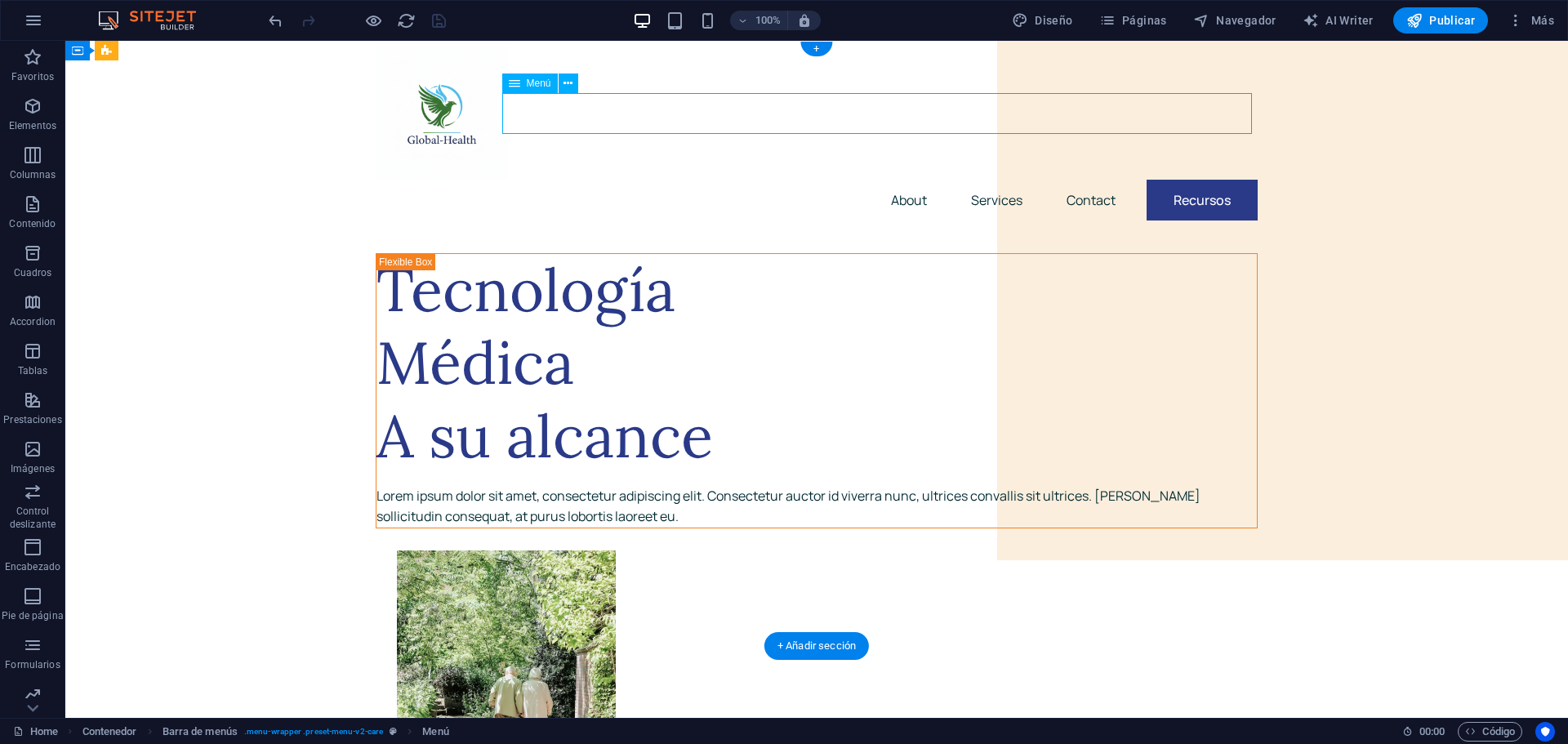
select select
select select "primary"
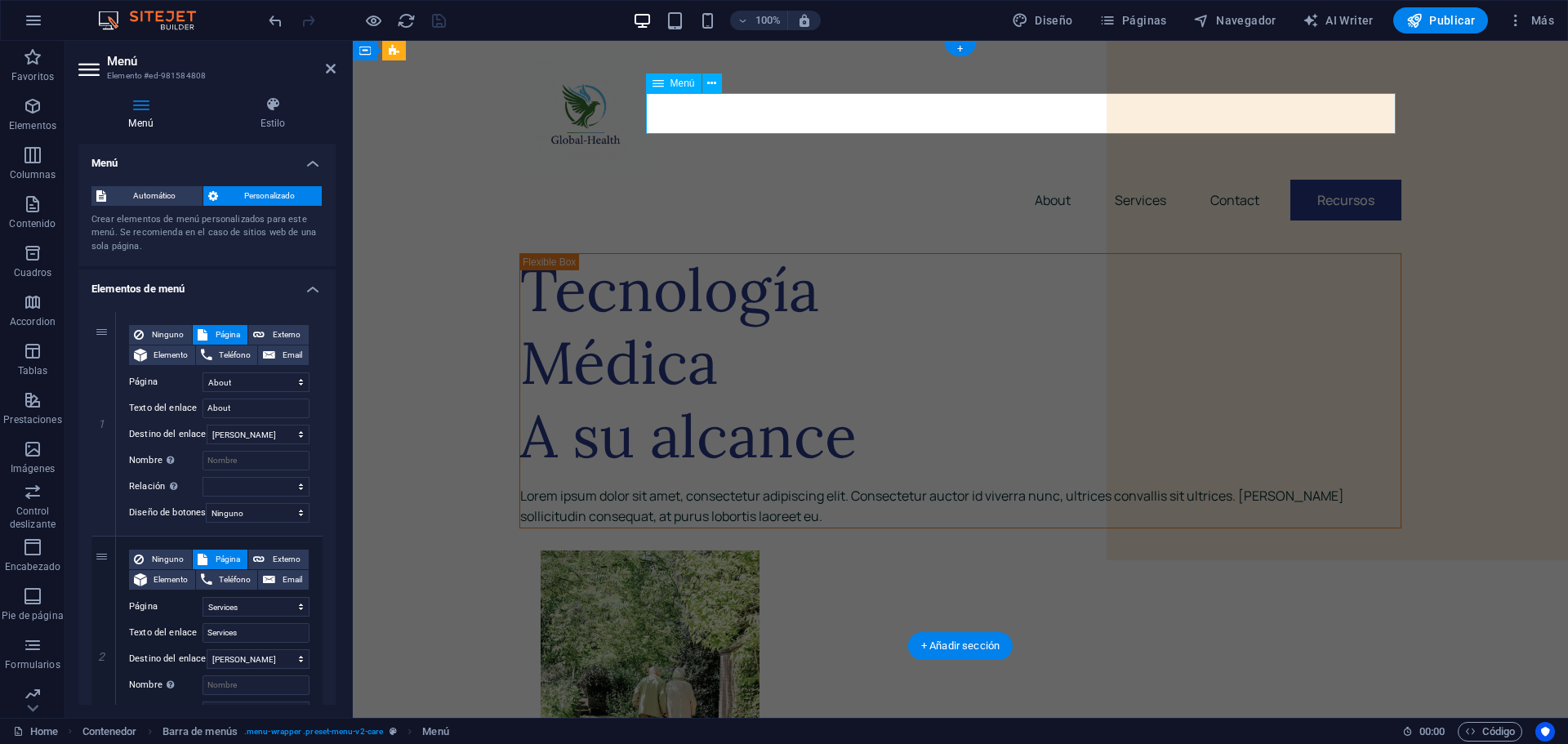
click at [1346, 180] on nav "About Services Contact Recursos" at bounding box center [961, 200] width 882 height 41
click at [1240, 21] on span "Navegador" at bounding box center [1234, 21] width 83 height 17
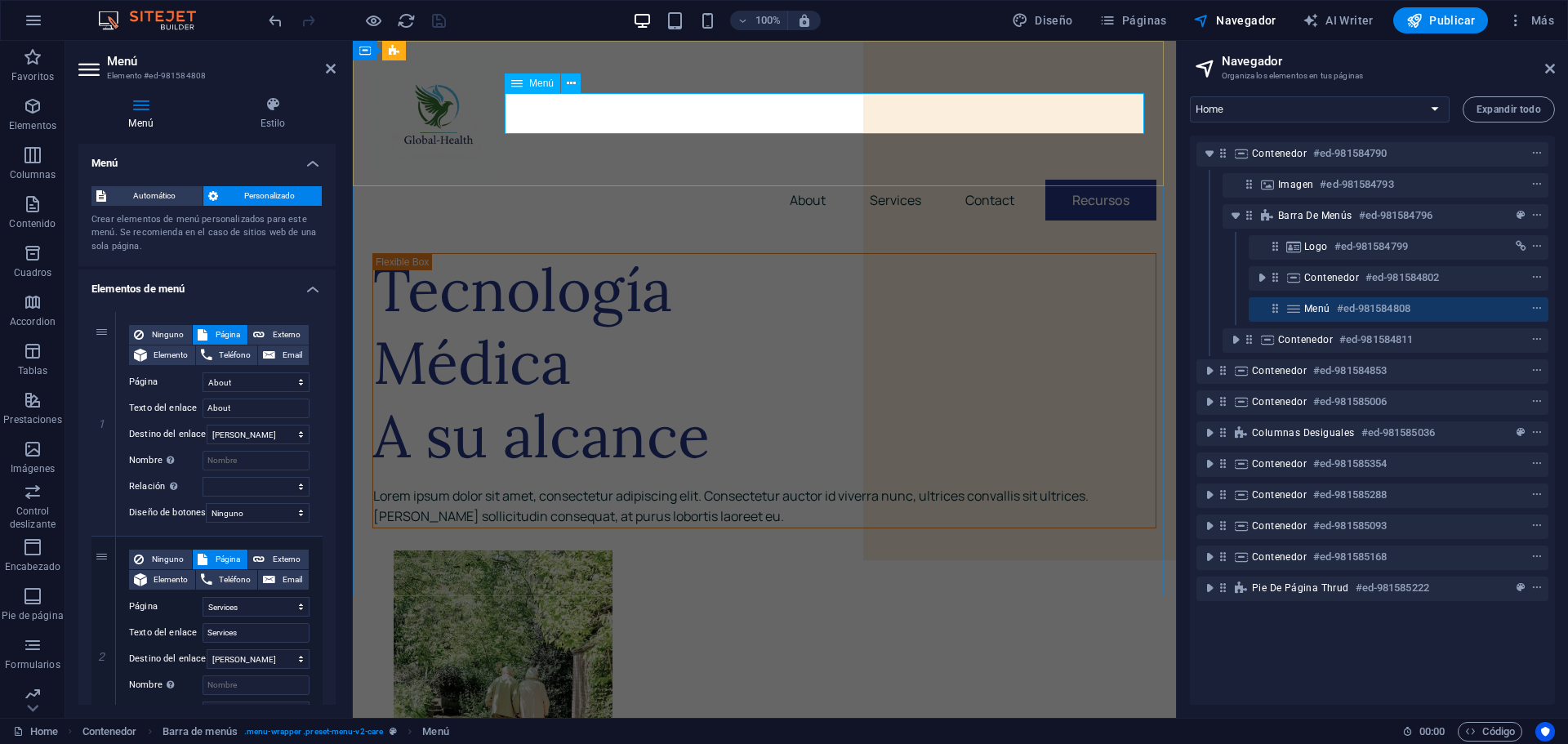
click at [1078, 180] on nav "About Services Contact Recursos" at bounding box center [764, 200] width 784 height 41
click at [979, 180] on nav "About Services Contact Recursos" at bounding box center [764, 200] width 784 height 41
click at [980, 180] on nav "About Services Contact Recursos" at bounding box center [764, 200] width 784 height 41
click at [875, 180] on nav "About Services Contact Recursos" at bounding box center [764, 200] width 784 height 41
click at [1551, 68] on icon at bounding box center [1550, 69] width 10 height 13
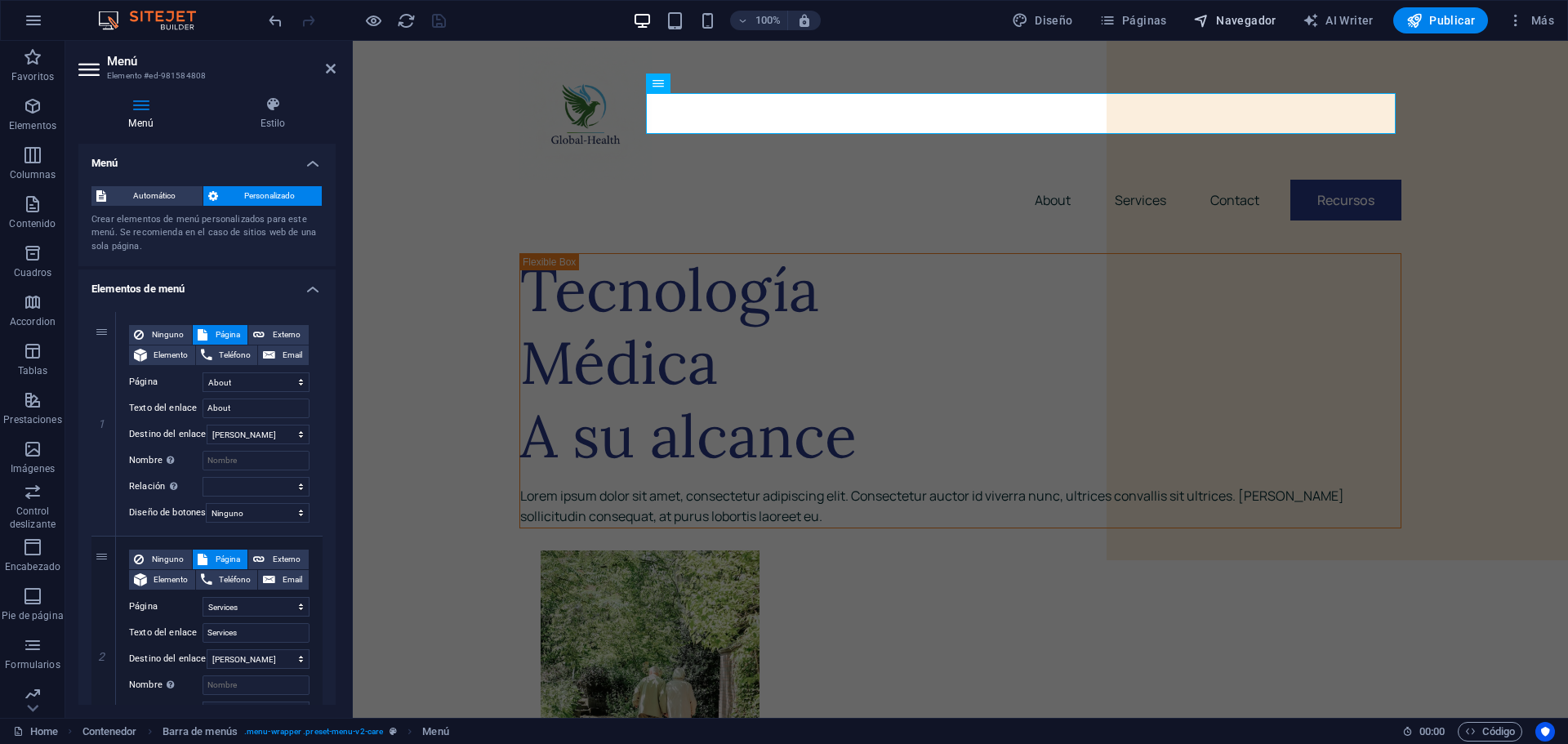
click at [1236, 23] on span "Navegador" at bounding box center [1234, 21] width 83 height 17
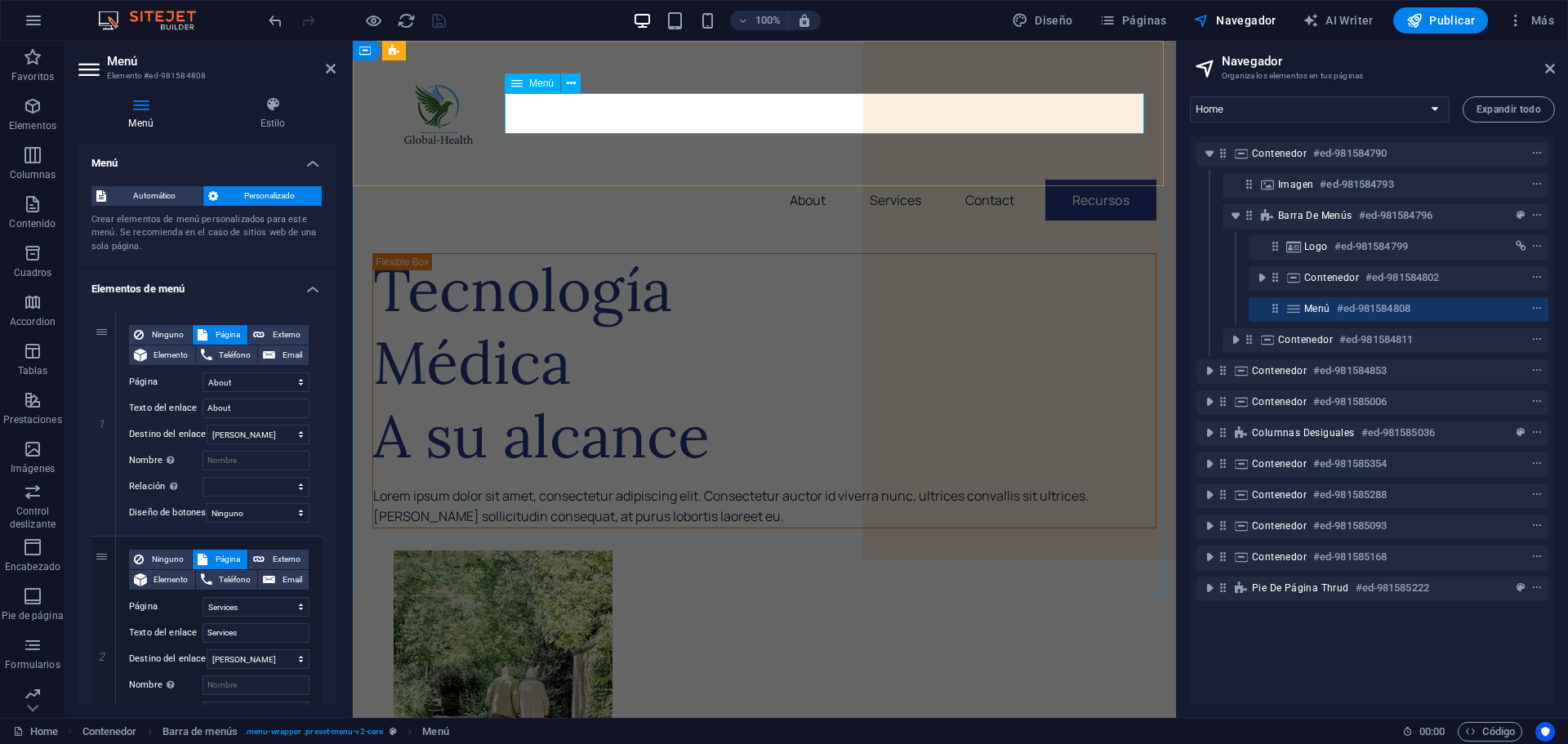
click at [1112, 180] on nav "About Services Contact Recursos" at bounding box center [764, 200] width 784 height 41
click at [1549, 16] on span "Más" at bounding box center [1531, 21] width 46 height 17
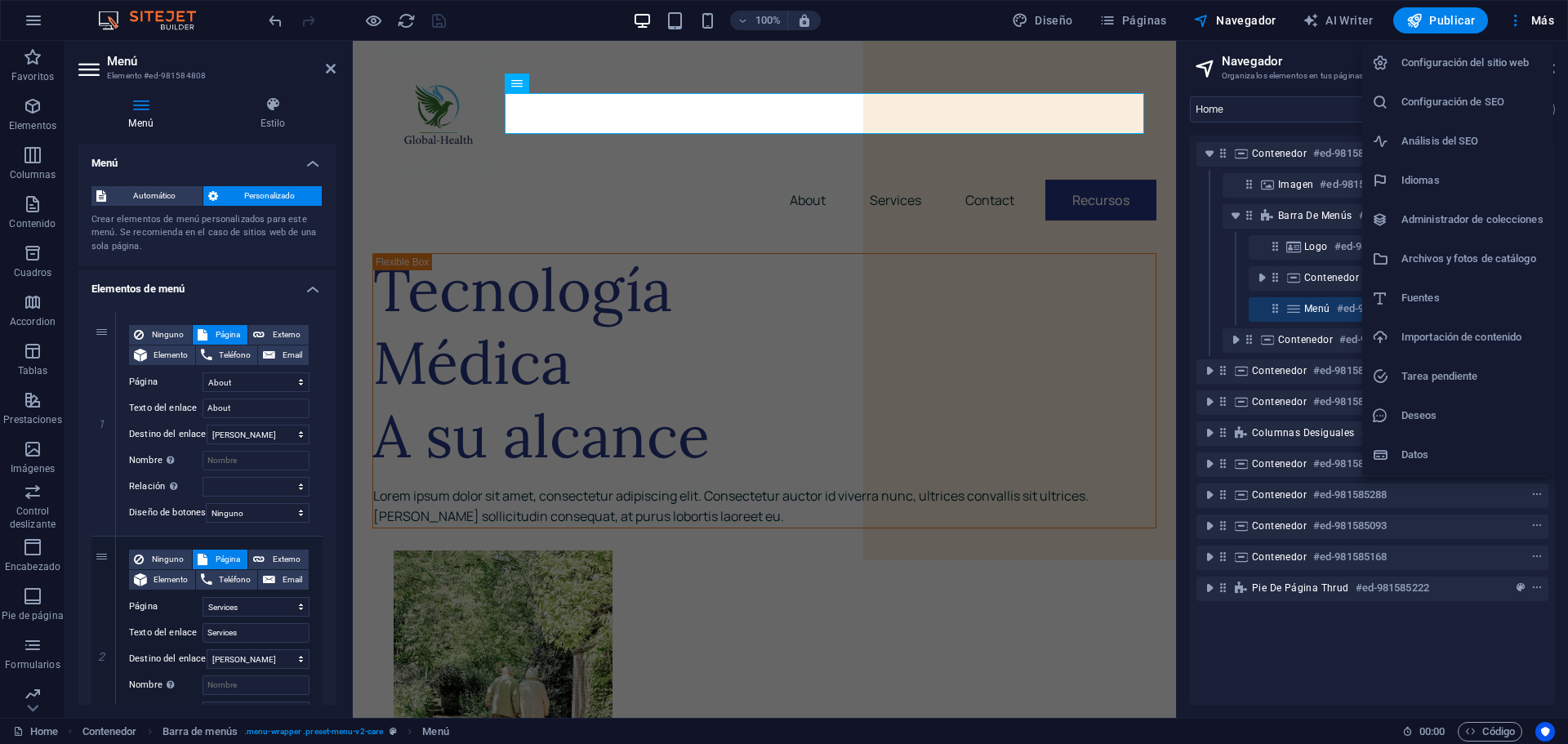
click at [1512, 24] on div at bounding box center [784, 372] width 1568 height 744
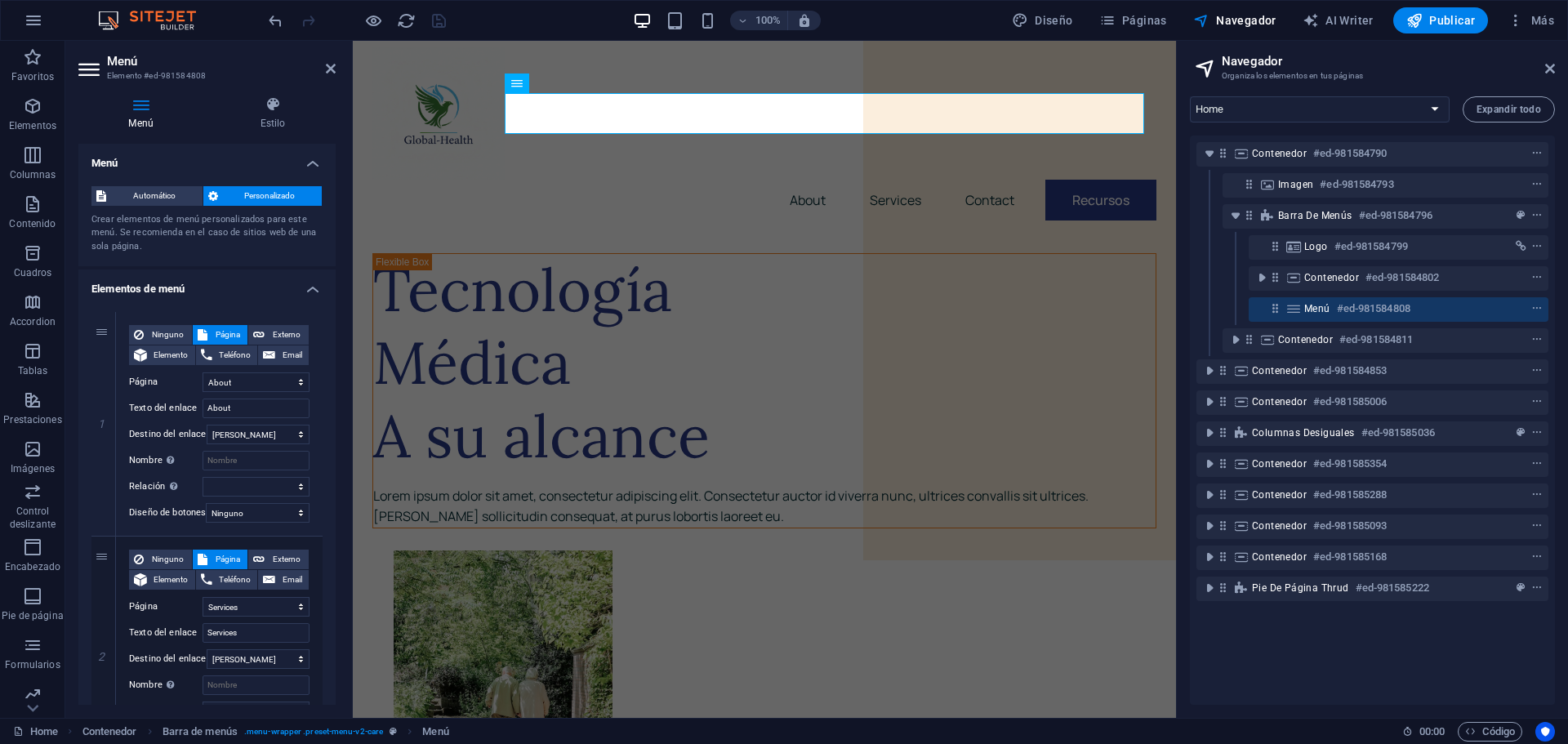
click at [1512, 24] on icon "button" at bounding box center [1516, 21] width 17 height 17
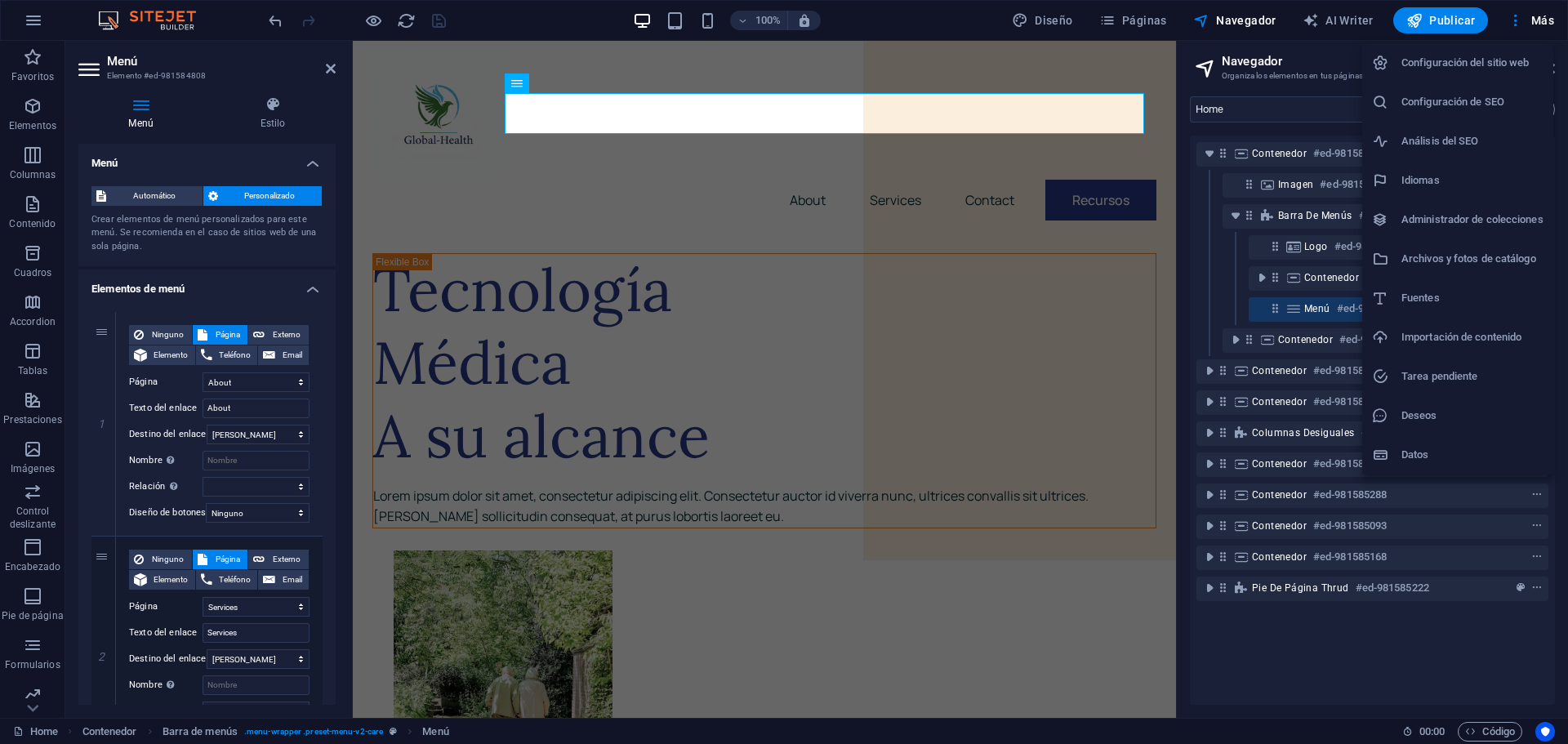
drag, startPoint x: 1220, startPoint y: 378, endPoint x: 903, endPoint y: 650, distance: 417.7
drag, startPoint x: 903, startPoint y: 650, endPoint x: 886, endPoint y: 627, distance: 28.6
click at [886, 627] on div at bounding box center [784, 372] width 1568 height 744
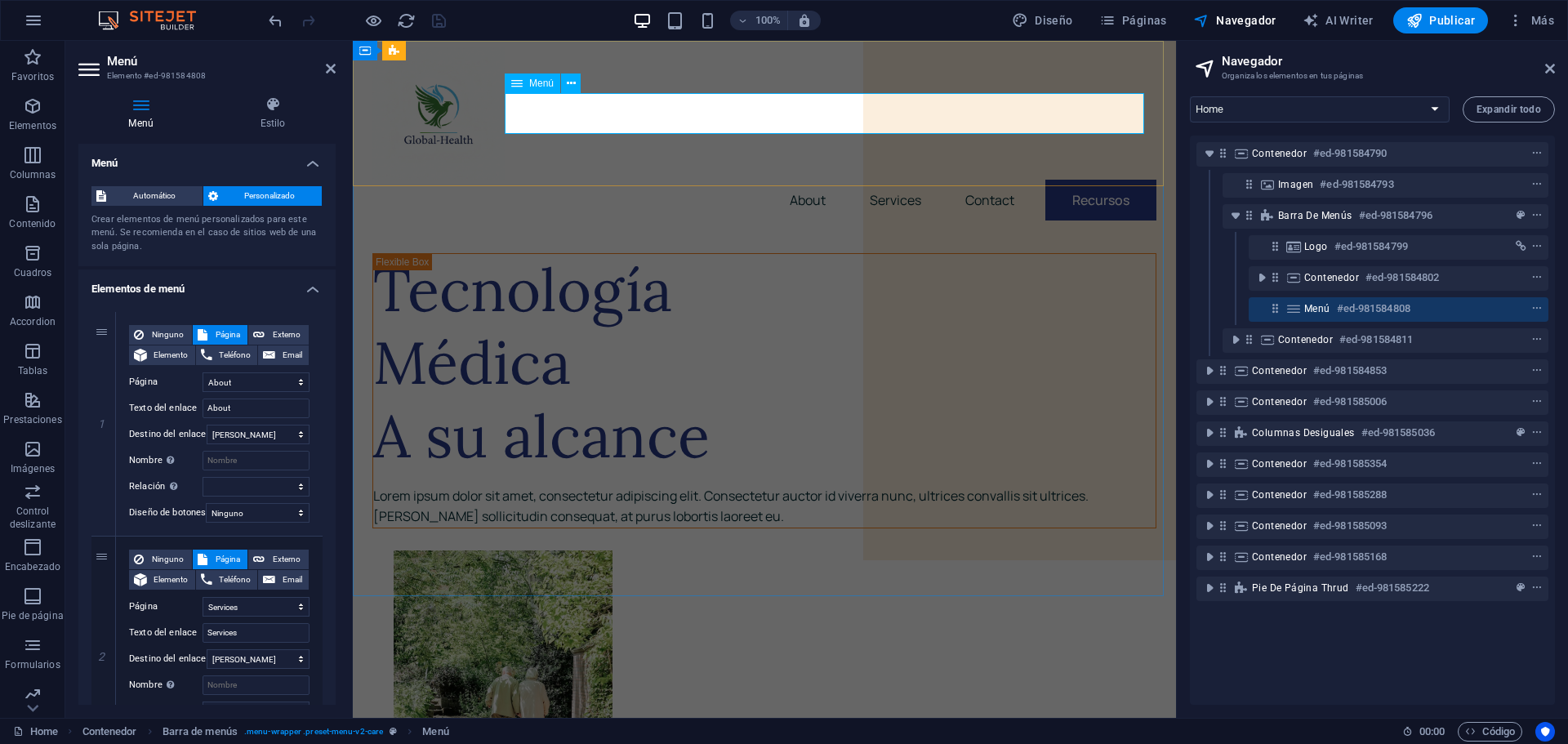
click at [1083, 180] on nav "About Services Contact Recursos" at bounding box center [764, 200] width 784 height 41
click at [1145, 17] on span "Páginas" at bounding box center [1133, 21] width 68 height 17
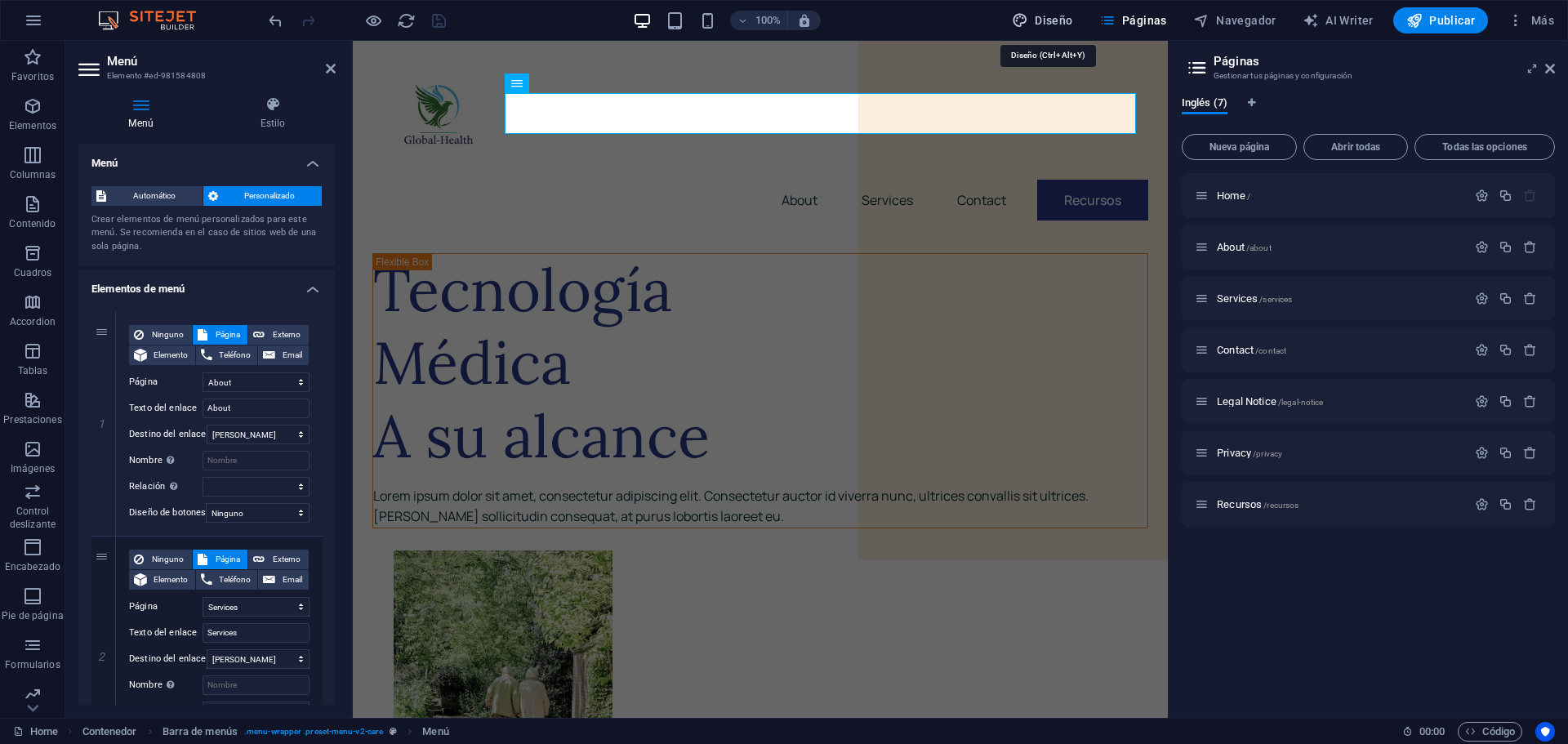
click at [1071, 22] on span "Diseño" at bounding box center [1043, 21] width 61 height 17
select select "px"
select select "400"
select select "px"
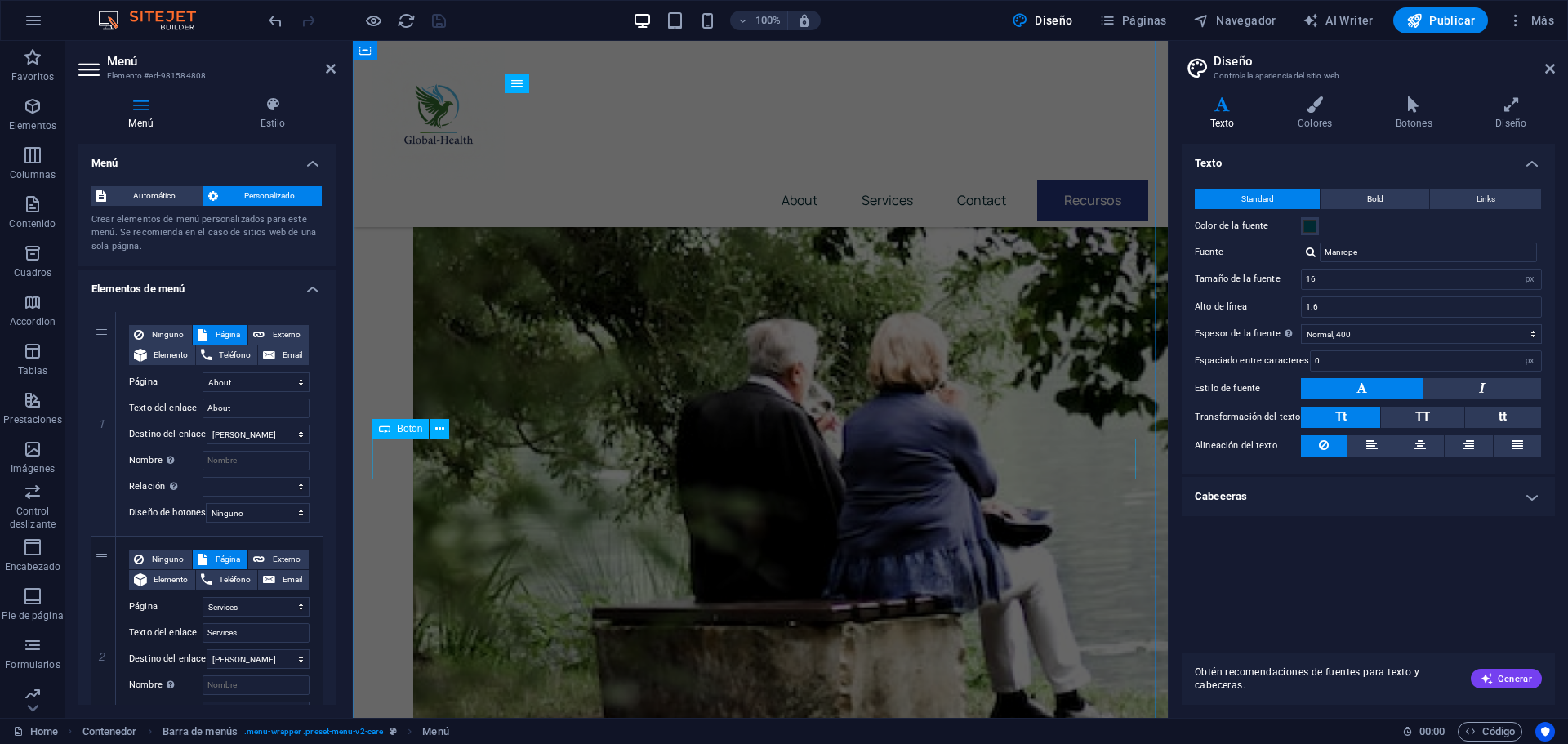
scroll to position [572, 0]
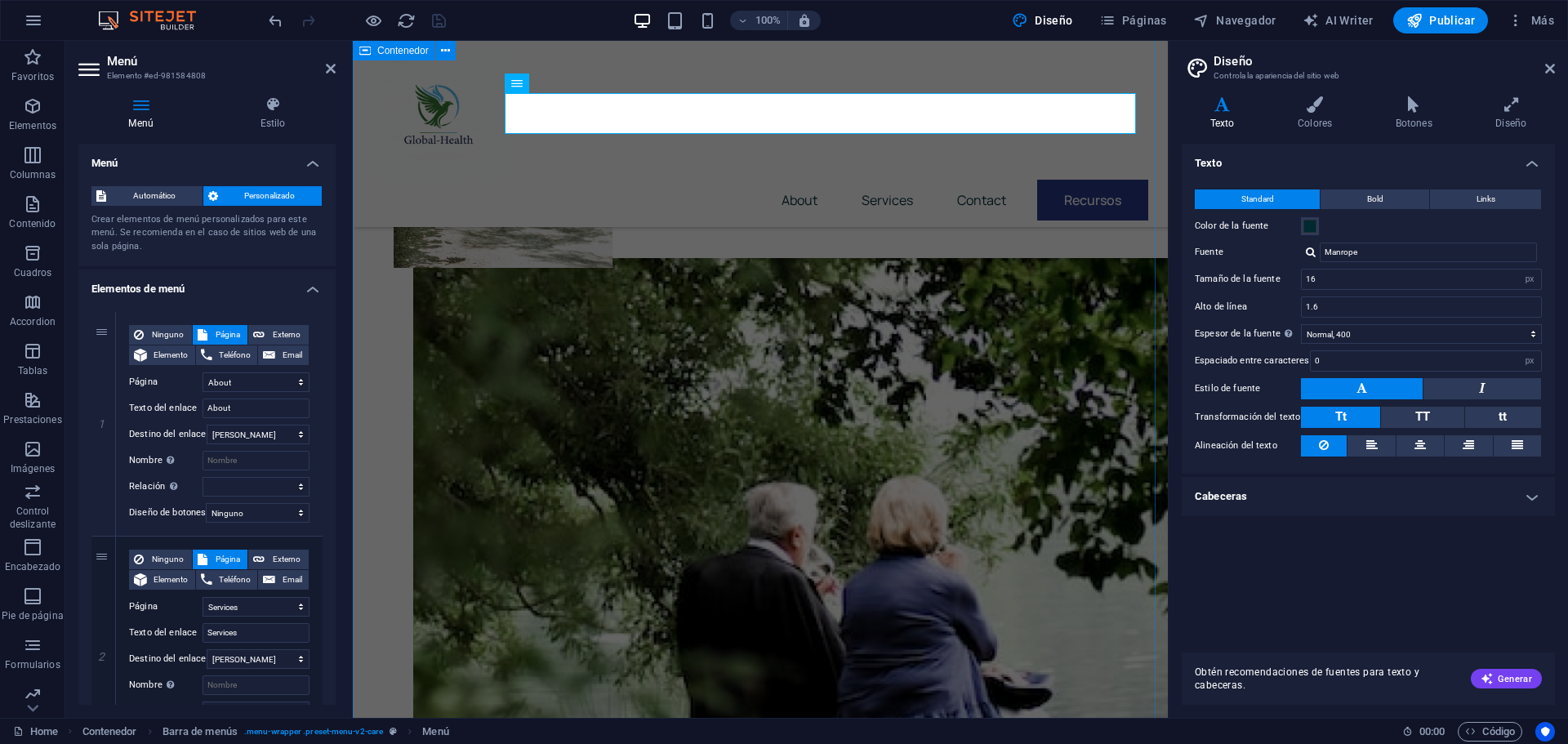
drag, startPoint x: 491, startPoint y: 374, endPoint x: 371, endPoint y: 477, distance: 158.1
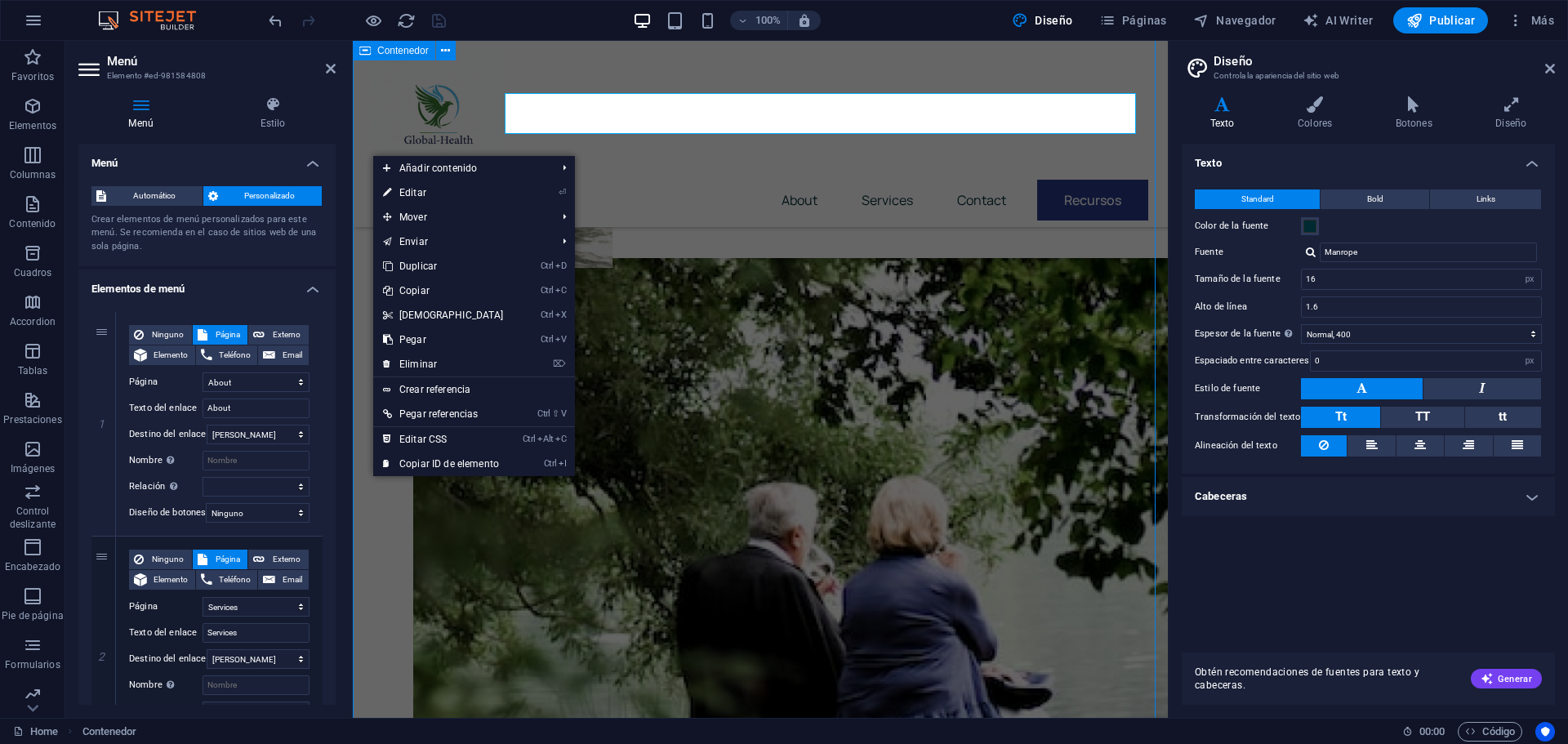
scroll to position [623, 0]
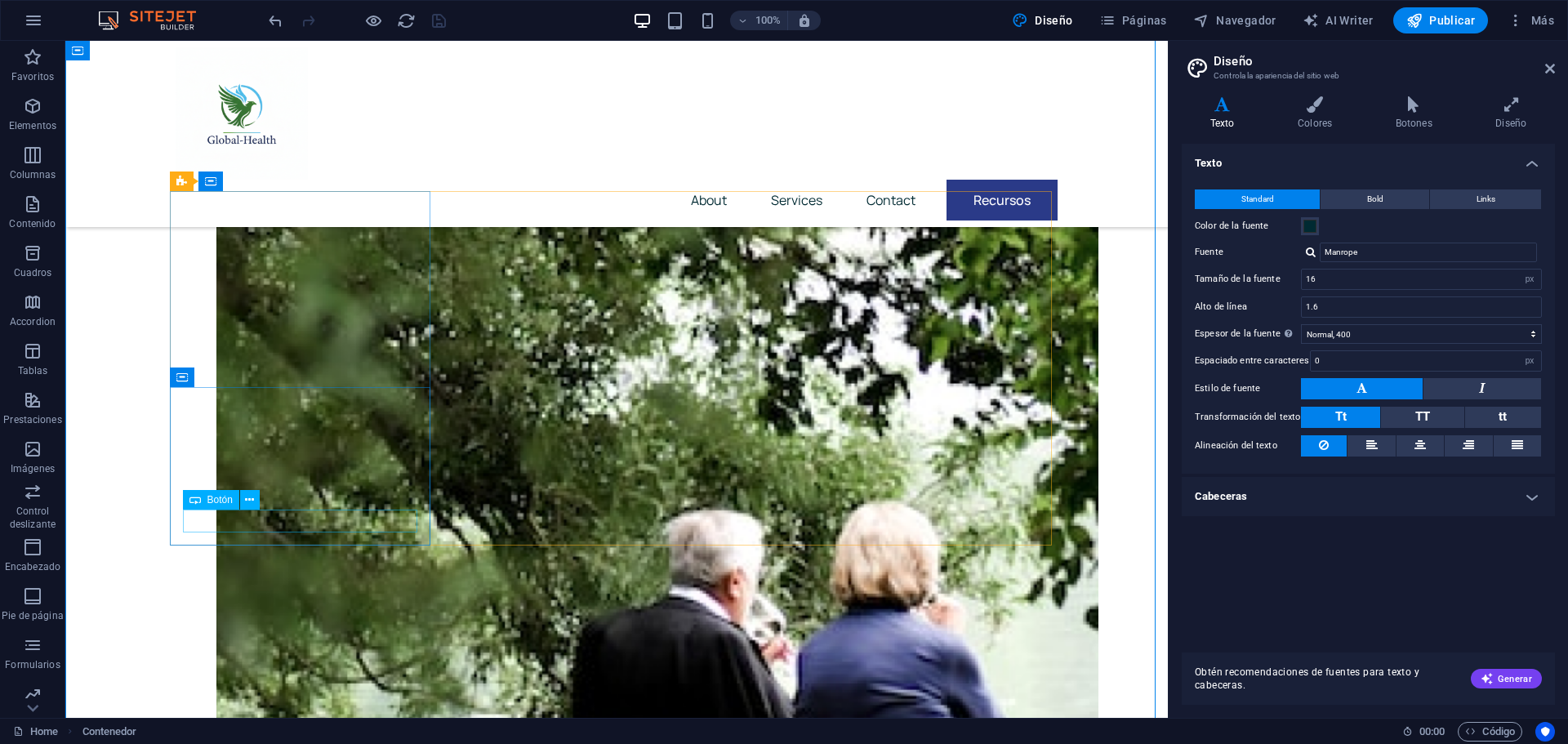
drag, startPoint x: 401, startPoint y: 482, endPoint x: 375, endPoint y: 521, distance: 46.9
click at [1416, 106] on icon at bounding box center [1413, 104] width 94 height 17
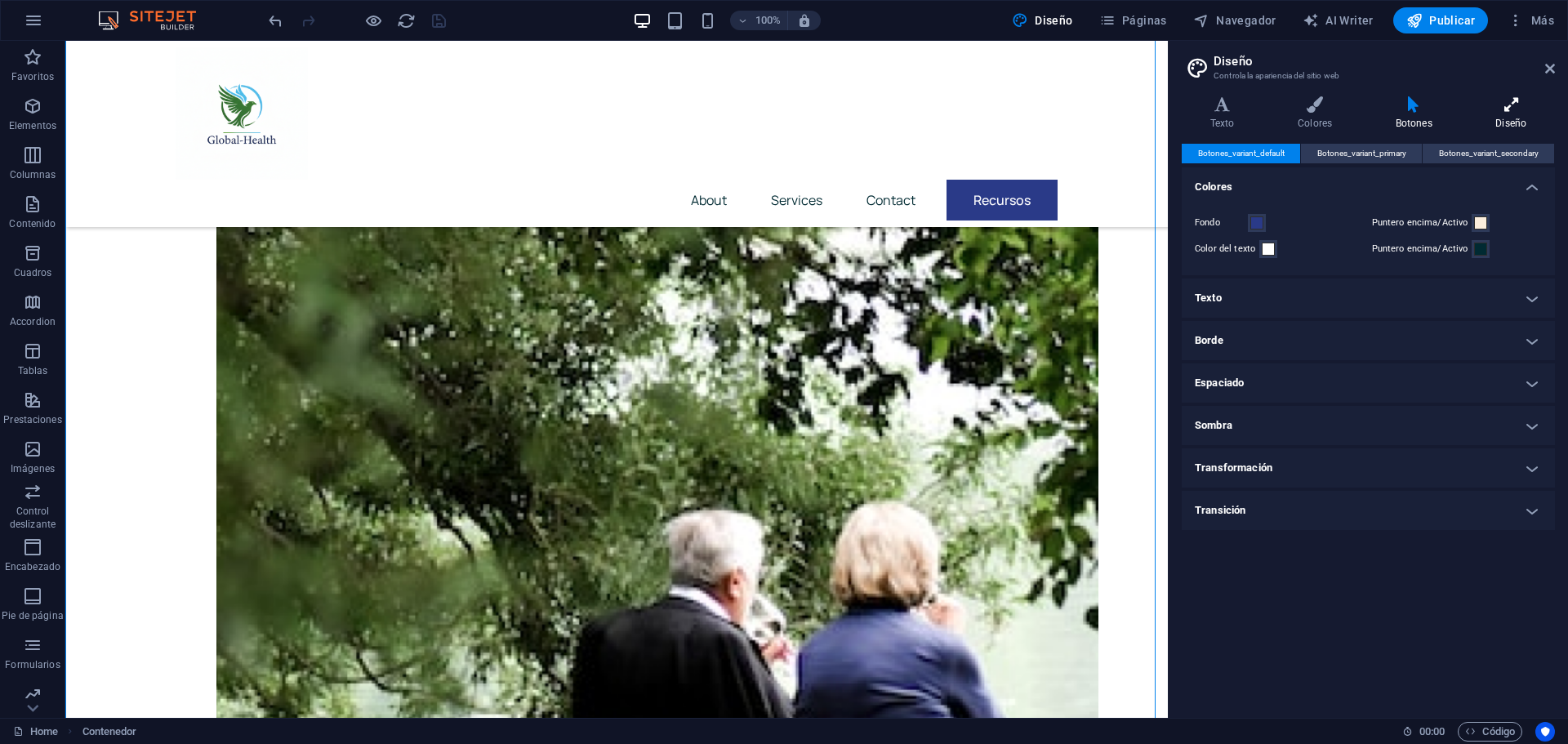
click at [1511, 106] on icon at bounding box center [1510, 104] width 87 height 17
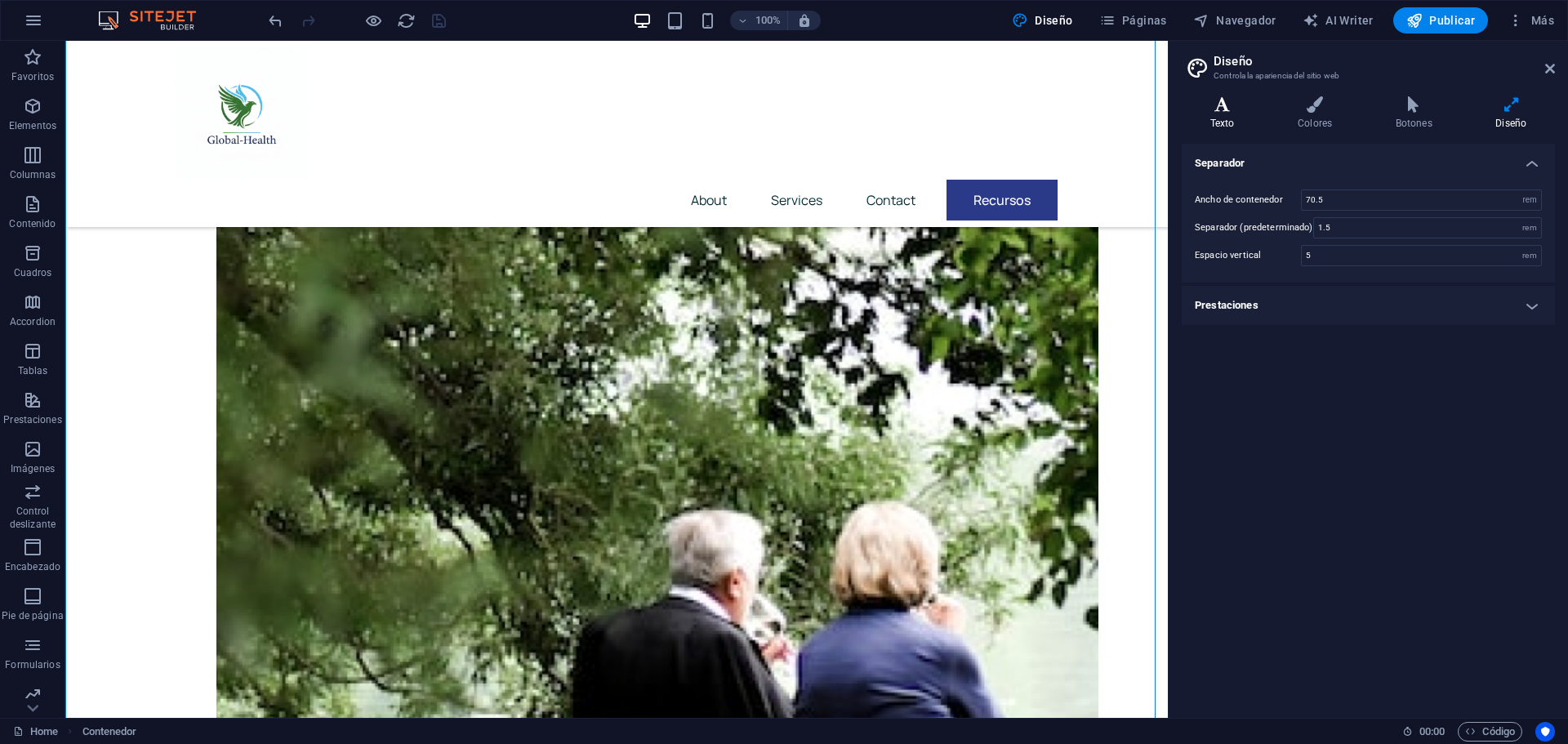
click at [1232, 105] on icon at bounding box center [1222, 104] width 81 height 17
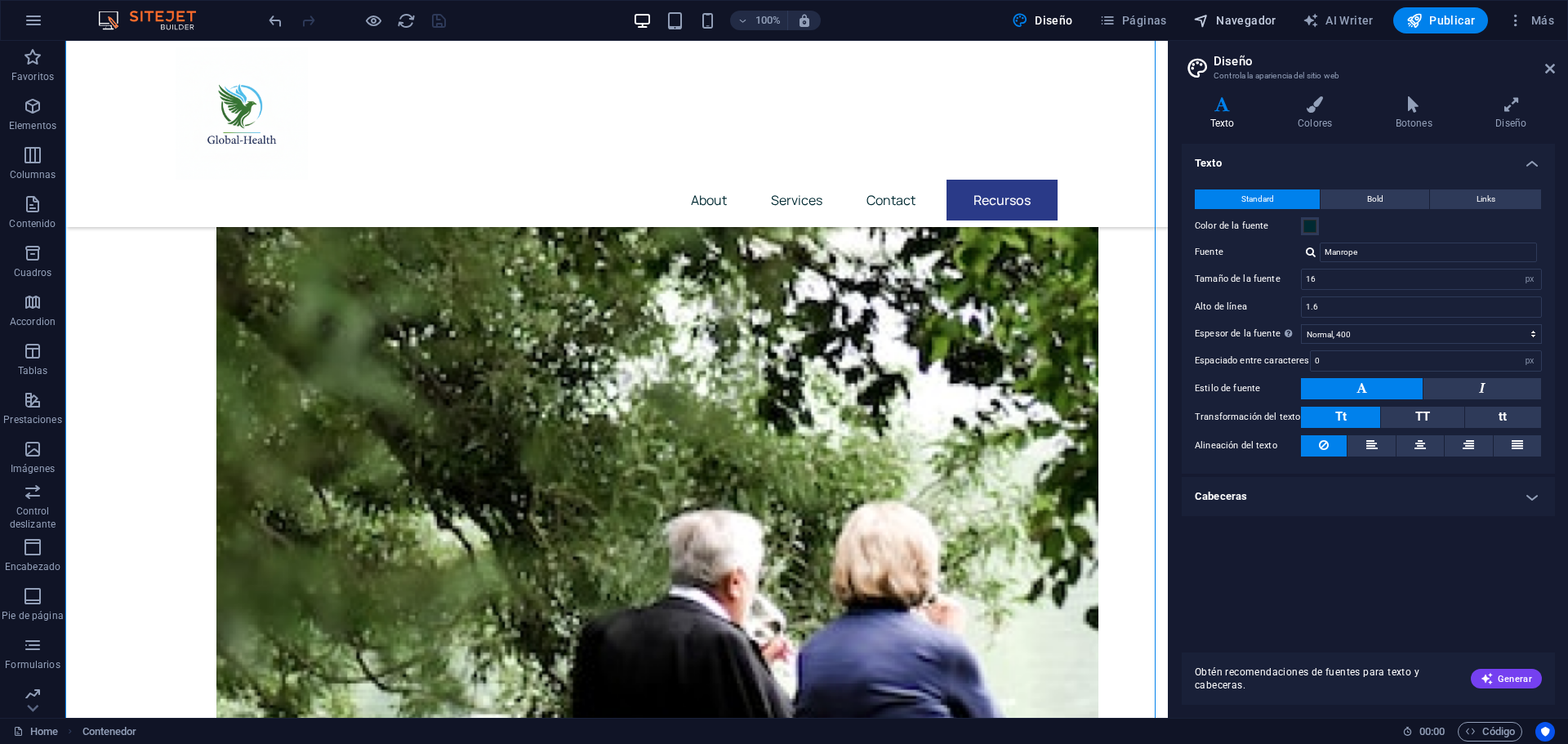
click at [1240, 23] on span "Navegador" at bounding box center [1234, 21] width 83 height 17
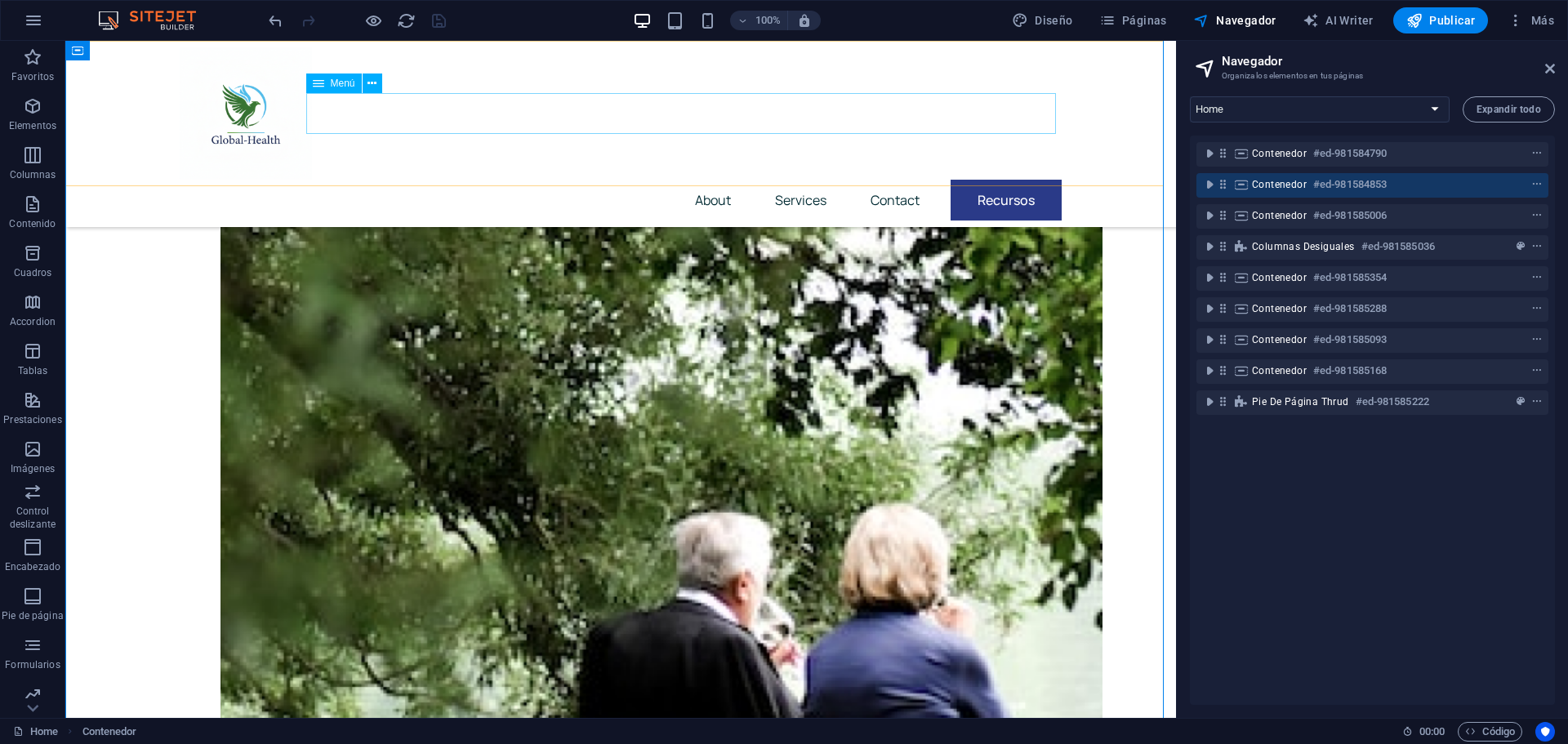
click at [902, 180] on nav "About Services Contact Recursos" at bounding box center [621, 200] width 882 height 41
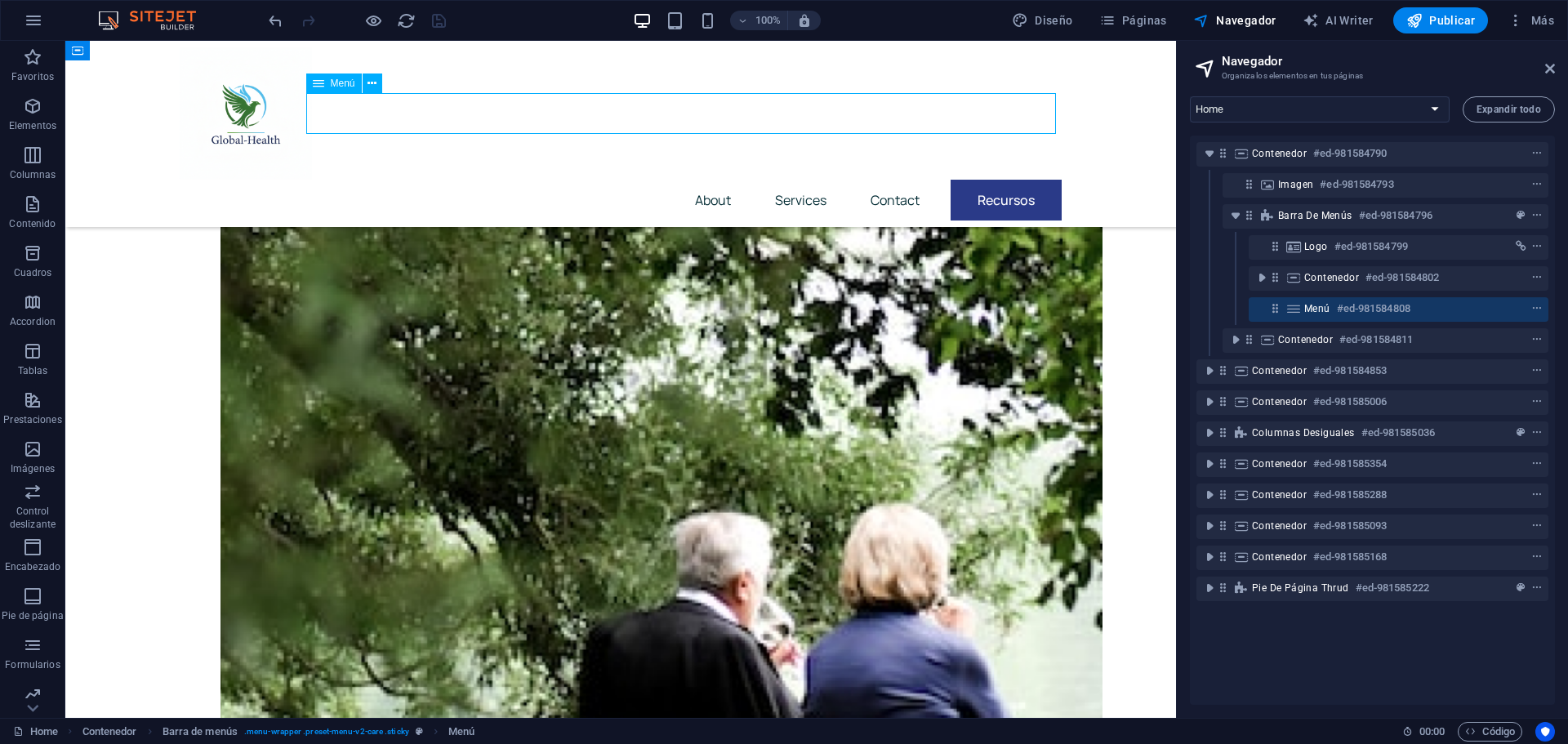
click at [809, 180] on nav "About Services Contact Recursos" at bounding box center [621, 200] width 882 height 41
click at [794, 180] on nav "About Services Contact Recursos" at bounding box center [621, 200] width 882 height 41
click at [724, 180] on nav "About Services Contact Recursos" at bounding box center [621, 200] width 882 height 41
click at [985, 180] on nav "About Services Contact Recursos" at bounding box center [621, 200] width 882 height 41
click at [1019, 180] on nav "About Services Contact Recursos" at bounding box center [621, 200] width 882 height 41
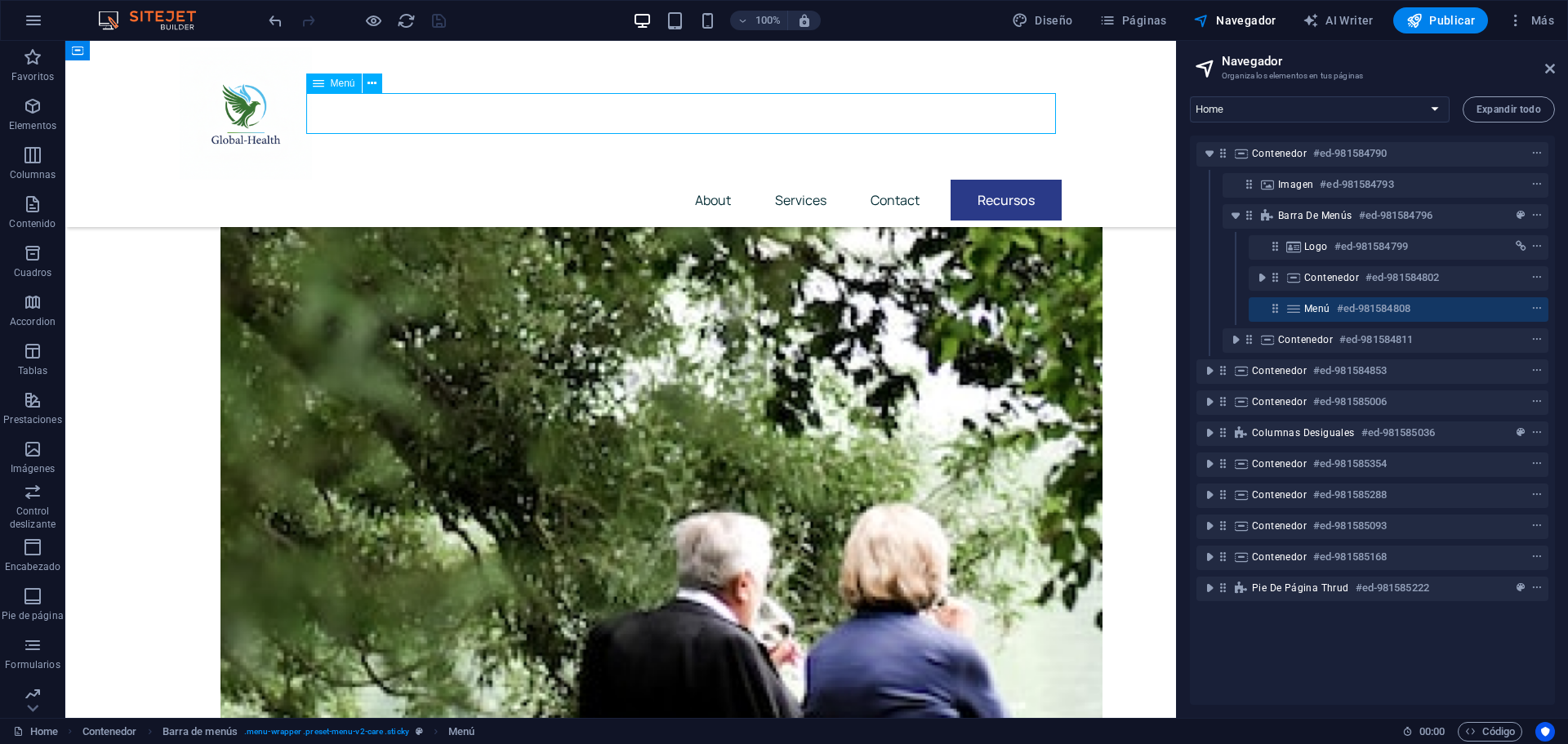
click at [1019, 180] on nav "About Services Contact Recursos" at bounding box center [621, 200] width 882 height 41
click at [706, 180] on nav "About Services Contact Recursos" at bounding box center [621, 200] width 882 height 41
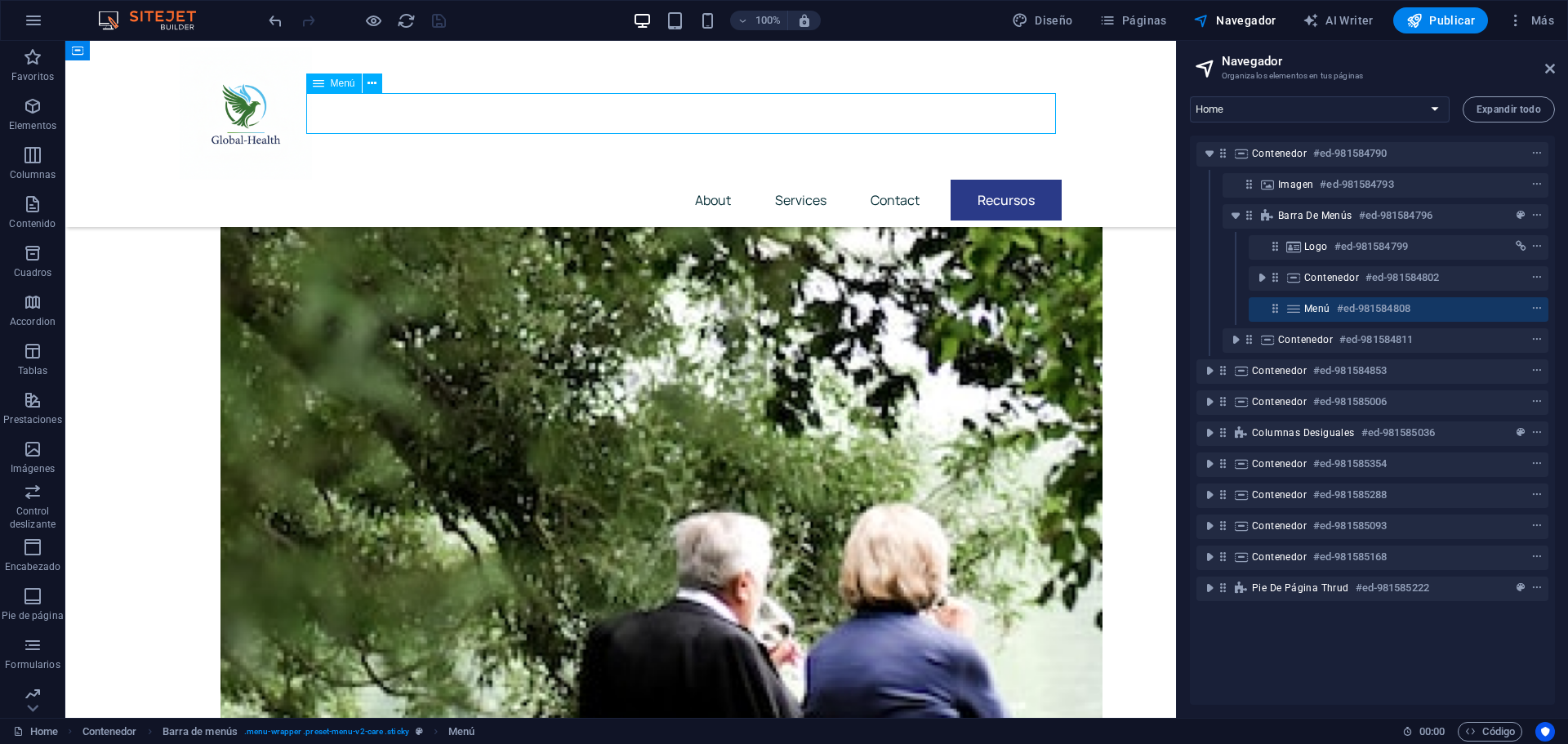
click at [796, 180] on nav "About Services Contact Recursos" at bounding box center [621, 200] width 882 height 41
click at [913, 180] on nav "About Services Contact Recursos" at bounding box center [621, 200] width 882 height 41
click at [992, 180] on nav "About Services Contact Recursos" at bounding box center [621, 200] width 882 height 41
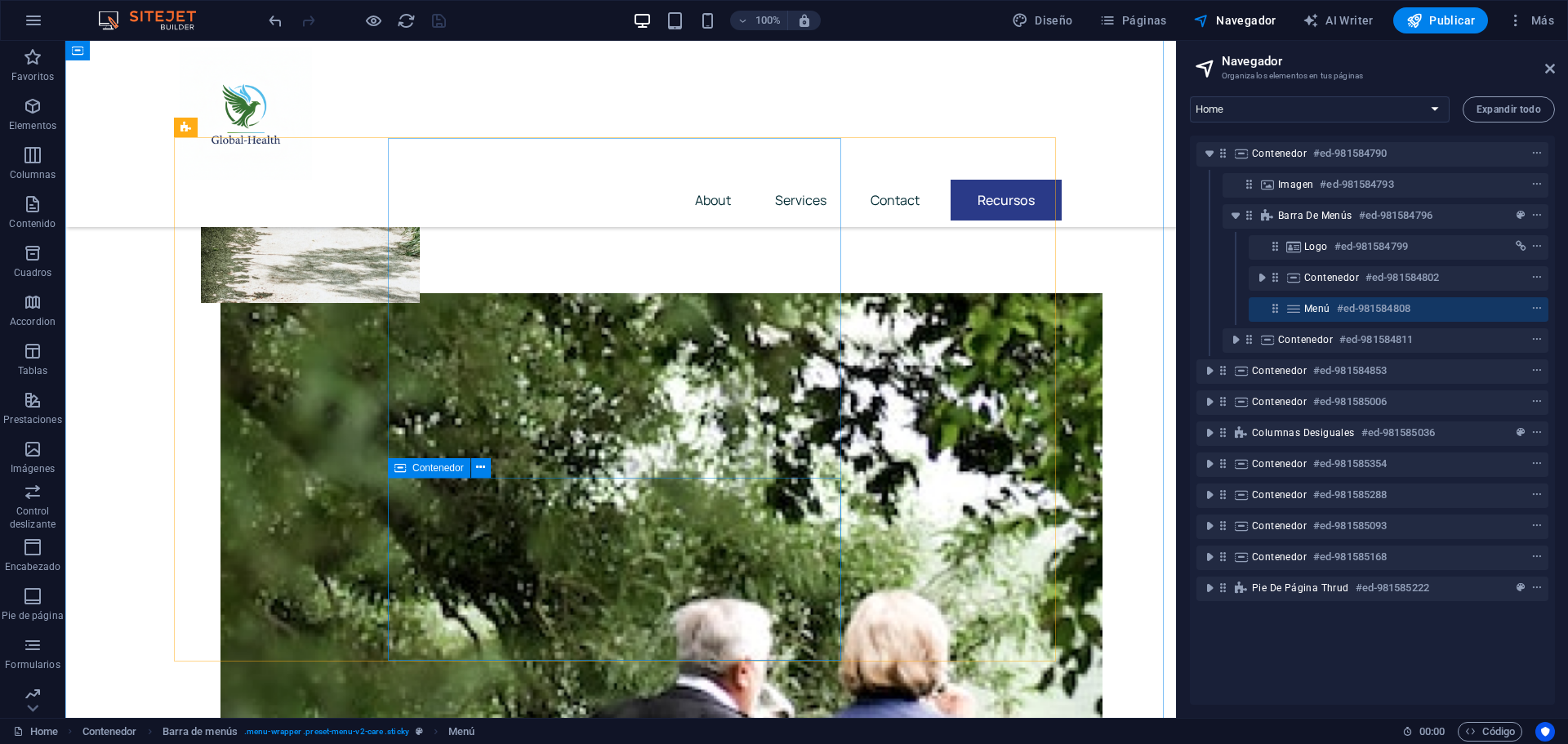
scroll to position [0, 0]
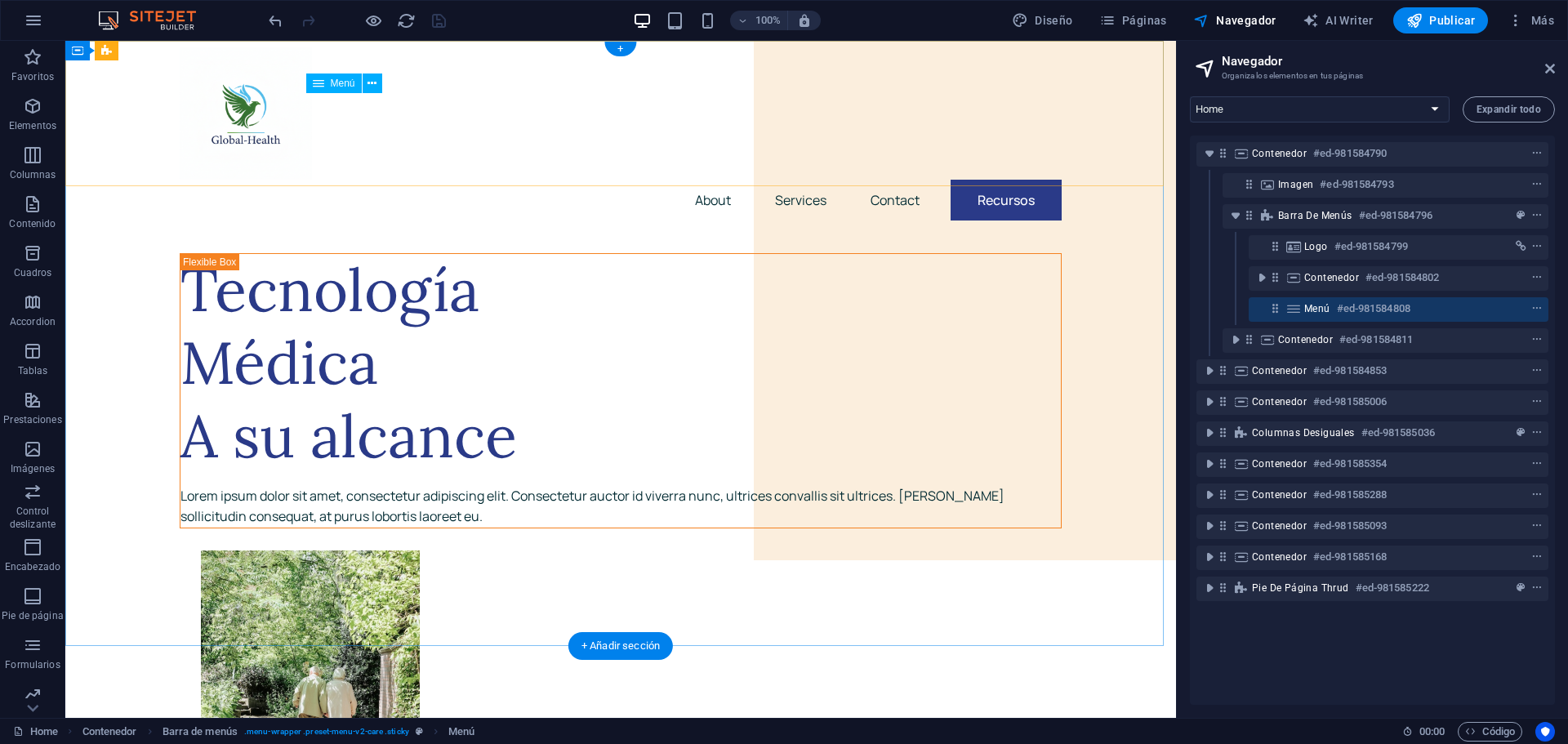
click at [999, 180] on nav "About Services Contact Recursos" at bounding box center [621, 200] width 882 height 41
click at [996, 180] on nav "About Services Contact Recursos" at bounding box center [621, 200] width 882 height 41
select select "1"
select select
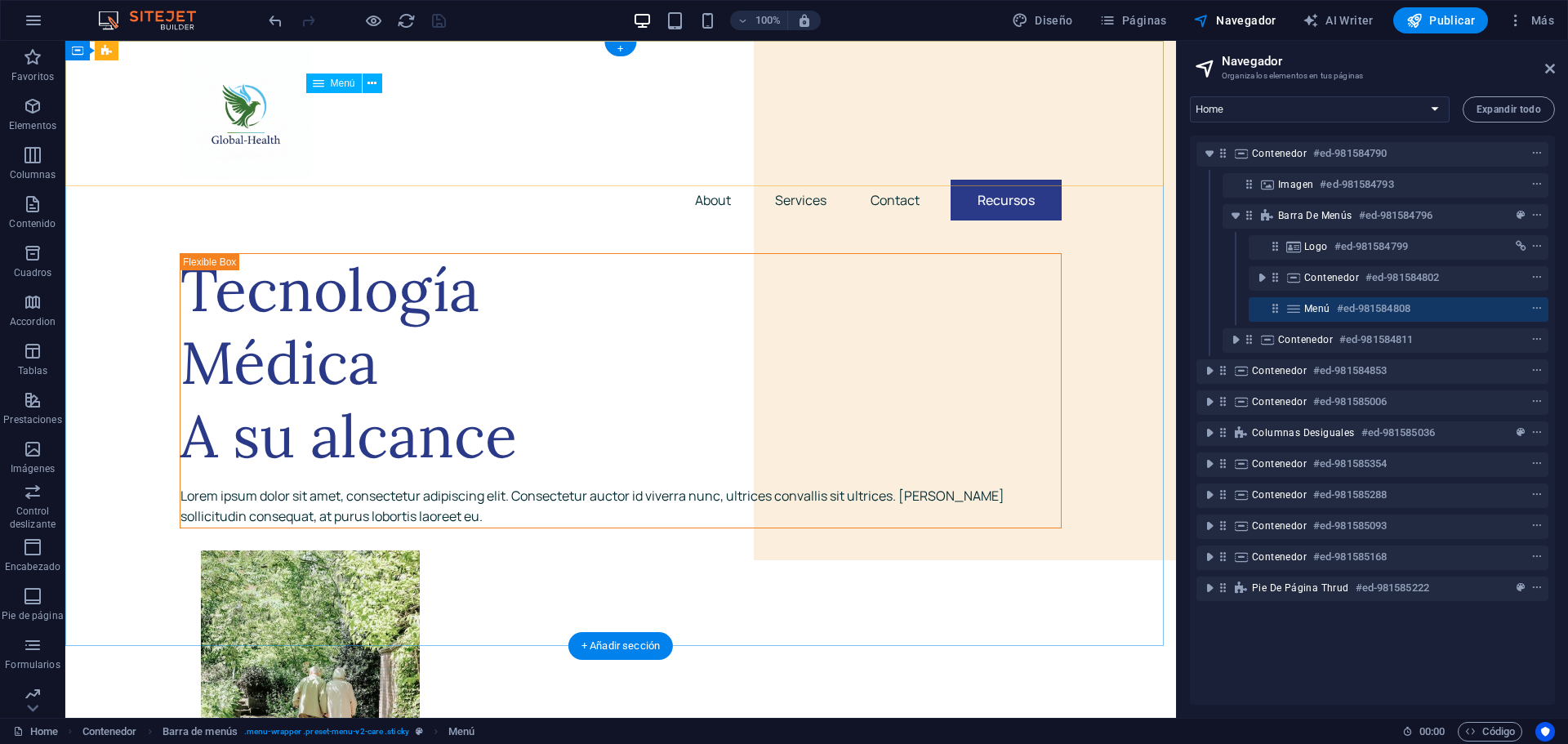
select select "2"
select select
select select "3"
select select
select select "6"
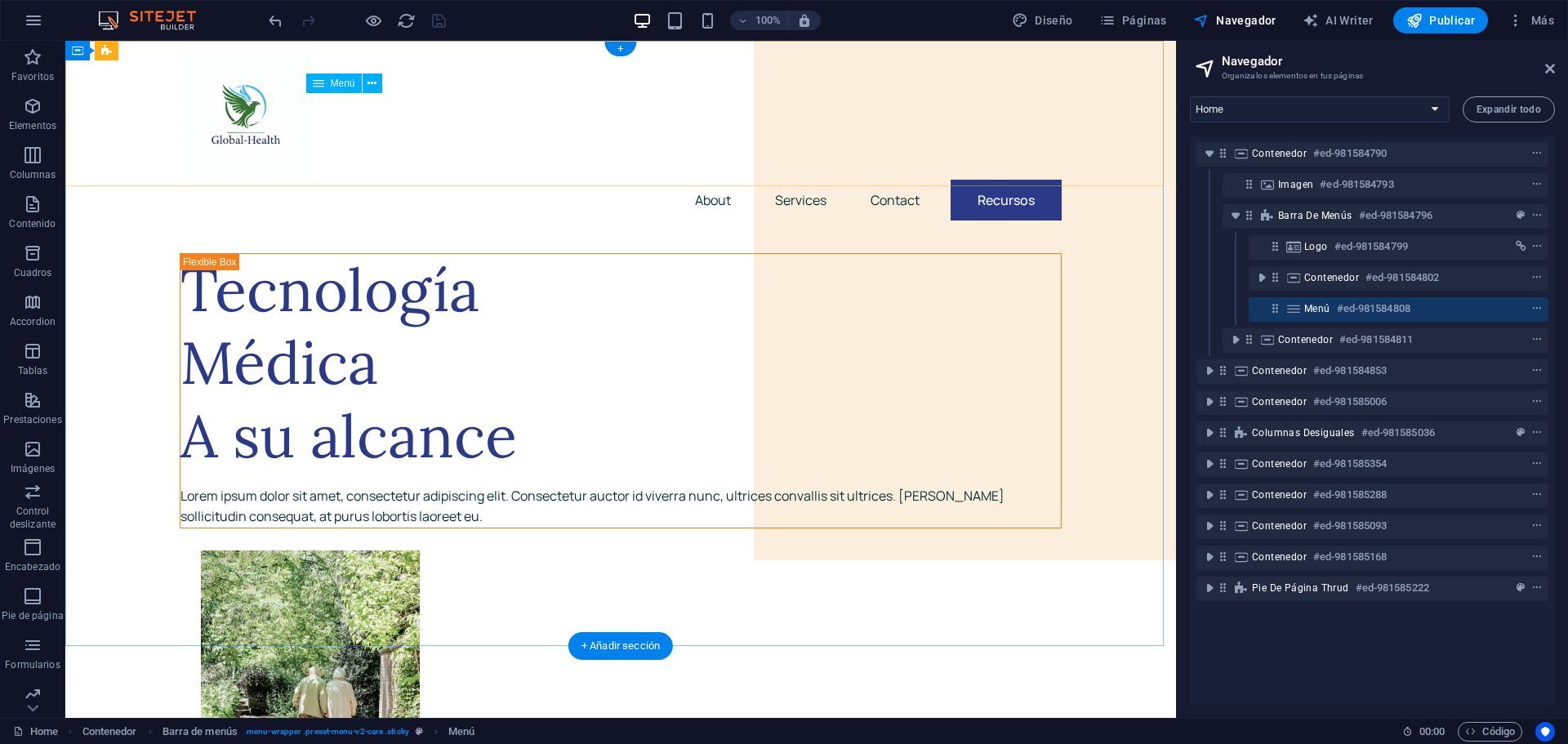
select select
select select "primary"
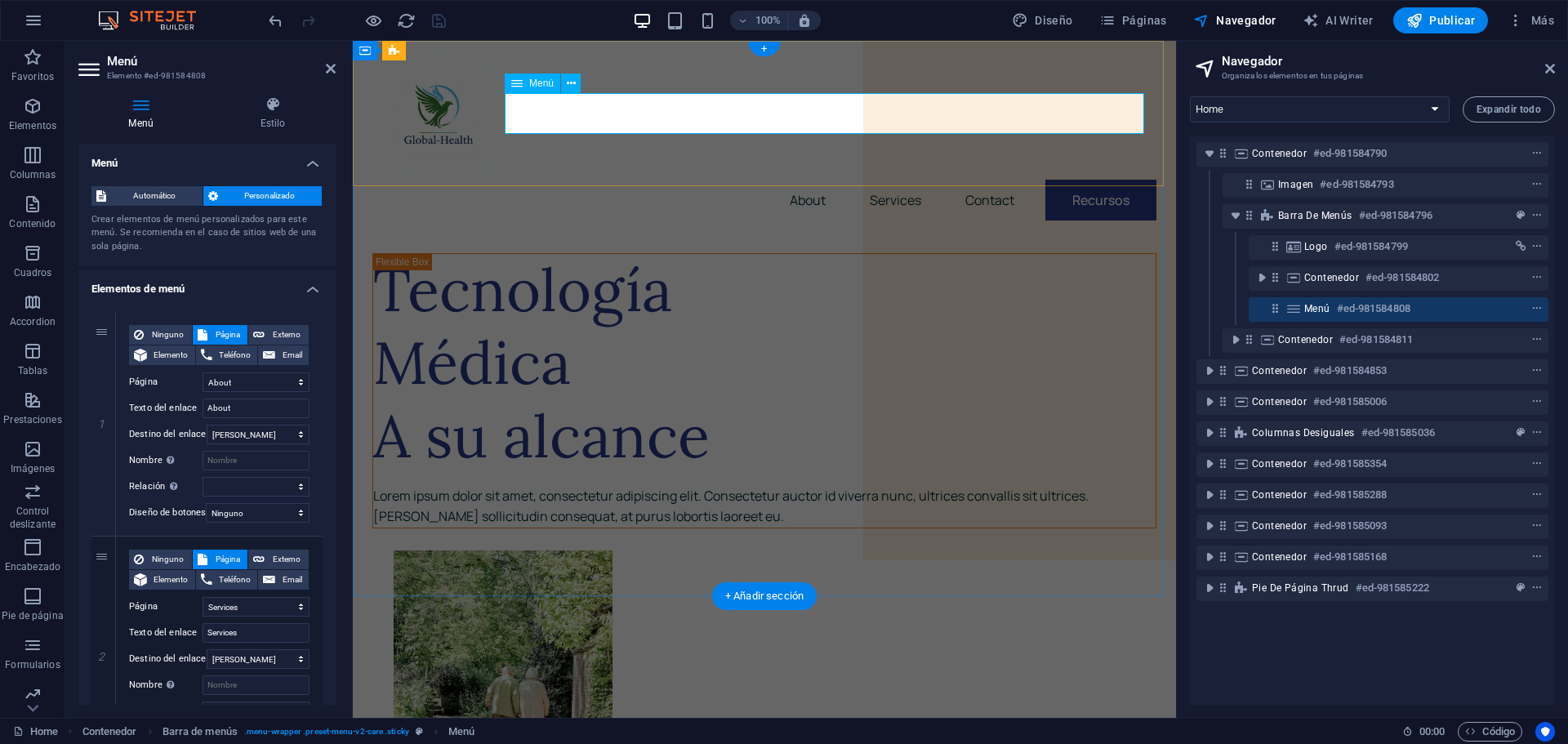
click at [999, 180] on nav "About Services Contact Recursos" at bounding box center [764, 200] width 784 height 41
click at [1107, 180] on nav "About Services Contact Recursos" at bounding box center [764, 200] width 784 height 41
click at [1117, 180] on nav "About Services Contact Recursos" at bounding box center [764, 200] width 784 height 41
click at [965, 180] on nav "About Services Contact Recursos" at bounding box center [764, 200] width 784 height 41
click at [1089, 180] on nav "About Services Contact Recursos" at bounding box center [764, 200] width 784 height 41
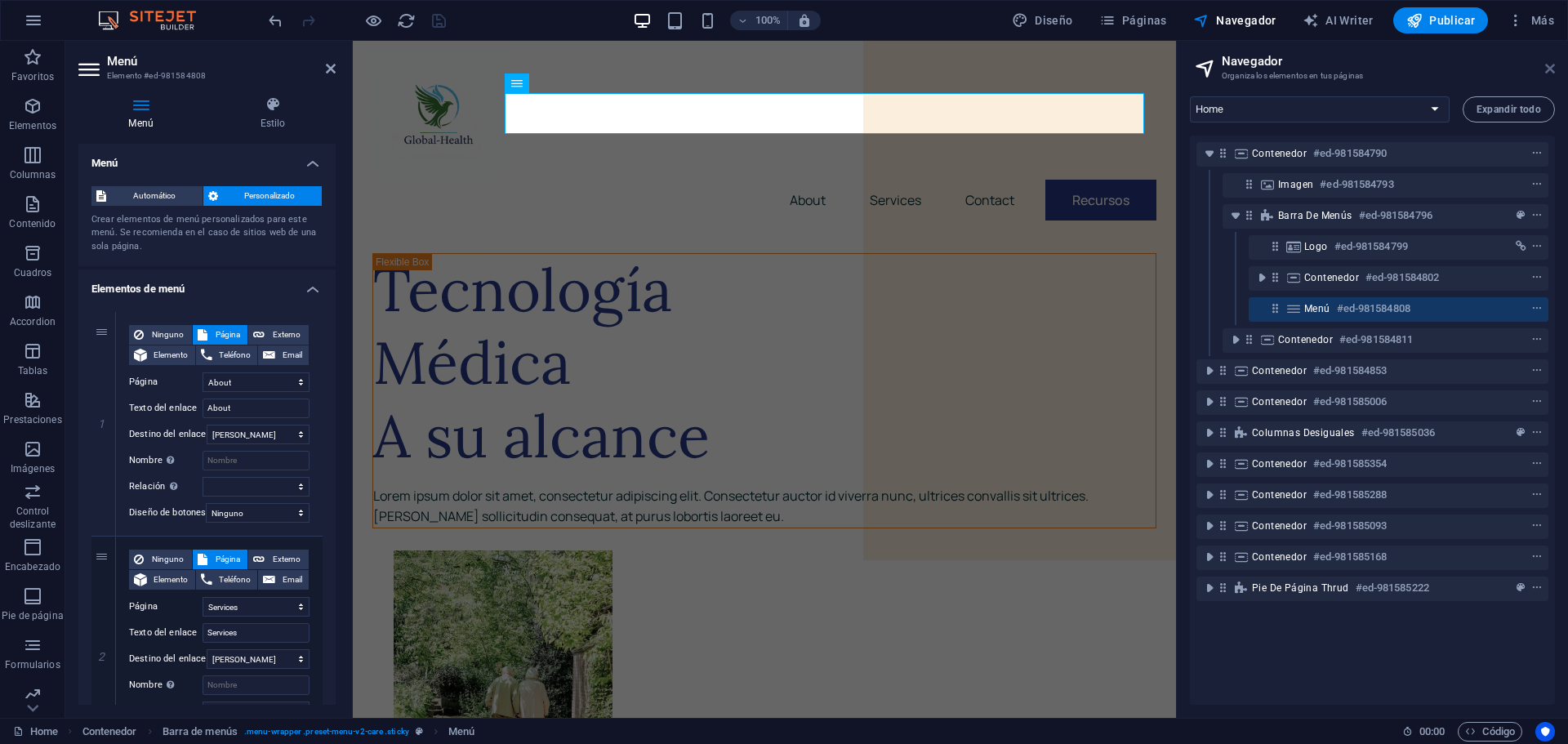
click at [1549, 71] on icon at bounding box center [1550, 69] width 10 height 13
